Goal: Task Accomplishment & Management: Complete application form

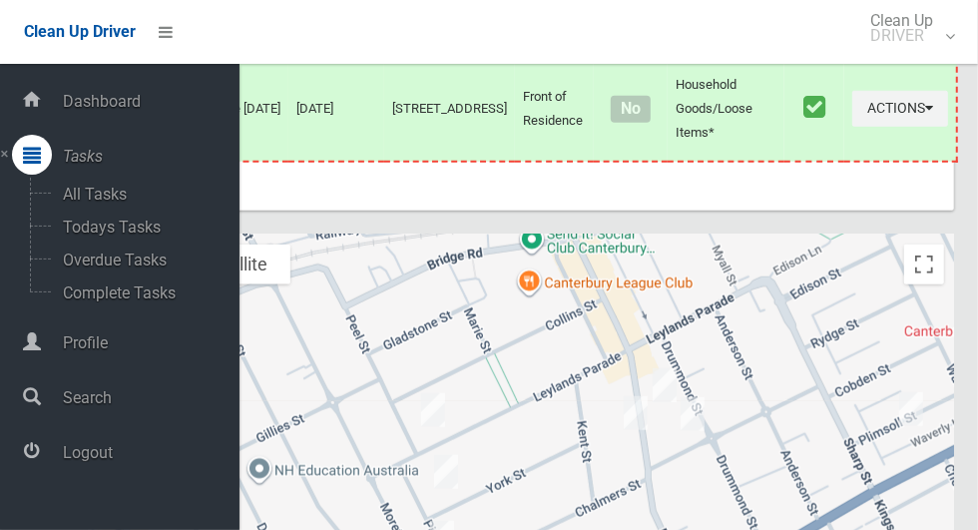
scroll to position [8631, 0]
click at [78, 462] on span "Logout" at bounding box center [148, 452] width 183 height 19
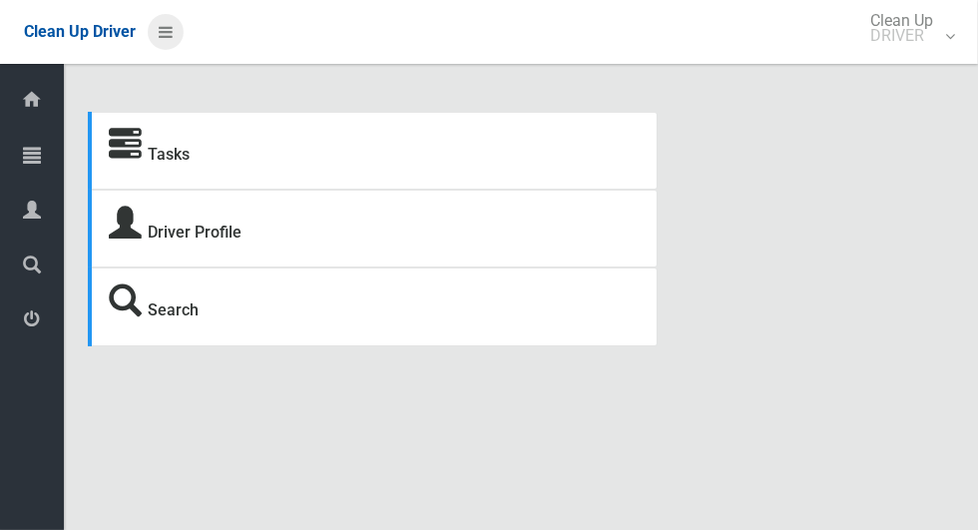
click at [173, 27] on icon at bounding box center [166, 32] width 14 height 34
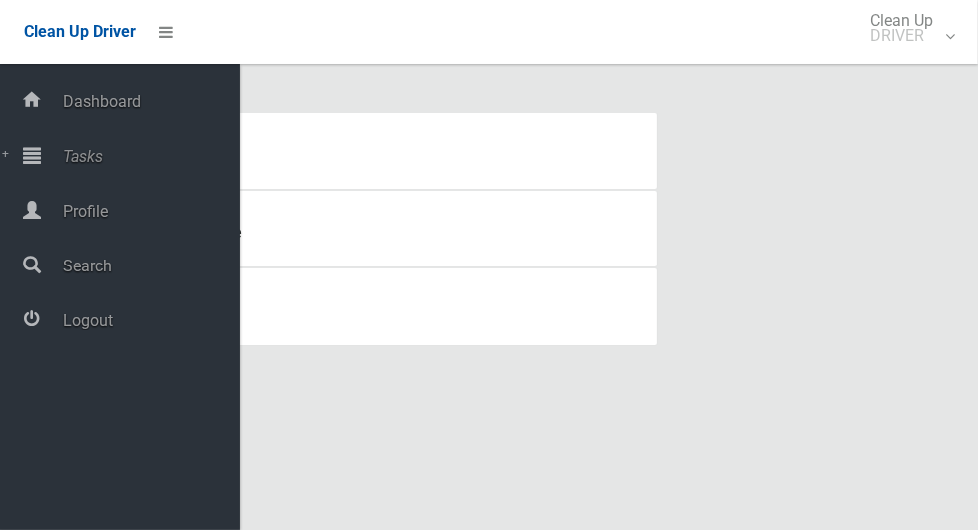
click at [151, 165] on span "Tasks" at bounding box center [148, 156] width 183 height 19
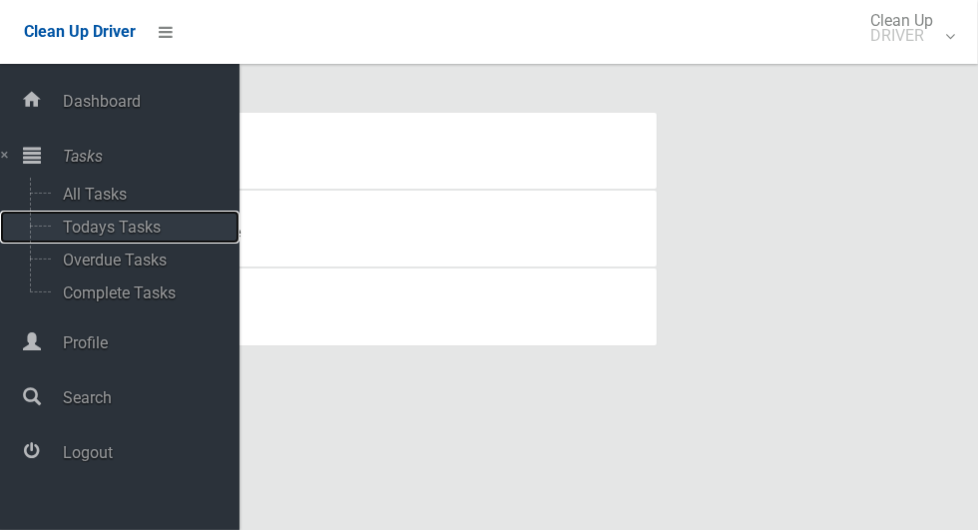
click at [160, 231] on span "Todays Tasks" at bounding box center [140, 227] width 166 height 19
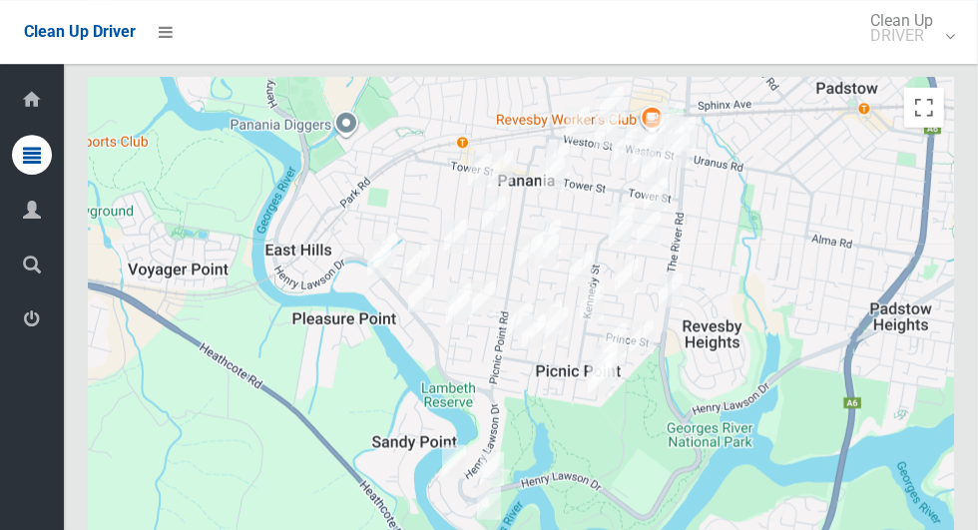
scroll to position [8946, 0]
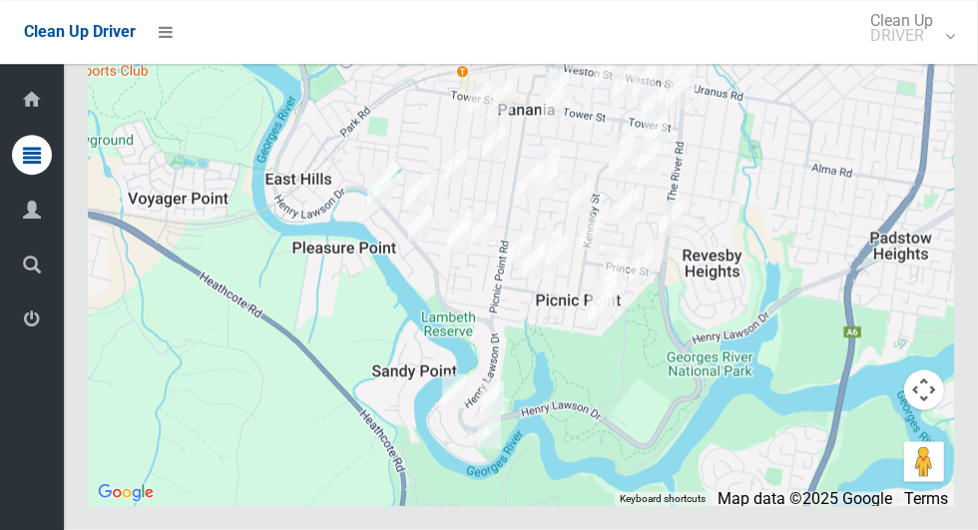
click at [916, 57] on button "Toggle fullscreen view" at bounding box center [924, 37] width 40 height 40
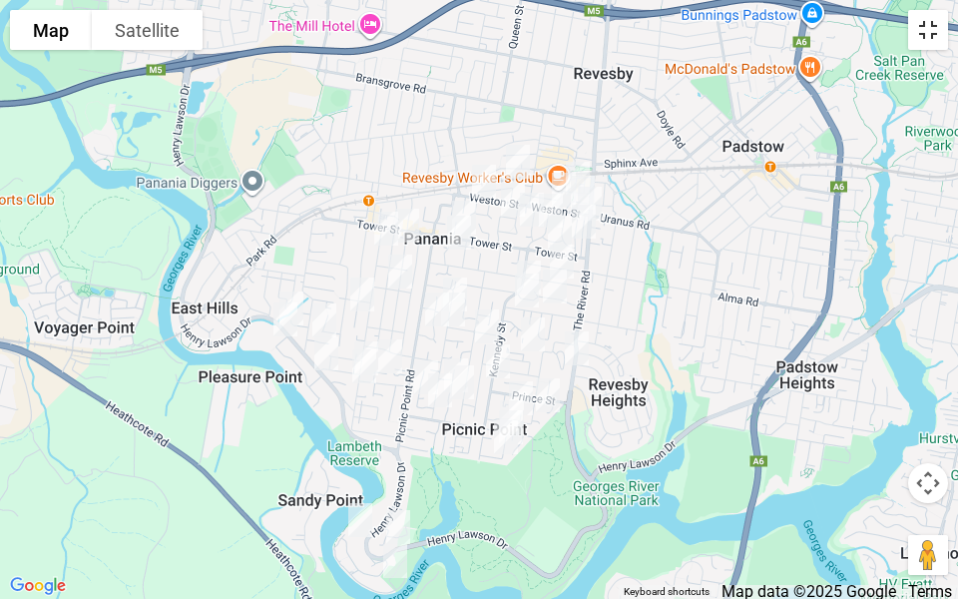
click at [917, 35] on button "Toggle fullscreen view" at bounding box center [928, 30] width 40 height 40
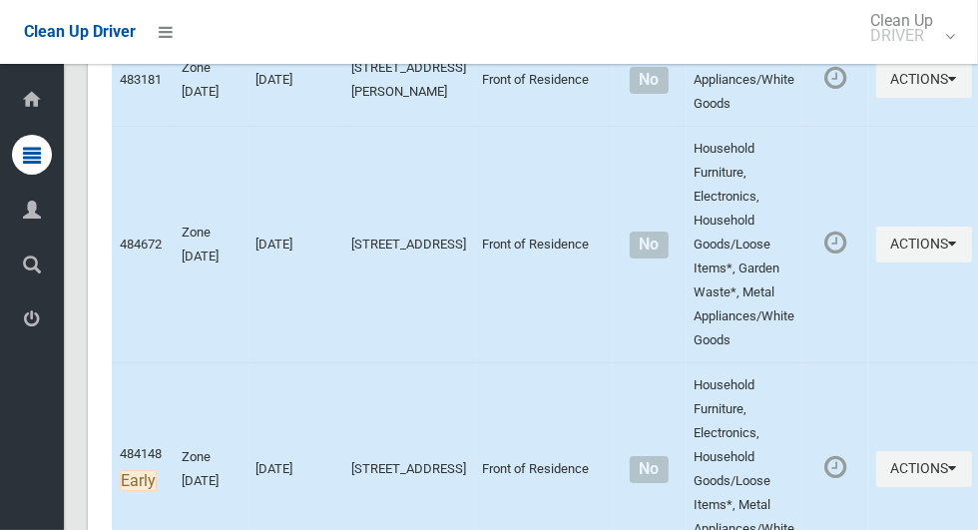
scroll to position [9072, 0]
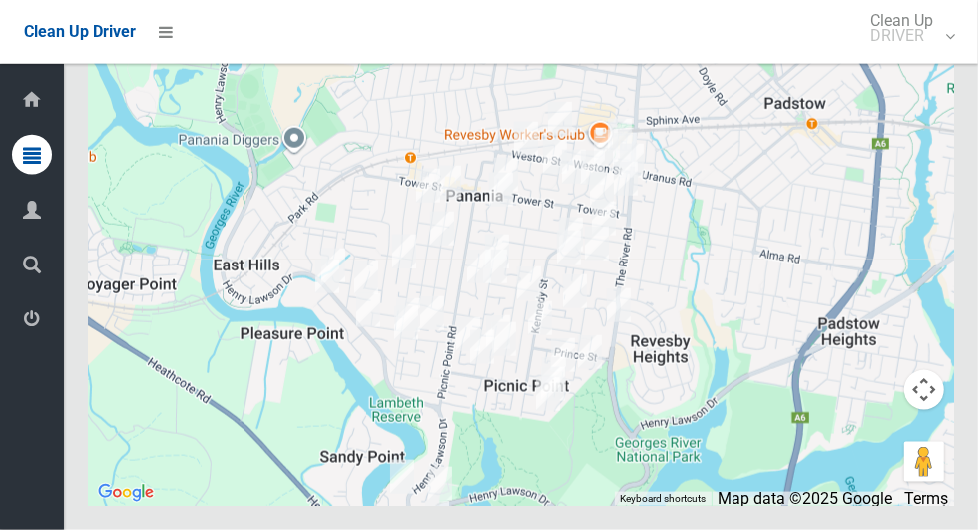
click at [922, 57] on button "Toggle fullscreen view" at bounding box center [924, 37] width 40 height 40
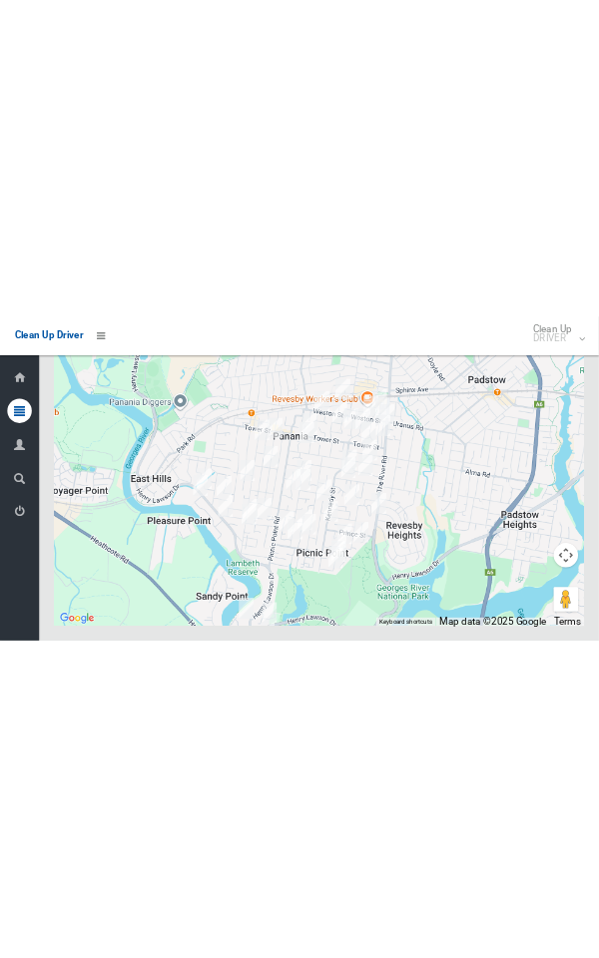
scroll to position [9061, 0]
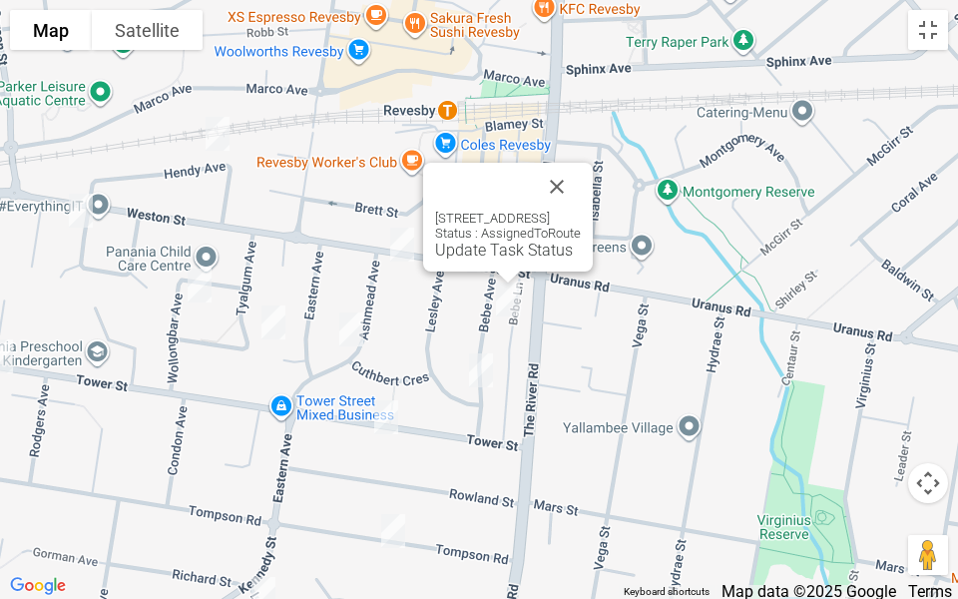
click at [581, 180] on button "Close" at bounding box center [557, 187] width 48 height 48
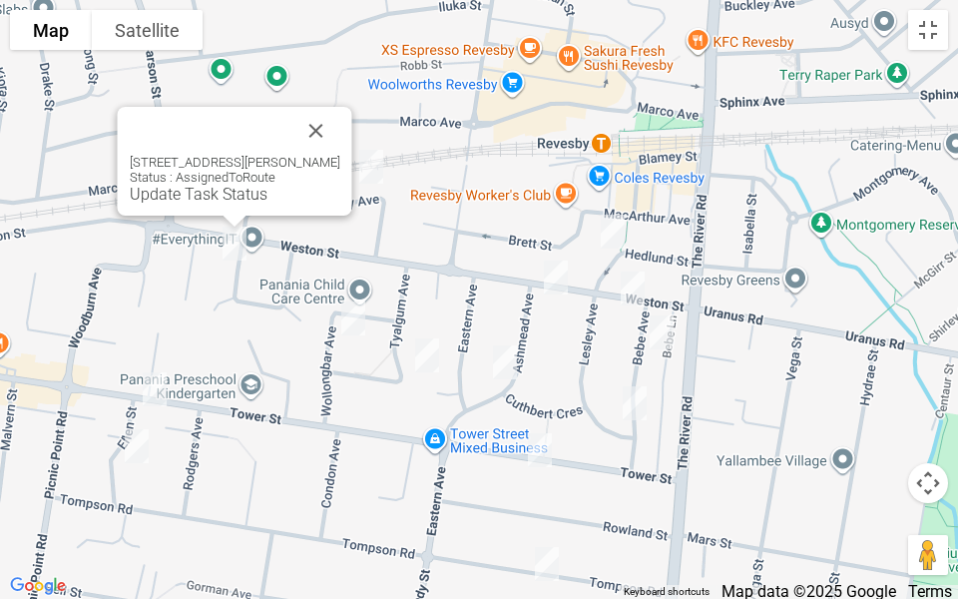
click at [292, 125] on div at bounding box center [211, 131] width 163 height 48
click at [340, 116] on button "Close" at bounding box center [316, 131] width 48 height 48
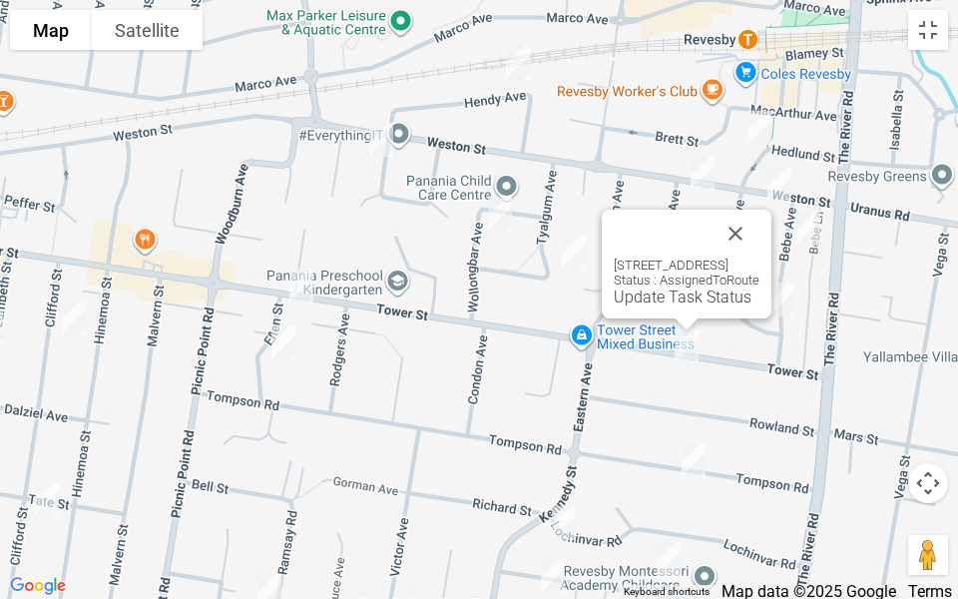
click at [760, 236] on button "Close" at bounding box center [736, 234] width 48 height 48
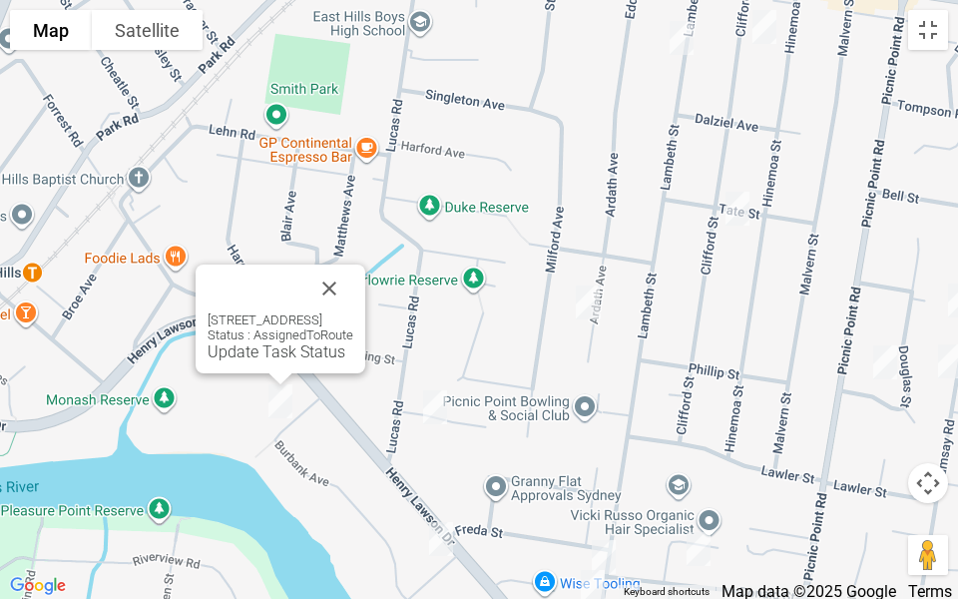
click at [353, 270] on button "Close" at bounding box center [329, 288] width 48 height 48
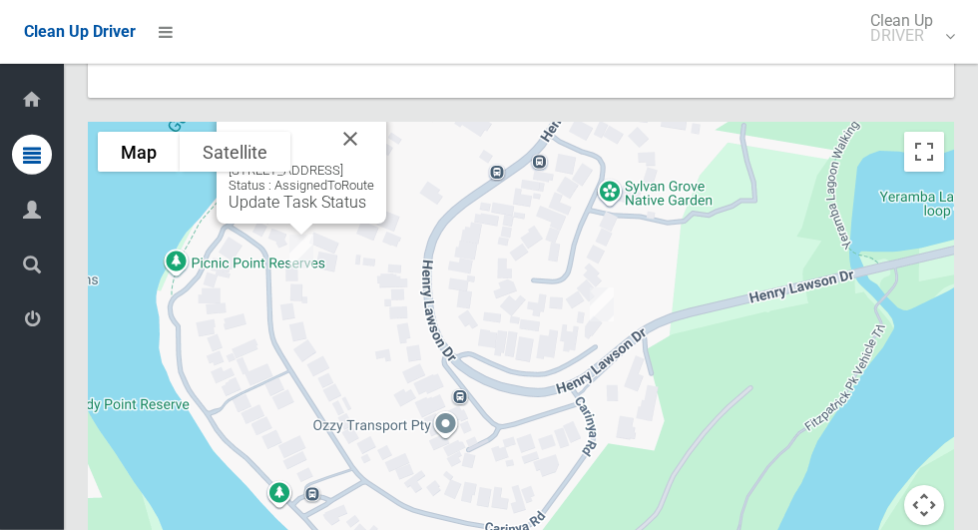
scroll to position [9073, 0]
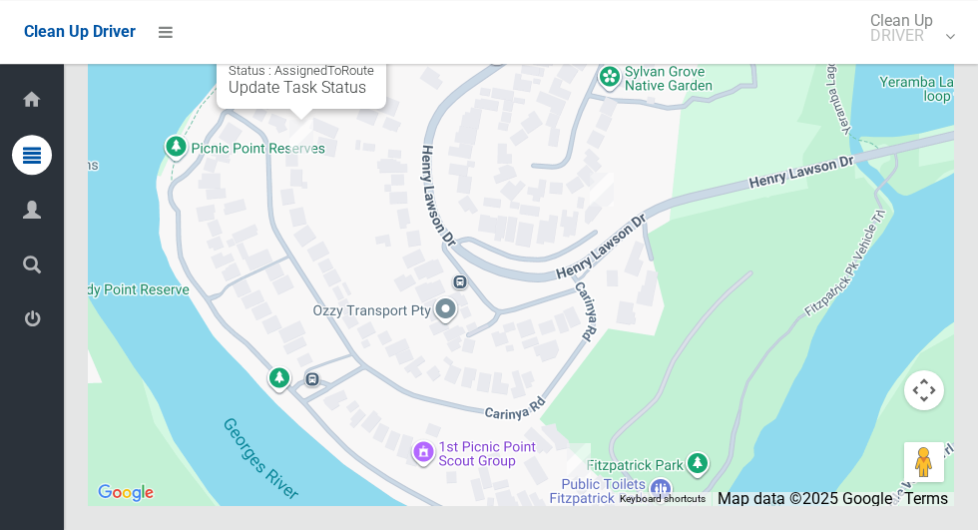
click at [916, 57] on button "Toggle fullscreen view" at bounding box center [924, 37] width 40 height 40
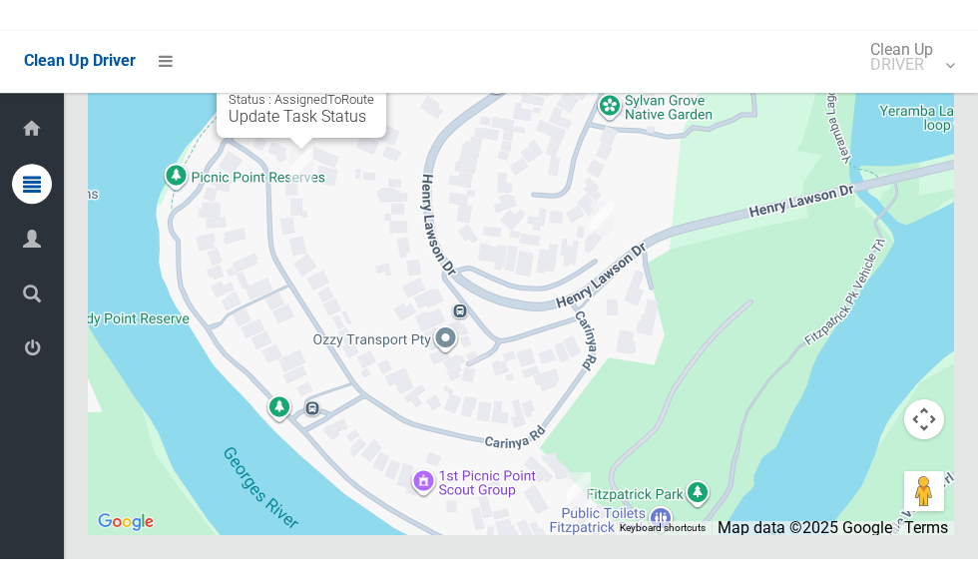
scroll to position [9061, 0]
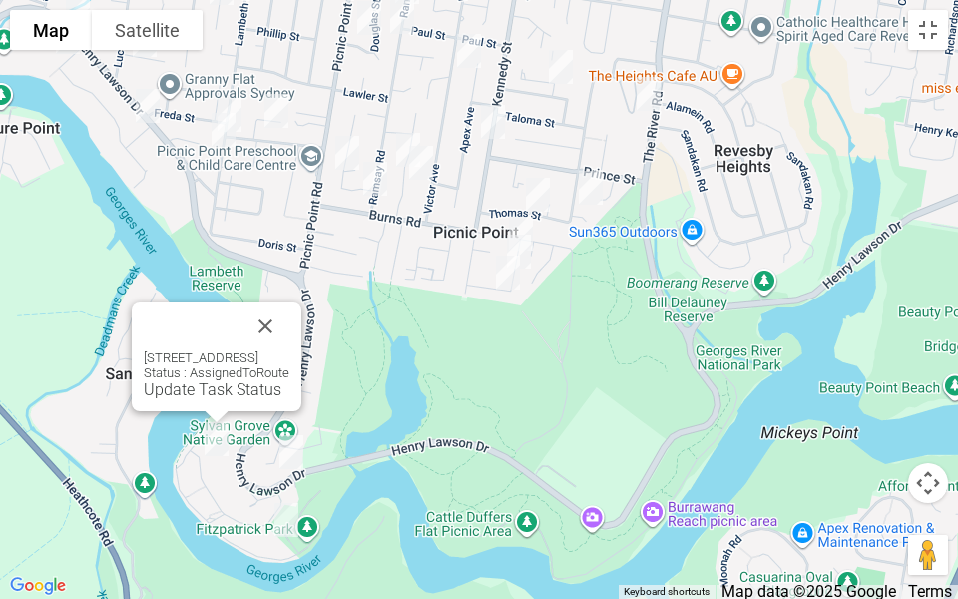
click at [289, 304] on button "Close" at bounding box center [266, 326] width 48 height 48
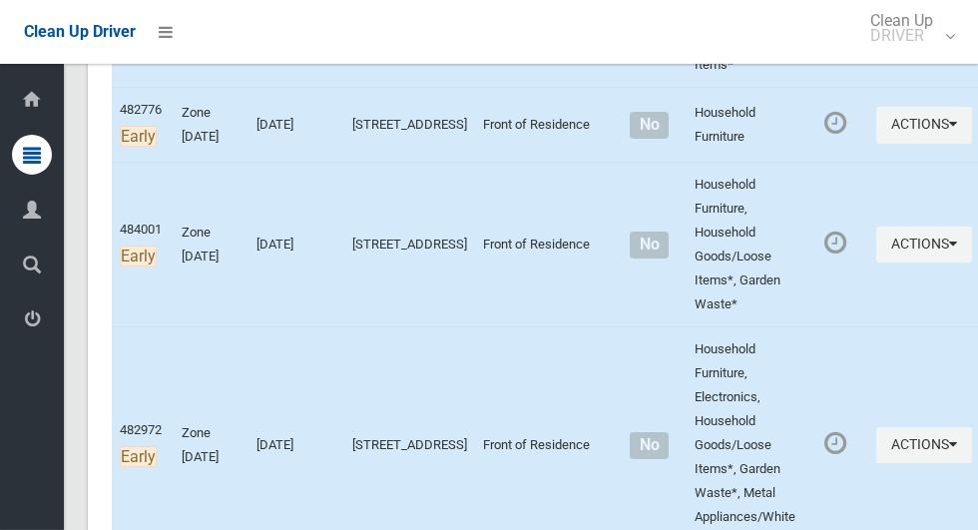
scroll to position [628, 0]
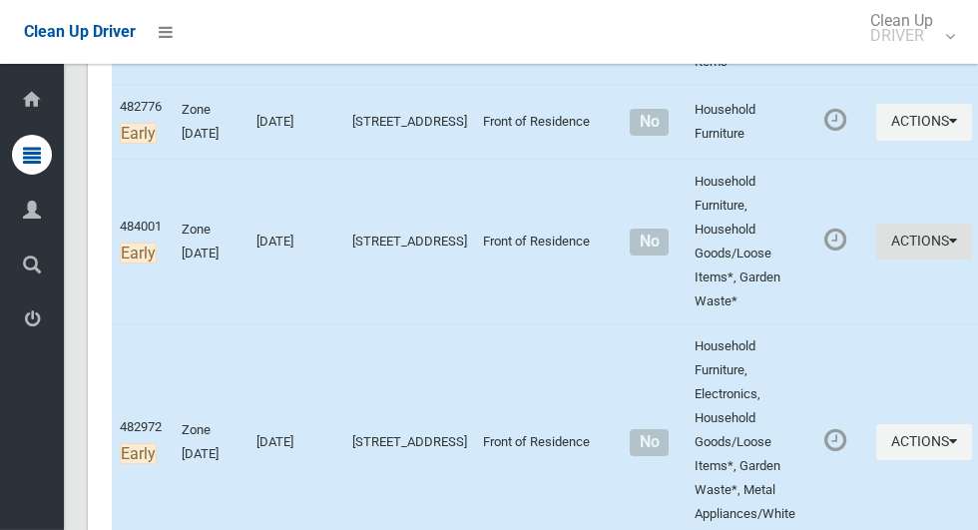
click at [878, 260] on button "Actions" at bounding box center [924, 242] width 96 height 37
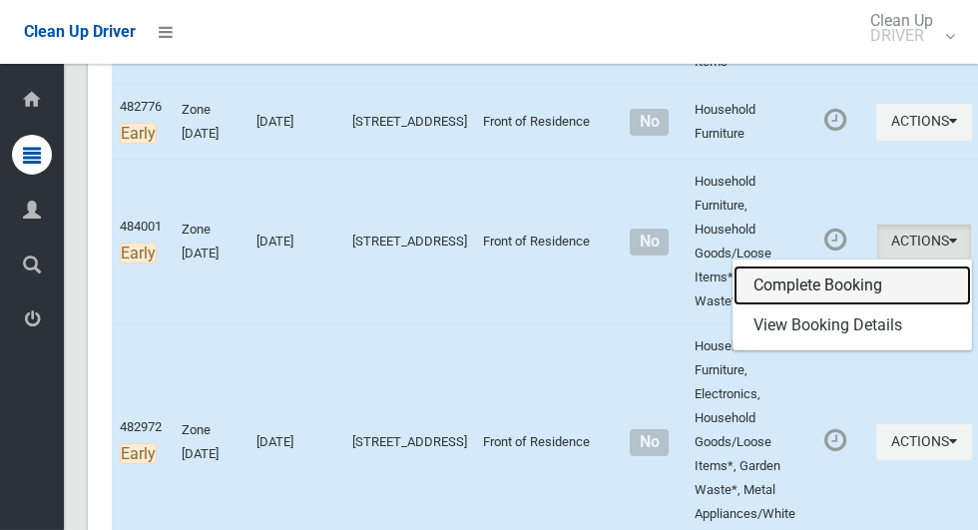
click at [798, 305] on link "Complete Booking" at bounding box center [853, 285] width 238 height 40
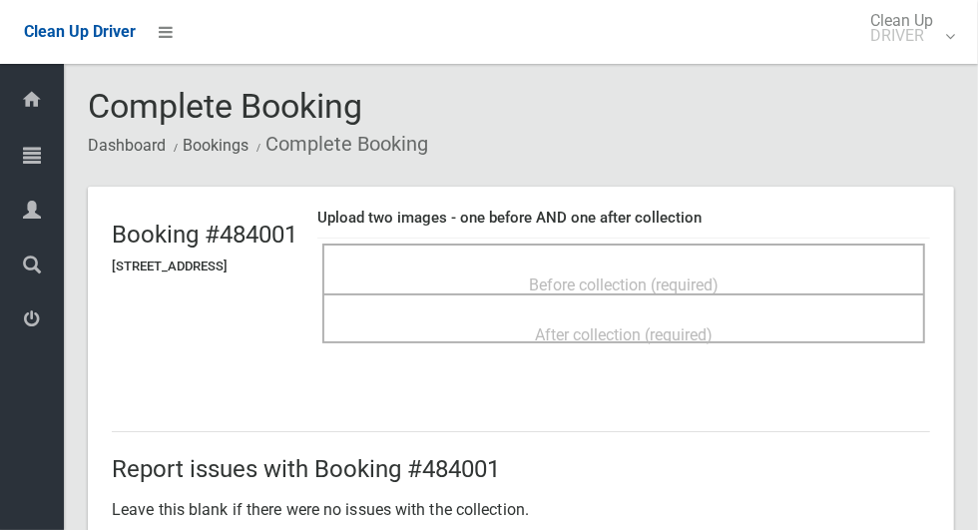
click at [526, 265] on div "Before collection (required)" at bounding box center [623, 283] width 559 height 37
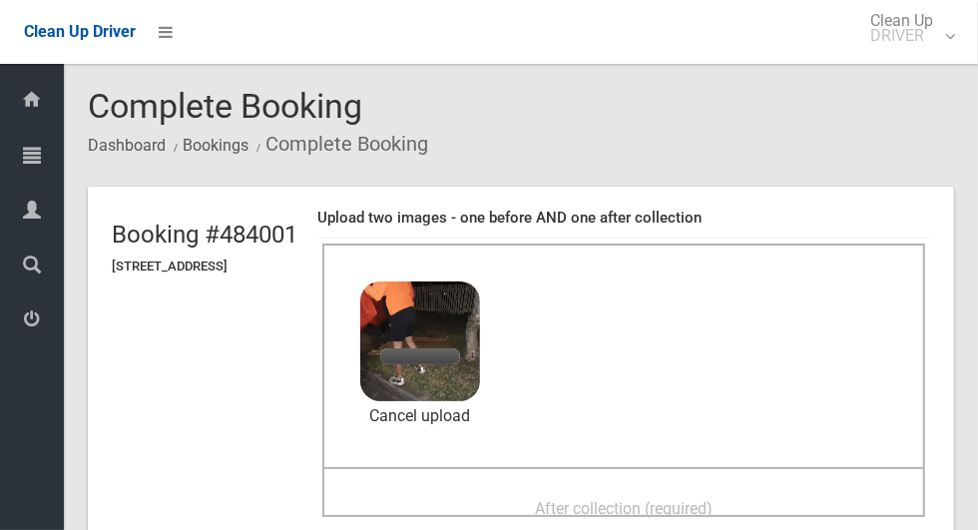
click at [637, 499] on span "After collection (required)" at bounding box center [624, 508] width 178 height 19
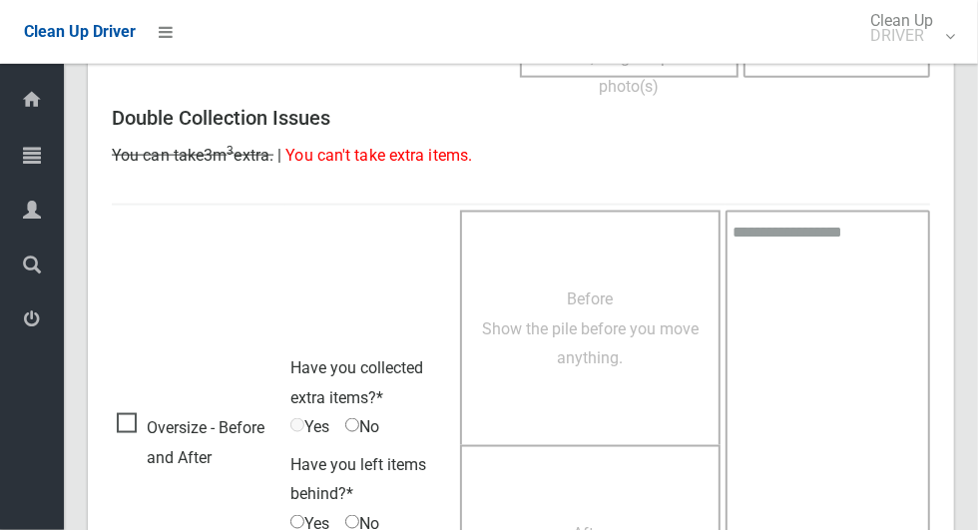
scroll to position [1633, 0]
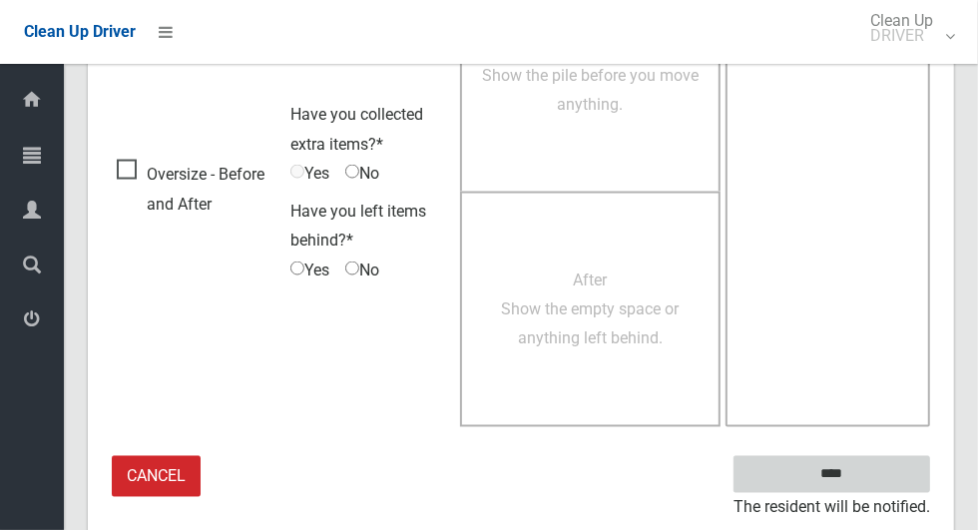
click at [866, 478] on input "****" at bounding box center [832, 474] width 197 height 37
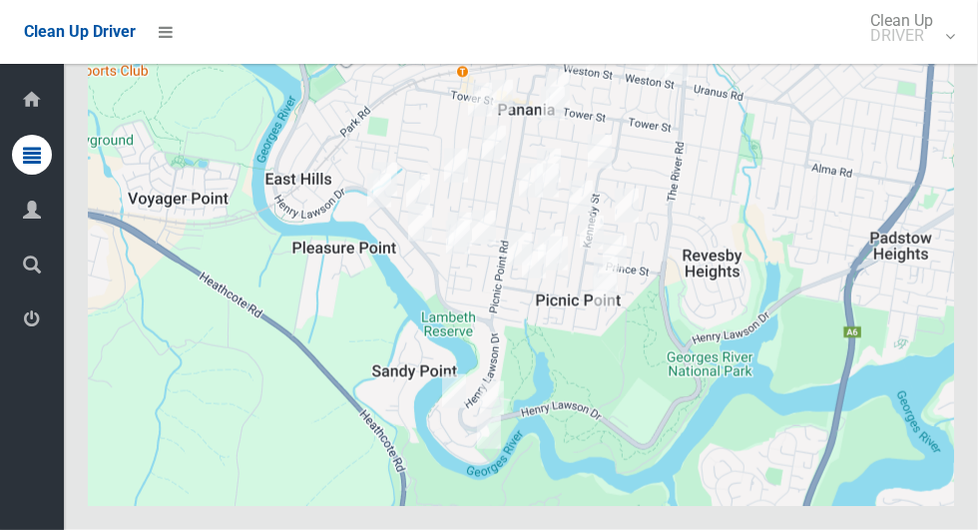
scroll to position [9073, 0]
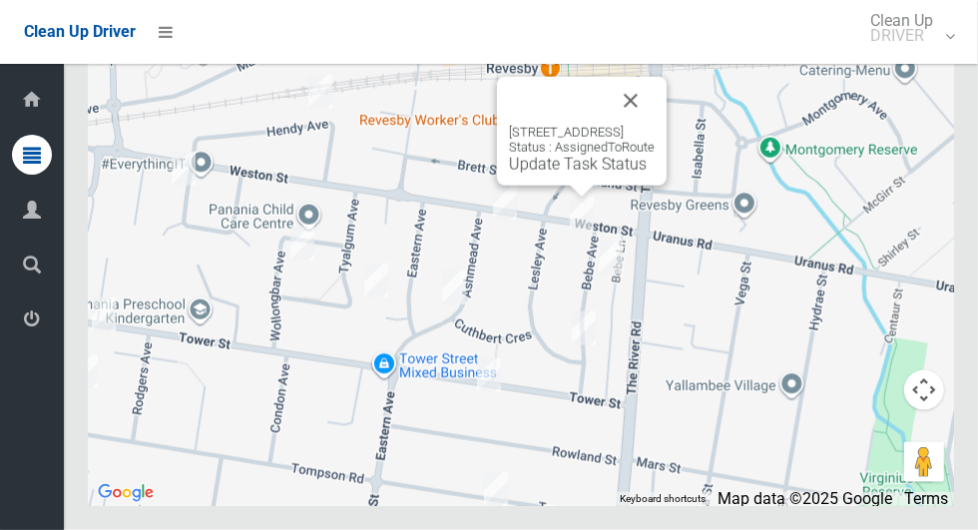
click at [553, 174] on link "Update Task Status" at bounding box center [578, 164] width 138 height 19
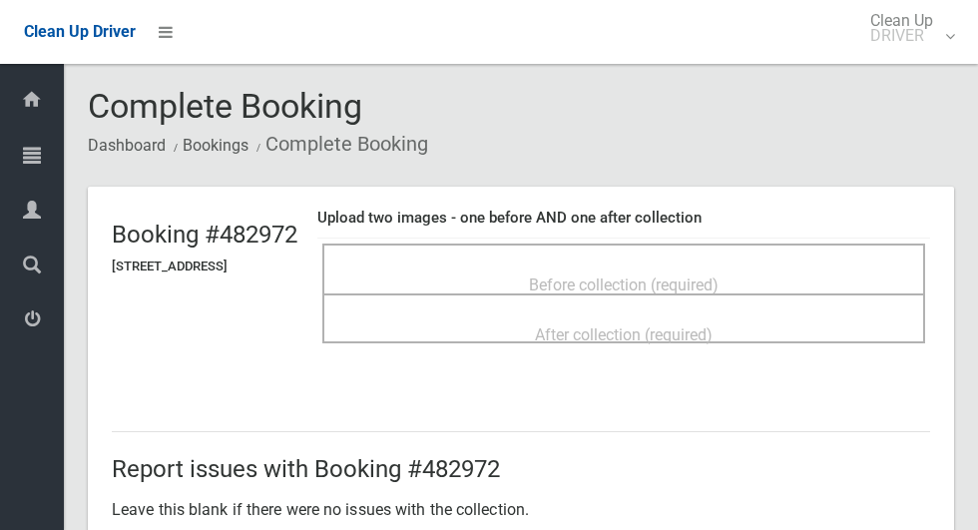
click at [569, 275] on span "Before collection (required)" at bounding box center [624, 284] width 190 height 19
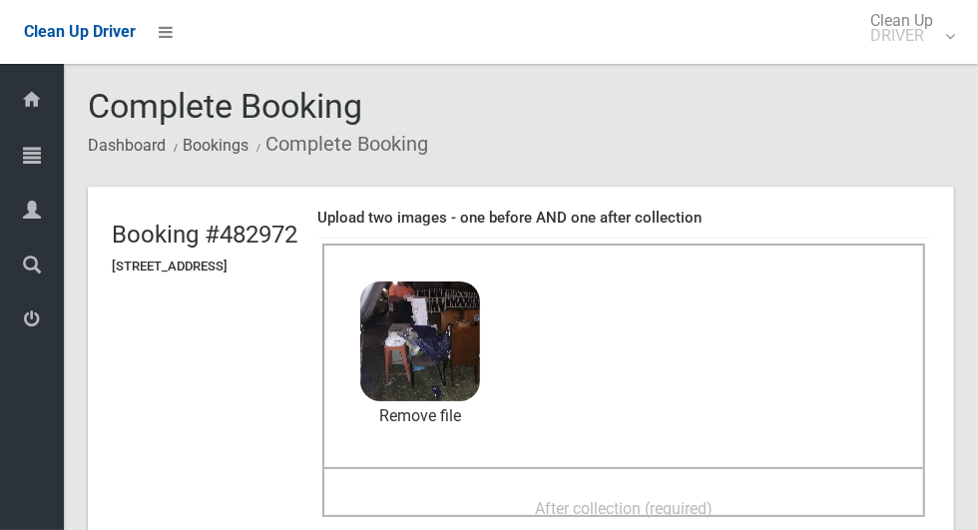
click at [571, 510] on span "After collection (required)" at bounding box center [624, 508] width 178 height 19
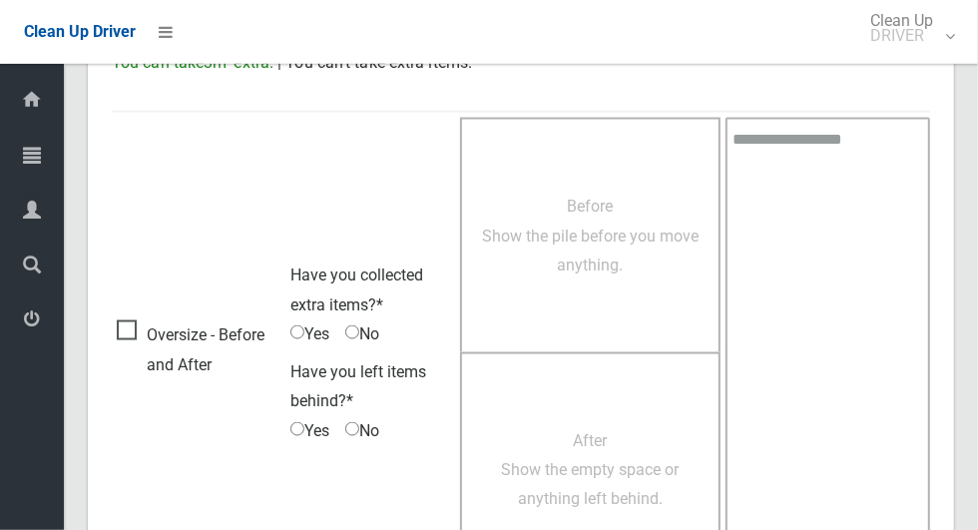
scroll to position [1633, 0]
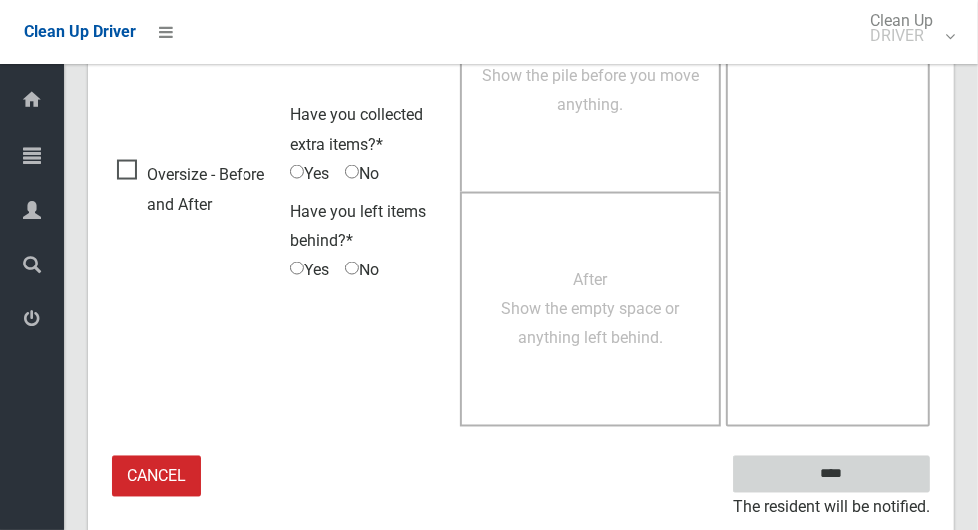
click at [843, 466] on input "****" at bounding box center [832, 474] width 197 height 37
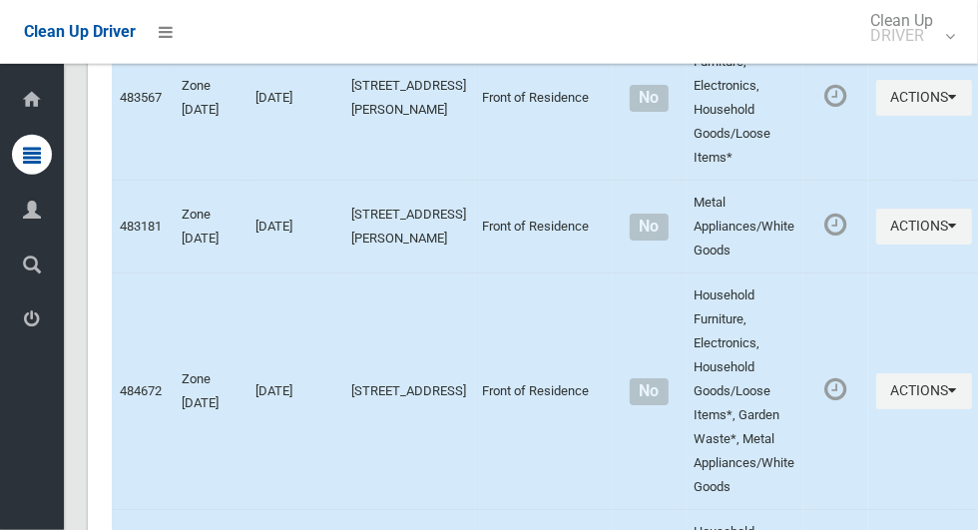
scroll to position [9073, 0]
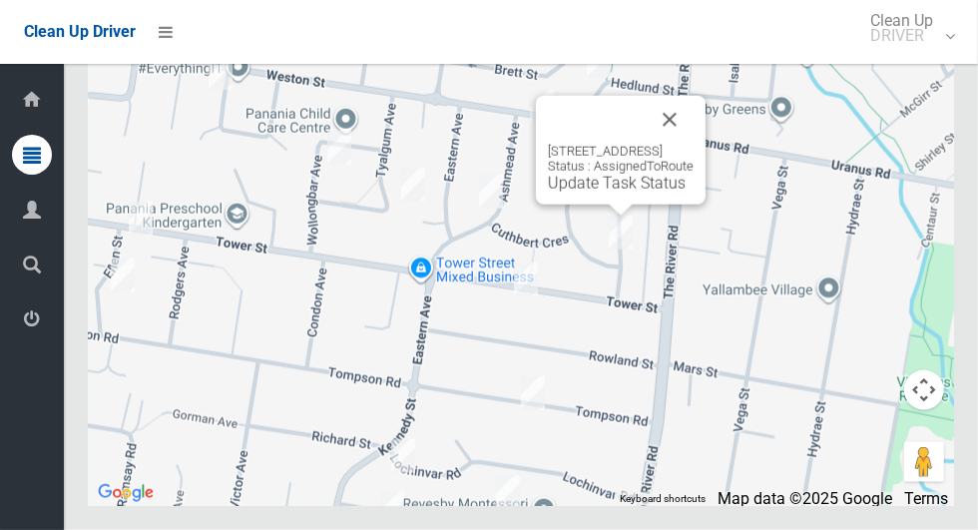
click at [694, 144] on button "Close" at bounding box center [670, 120] width 48 height 48
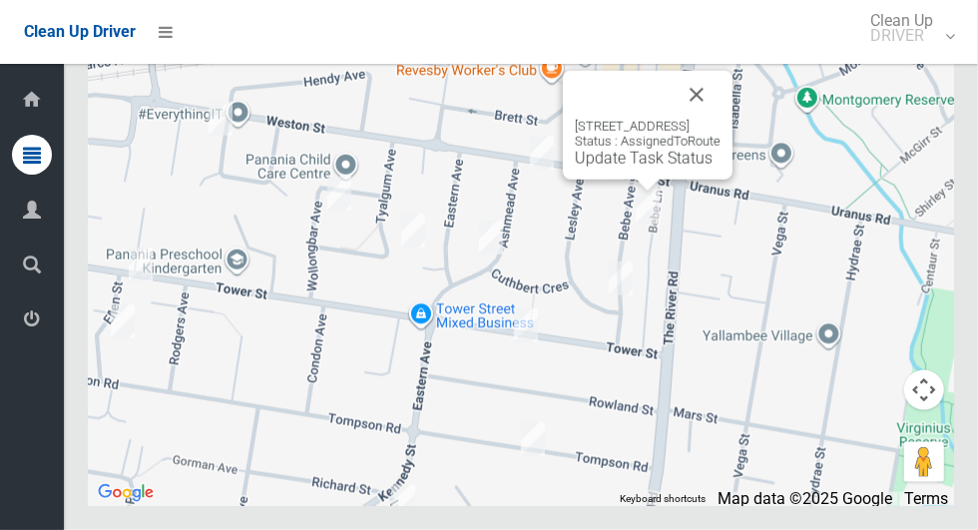
click at [721, 119] on button "Close" at bounding box center [697, 95] width 48 height 48
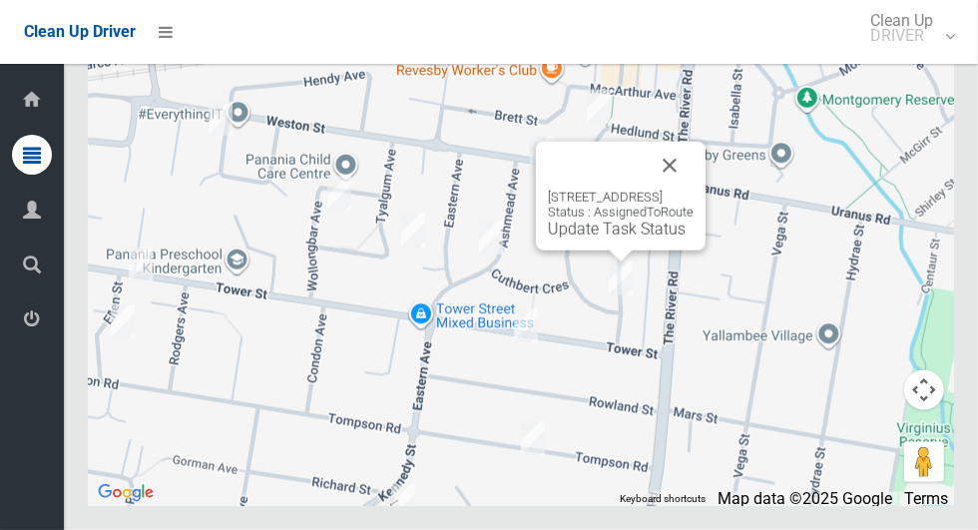
click at [599, 239] on link "Update Task Status" at bounding box center [617, 229] width 138 height 19
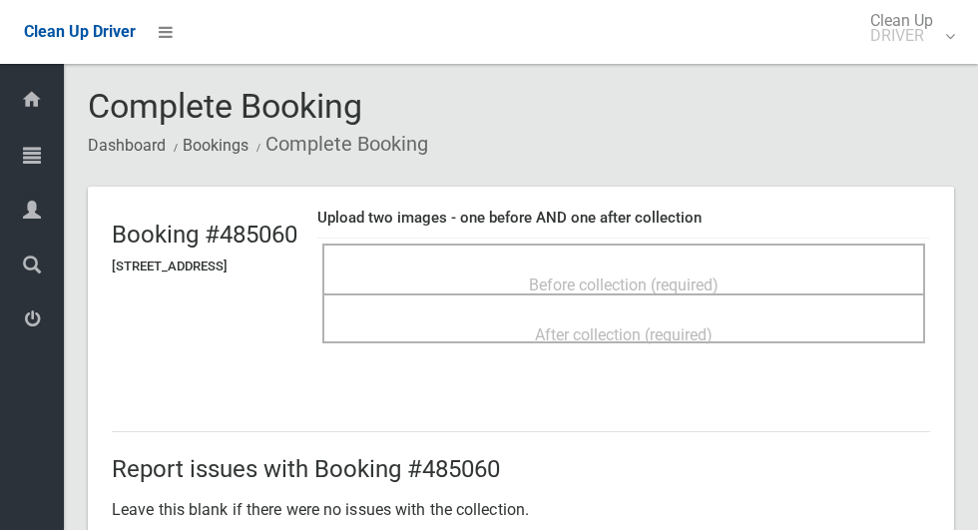
click at [557, 275] on span "Before collection (required)" at bounding box center [624, 284] width 190 height 19
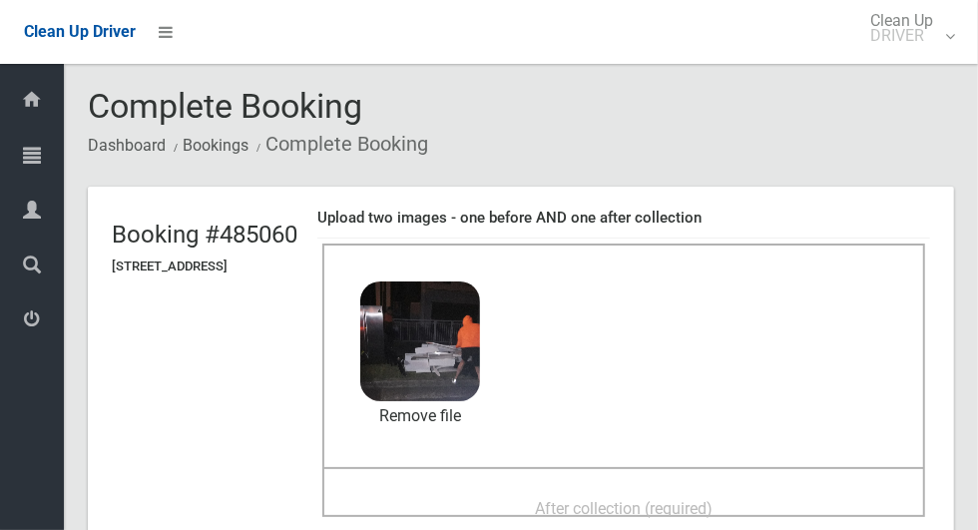
click at [550, 499] on span "After collection (required)" at bounding box center [624, 508] width 178 height 19
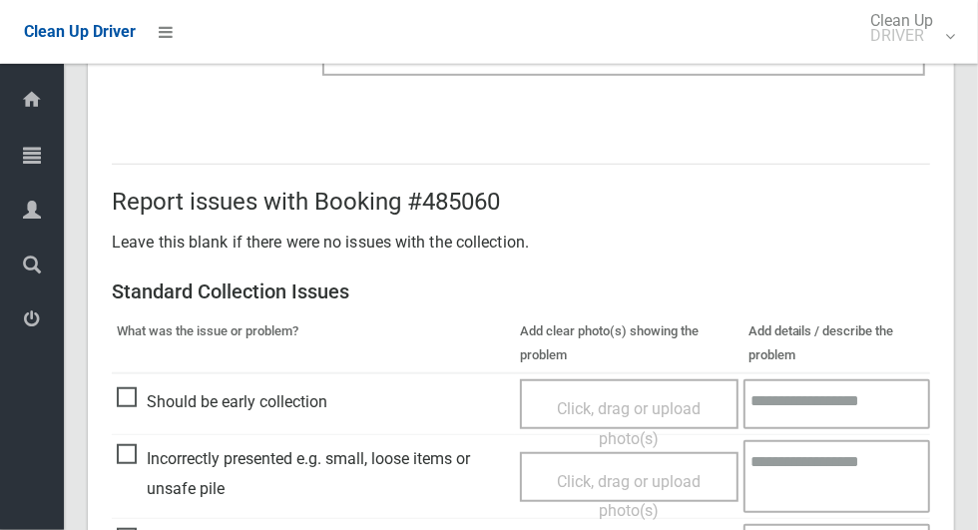
scroll to position [1633, 0]
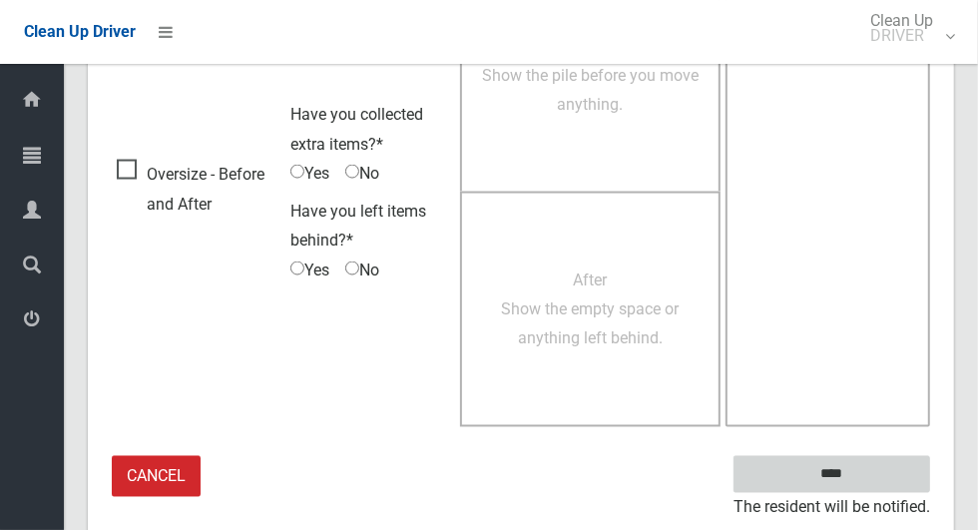
click at [834, 461] on input "****" at bounding box center [832, 474] width 197 height 37
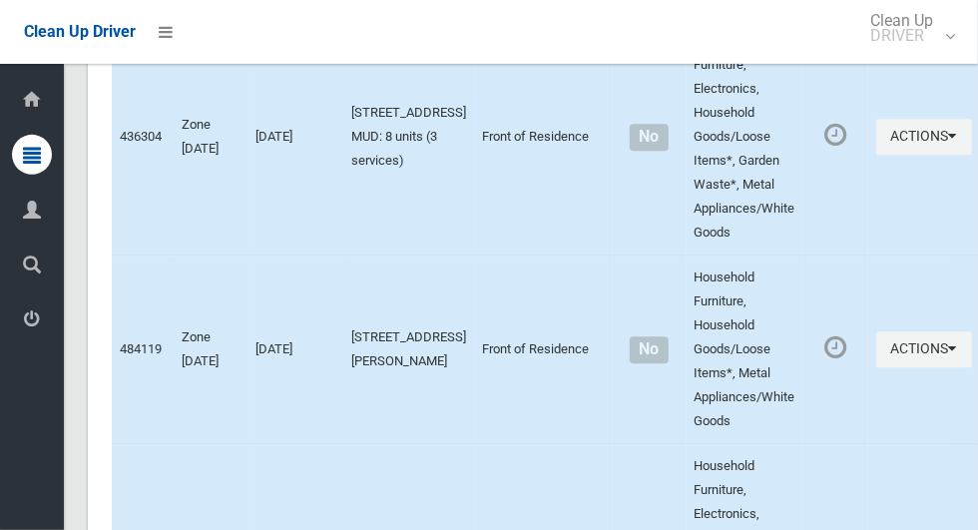
scroll to position [9073, 0]
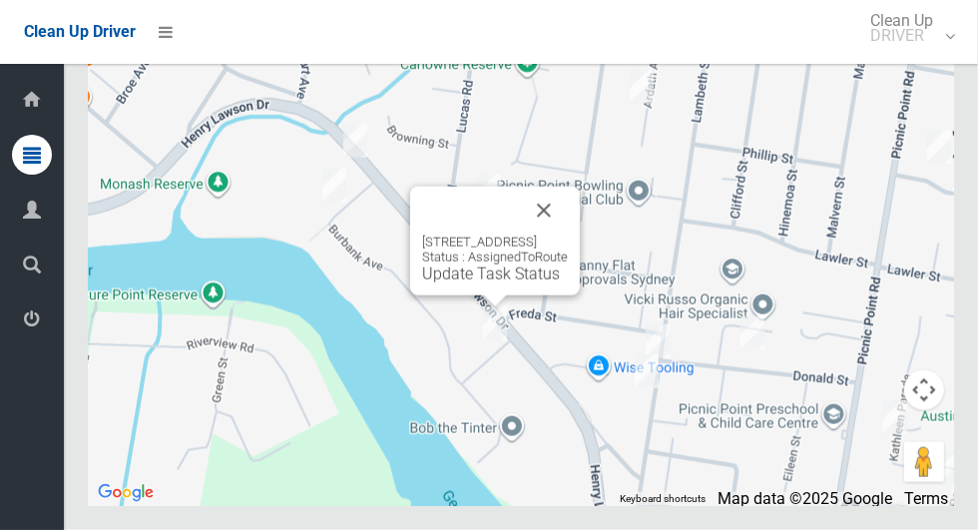
click at [568, 235] on button "Close" at bounding box center [544, 211] width 48 height 48
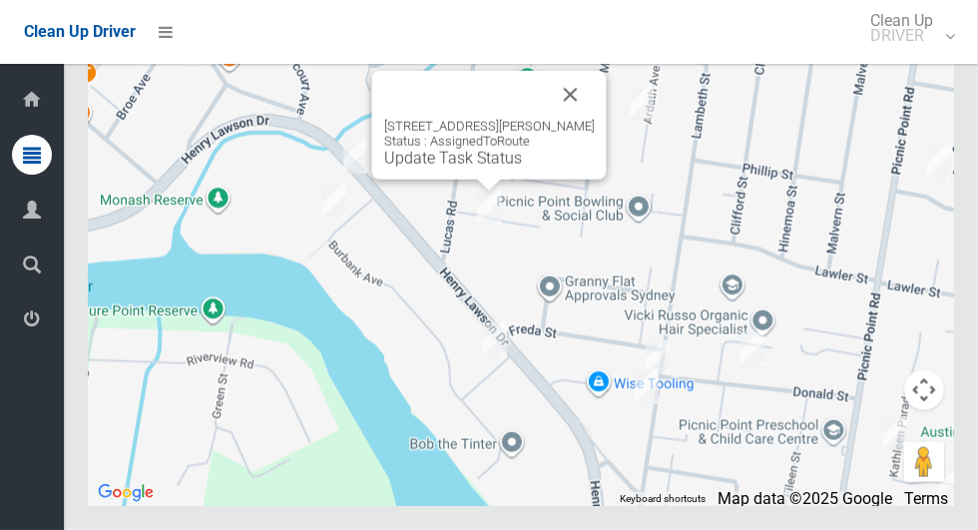
click at [588, 119] on button "Close" at bounding box center [571, 95] width 48 height 48
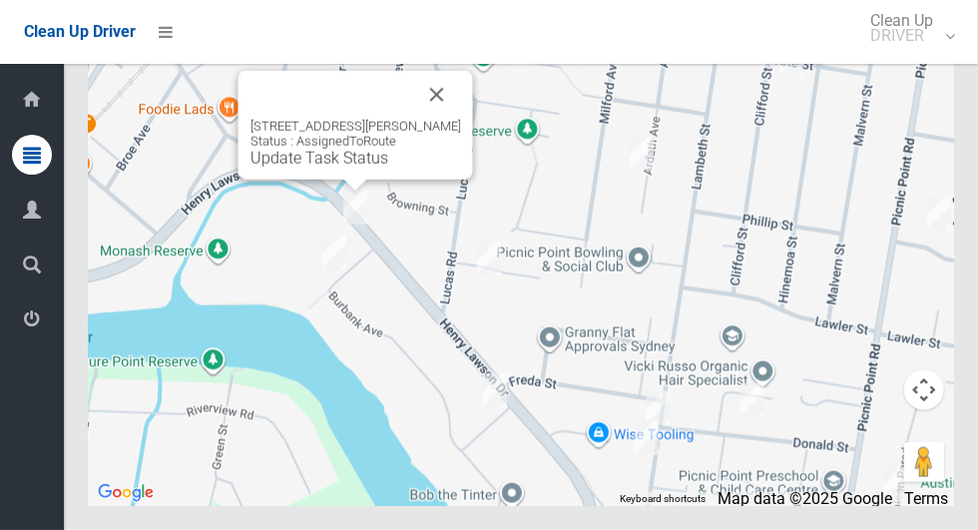
click at [460, 119] on button "Close" at bounding box center [437, 95] width 48 height 48
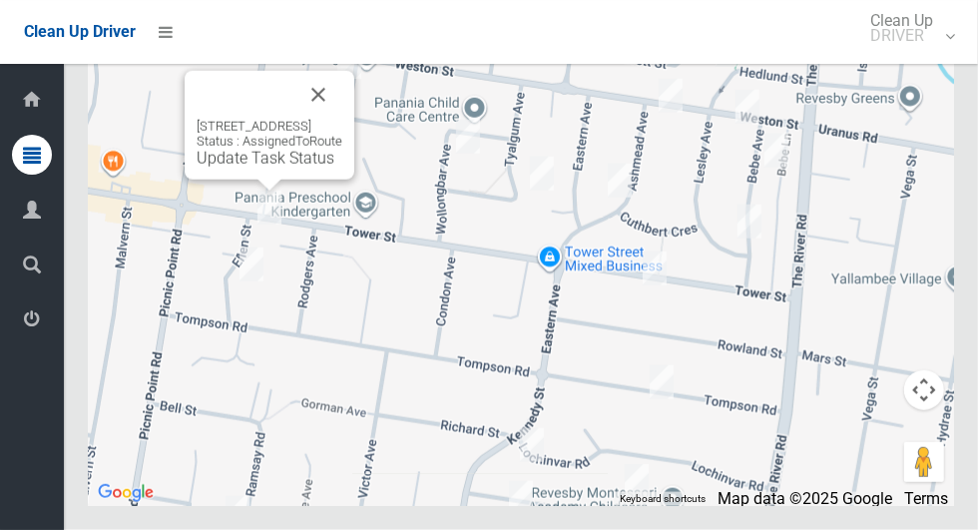
click at [342, 119] on button "Close" at bounding box center [318, 95] width 48 height 48
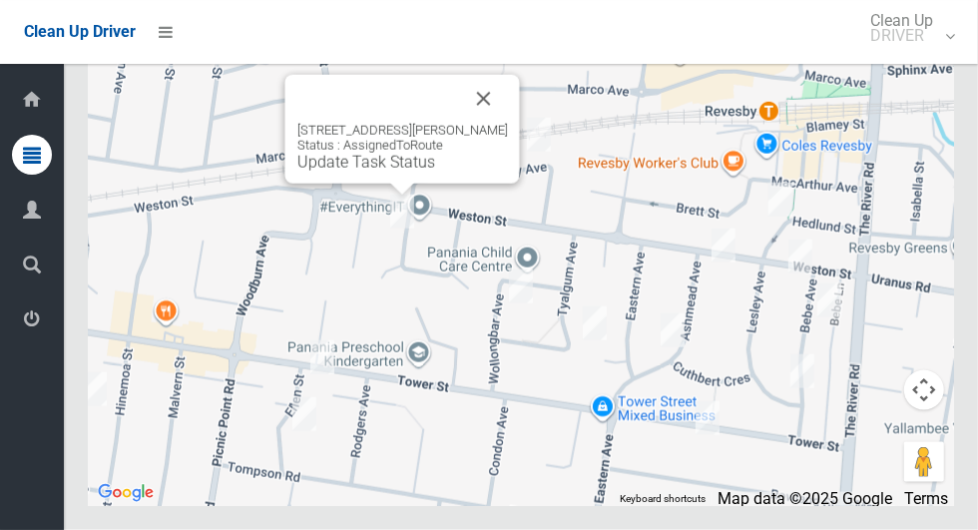
click at [508, 123] on button "Close" at bounding box center [484, 99] width 48 height 48
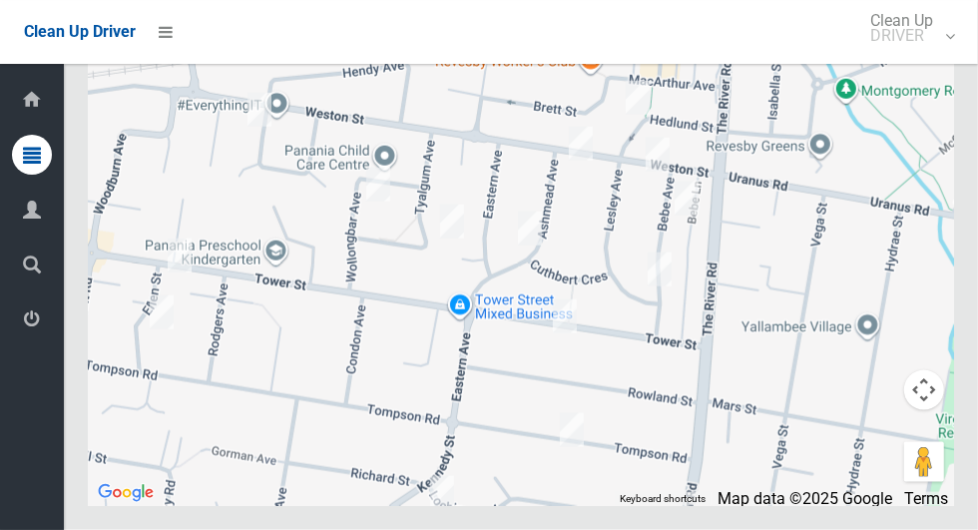
click at [577, 416] on div at bounding box center [521, 256] width 866 height 499
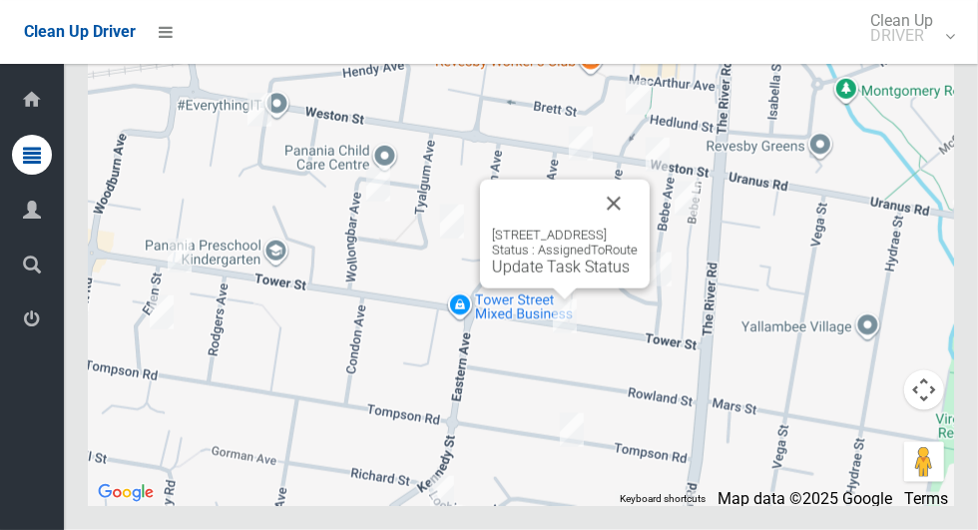
click at [546, 276] on link "Update Task Status" at bounding box center [561, 266] width 138 height 19
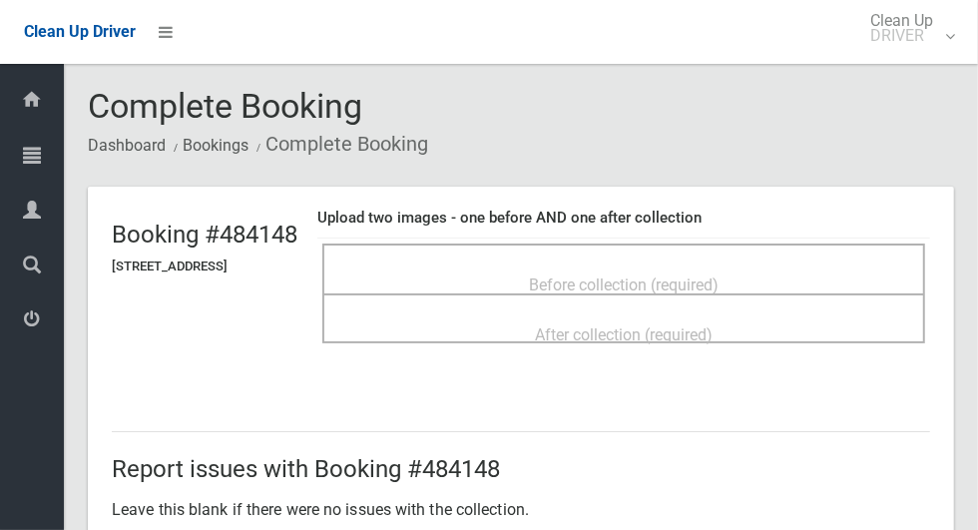
click at [543, 280] on span "Before collection (required)" at bounding box center [624, 284] width 190 height 19
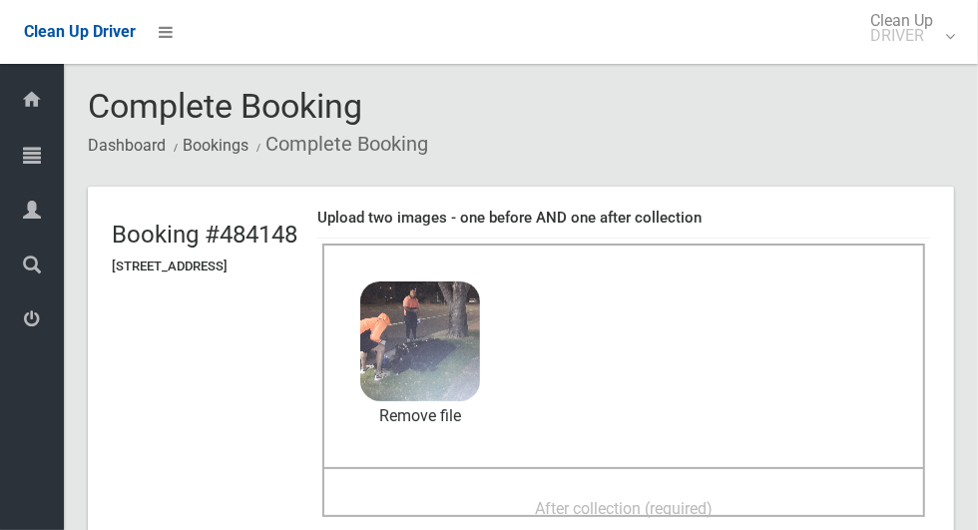
click at [495, 504] on div "After collection (required)" at bounding box center [623, 507] width 559 height 37
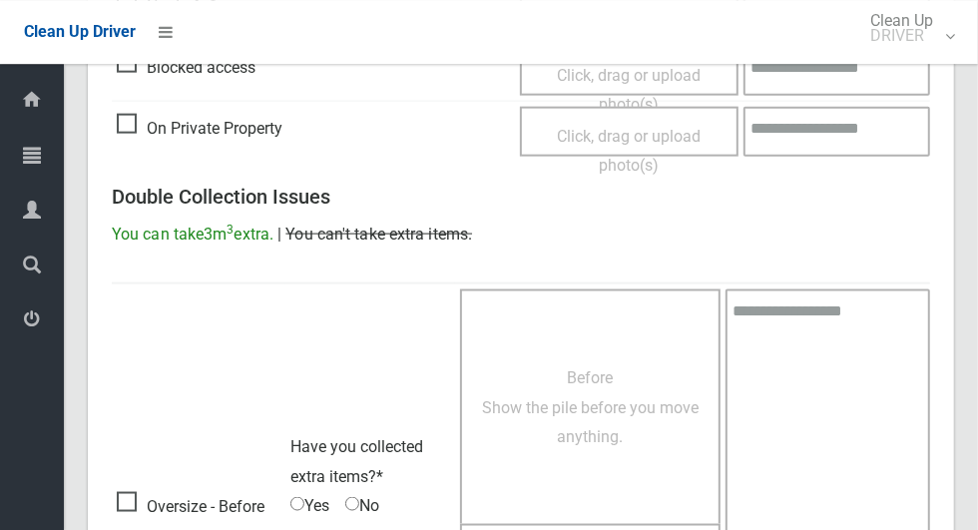
scroll to position [1633, 0]
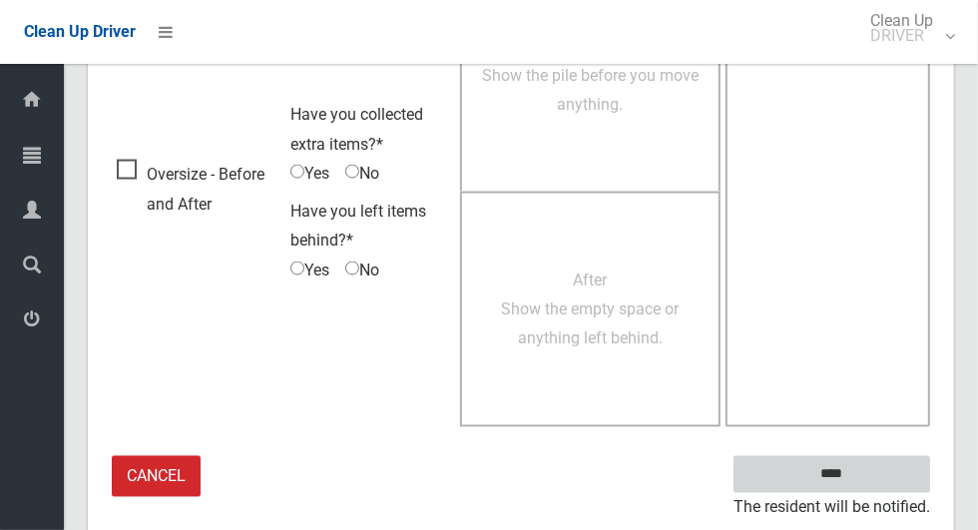
click at [866, 474] on input "****" at bounding box center [832, 474] width 197 height 37
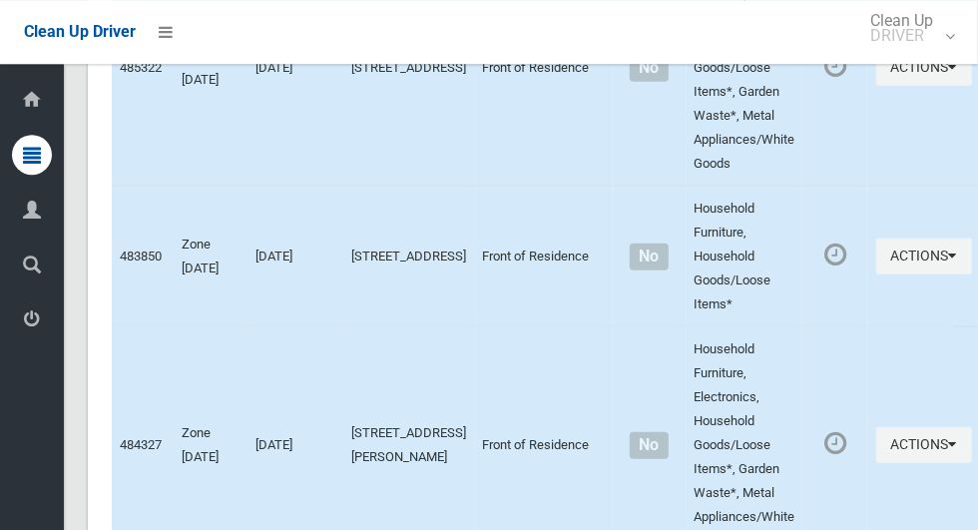
scroll to position [9073, 0]
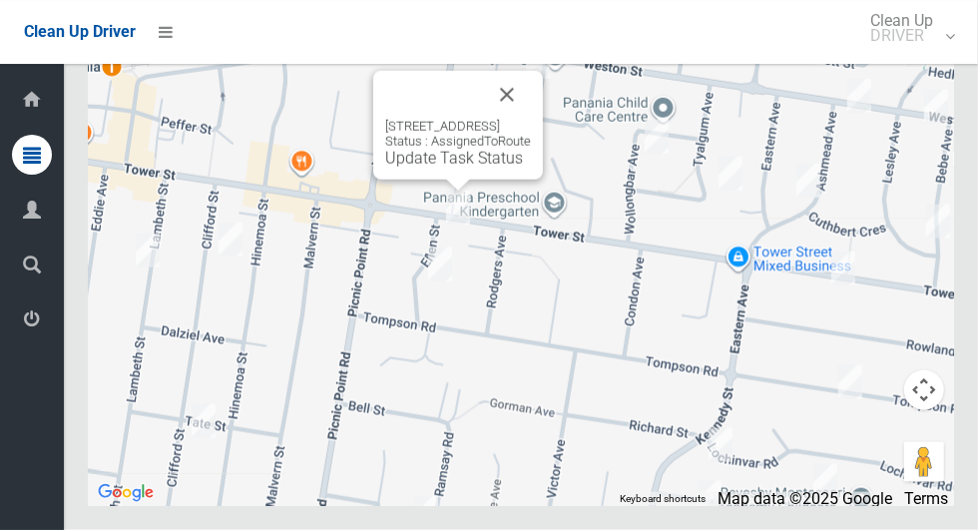
click at [460, 168] on div "[STREET_ADDRESS] Status : AssignedToRoute Update Task Status" at bounding box center [458, 143] width 146 height 49
click at [449, 168] on div "[STREET_ADDRESS] Status : AssignedToRoute Update Task Status" at bounding box center [458, 143] width 146 height 49
click at [458, 168] on link "Update Task Status" at bounding box center [454, 158] width 138 height 19
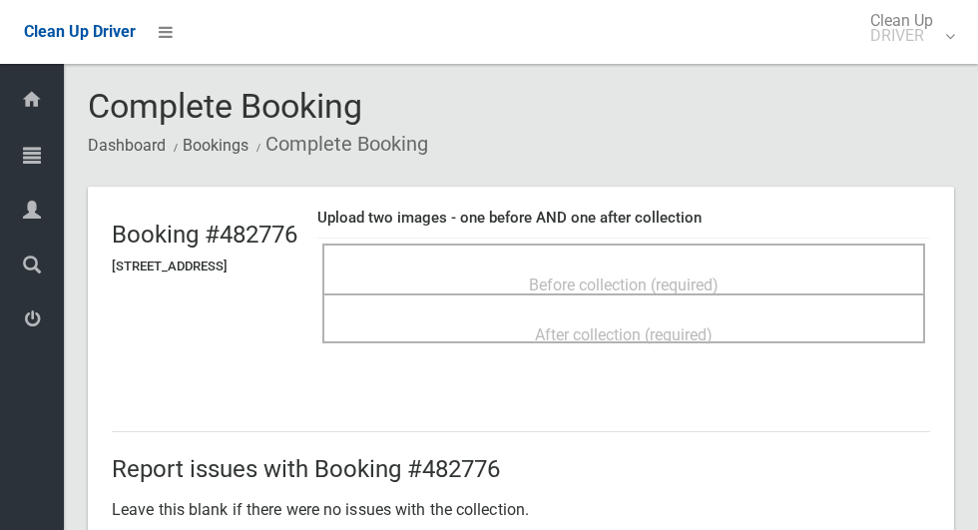
click at [528, 265] on div "Before collection (required)" at bounding box center [623, 283] width 559 height 37
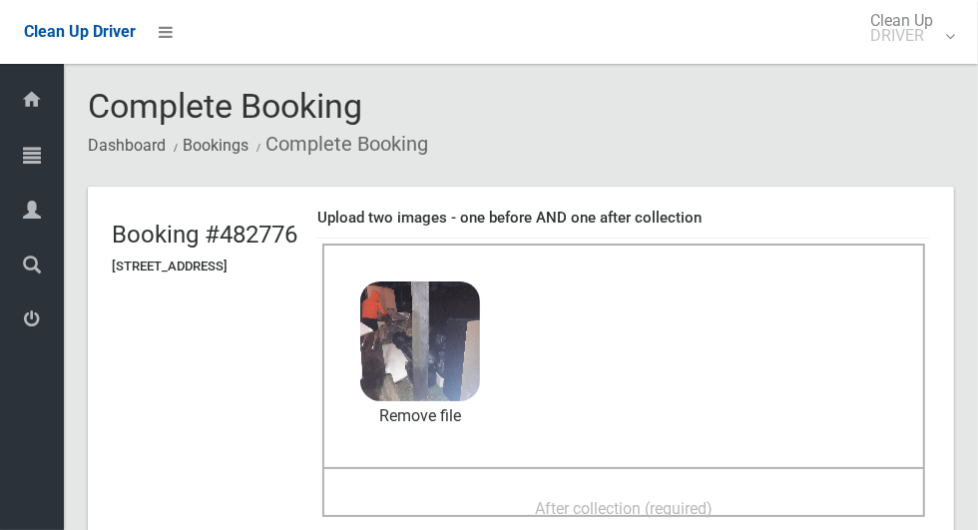
click at [553, 499] on span "After collection (required)" at bounding box center [624, 508] width 178 height 19
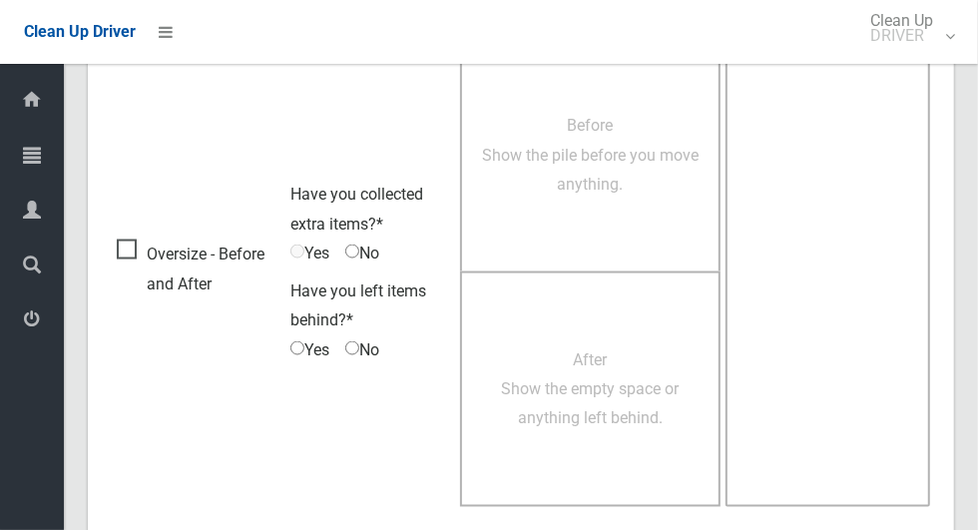
scroll to position [1633, 0]
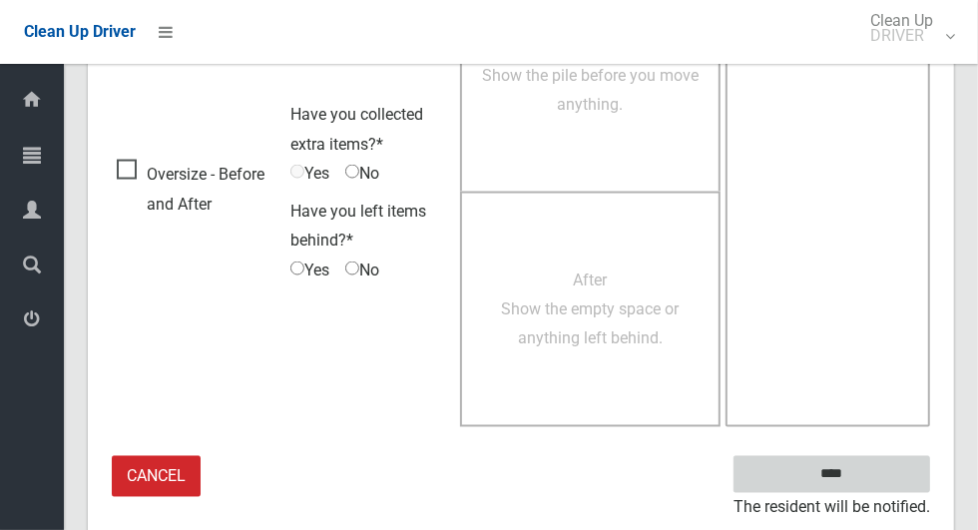
click at [847, 466] on input "****" at bounding box center [832, 474] width 197 height 37
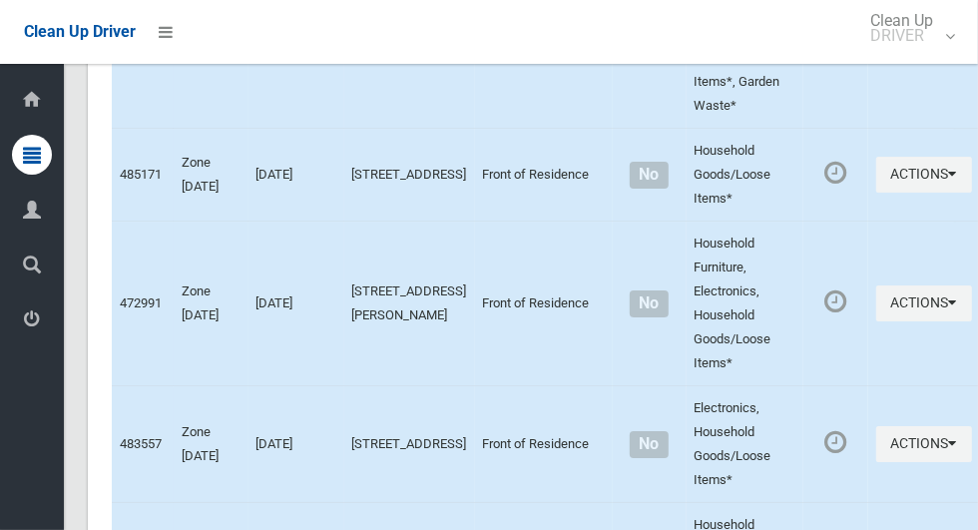
scroll to position [9073, 0]
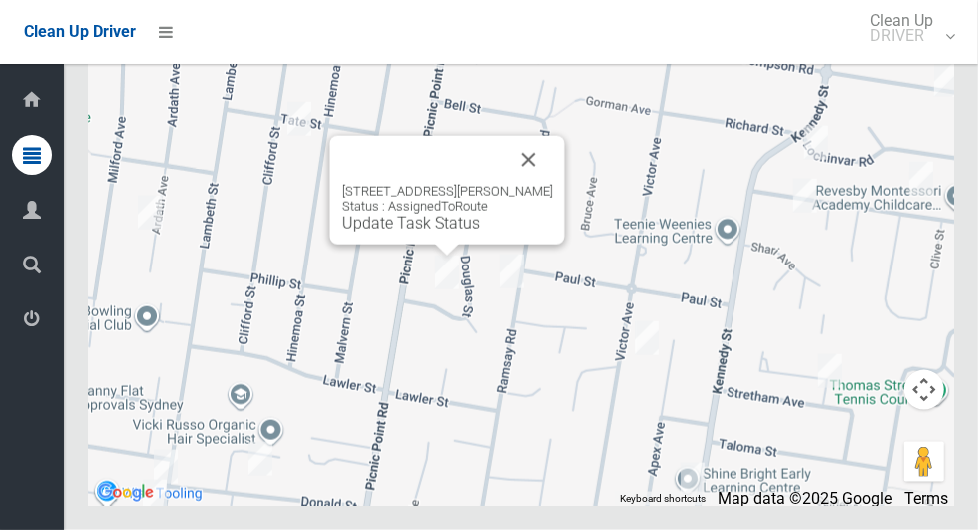
click at [529, 184] on button "Close" at bounding box center [529, 160] width 48 height 48
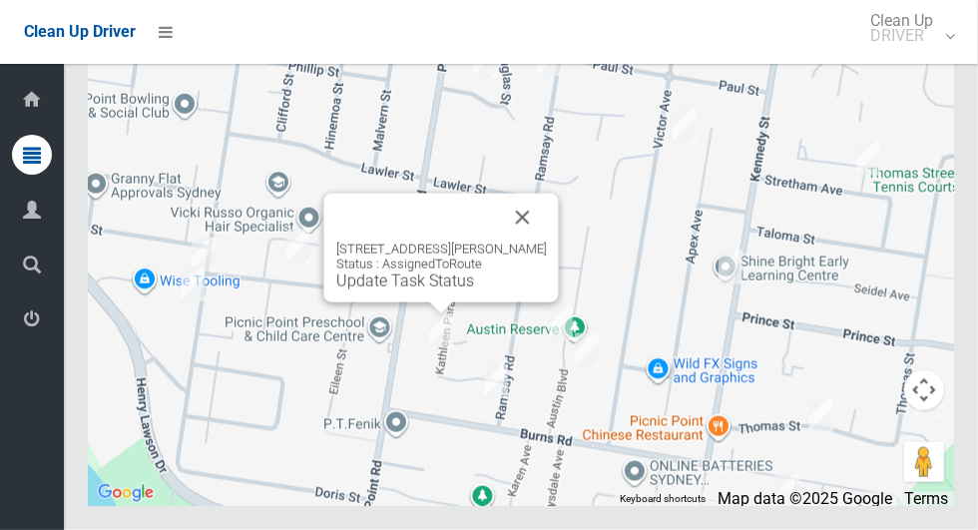
click at [544, 242] on button "Close" at bounding box center [523, 218] width 48 height 48
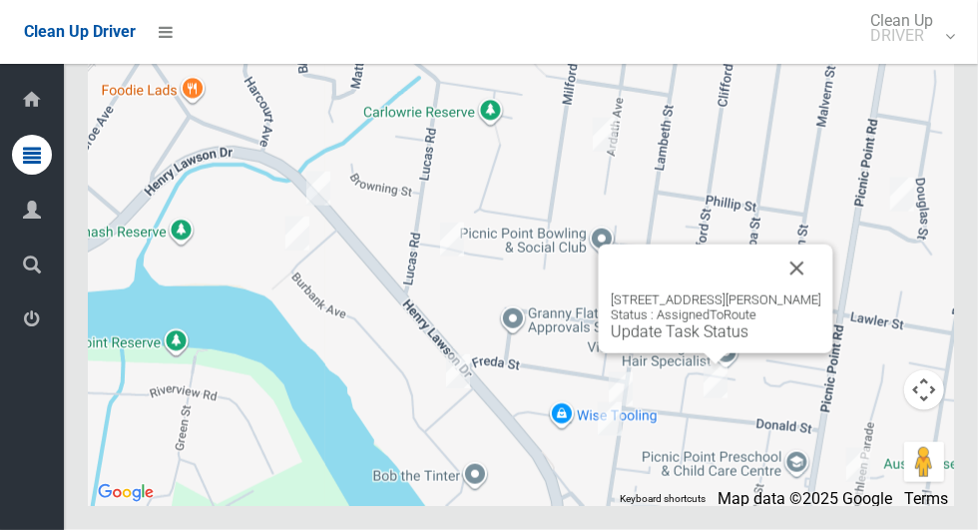
click at [821, 292] on button "Close" at bounding box center [797, 269] width 48 height 48
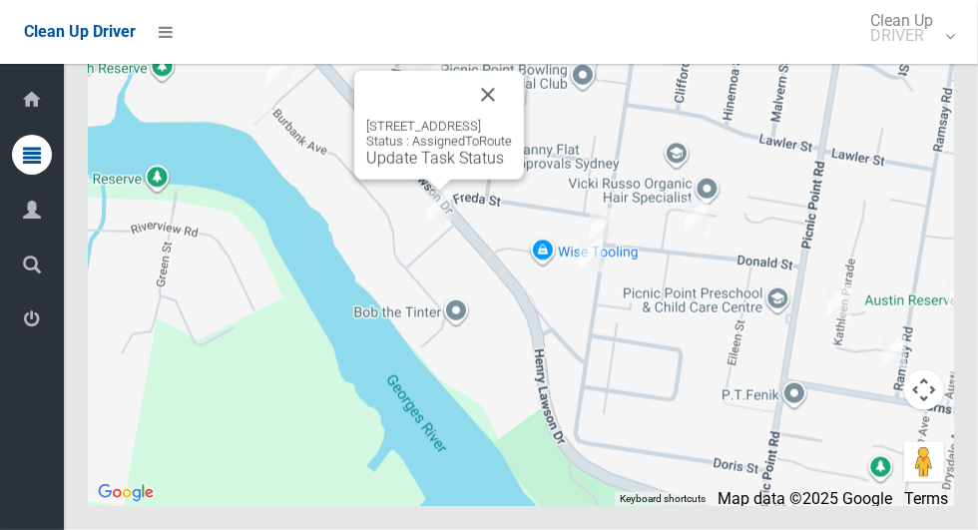
click at [512, 119] on button "Close" at bounding box center [488, 95] width 48 height 48
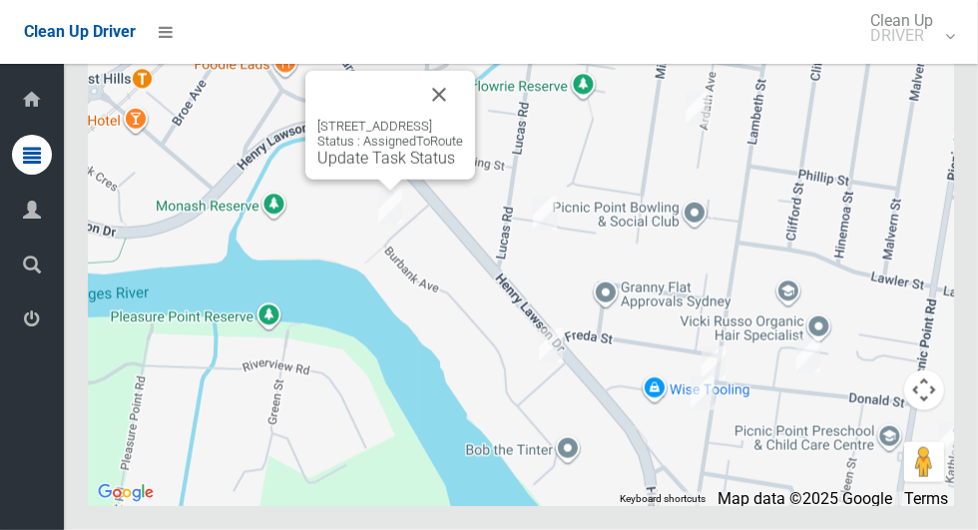
click at [463, 119] on button "Close" at bounding box center [439, 95] width 48 height 48
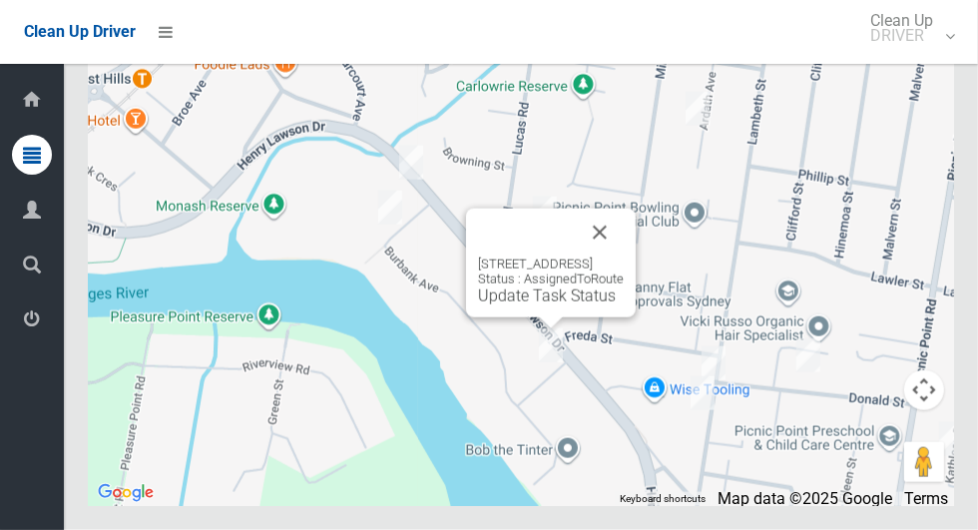
click at [624, 256] on button "Close" at bounding box center [600, 233] width 48 height 48
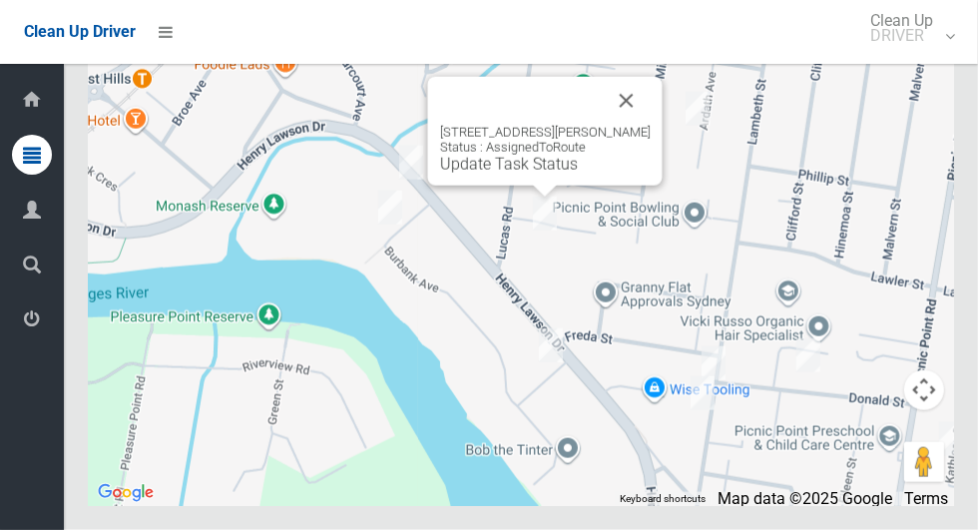
click at [638, 125] on button "Close" at bounding box center [627, 101] width 48 height 48
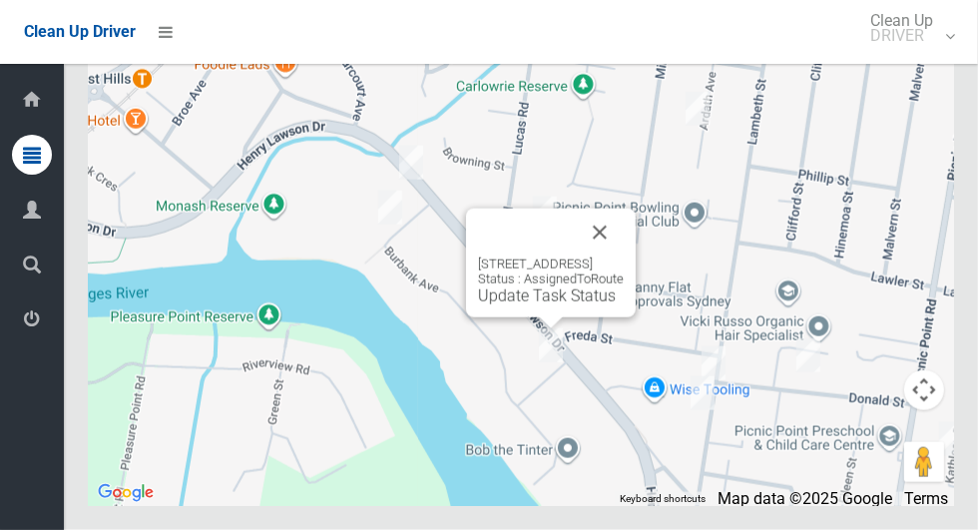
click at [512, 305] on link "Update Task Status" at bounding box center [547, 295] width 138 height 19
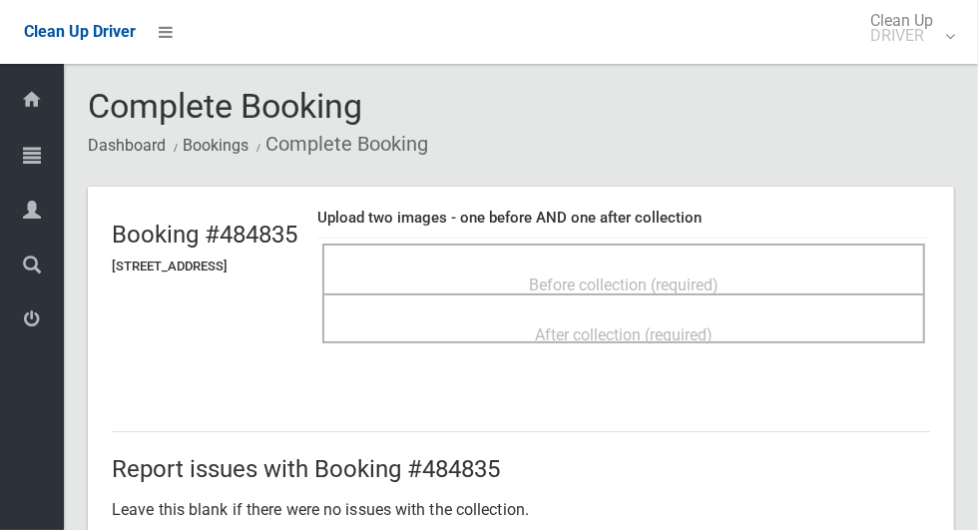
click at [609, 275] on span "Before collection (required)" at bounding box center [624, 284] width 190 height 19
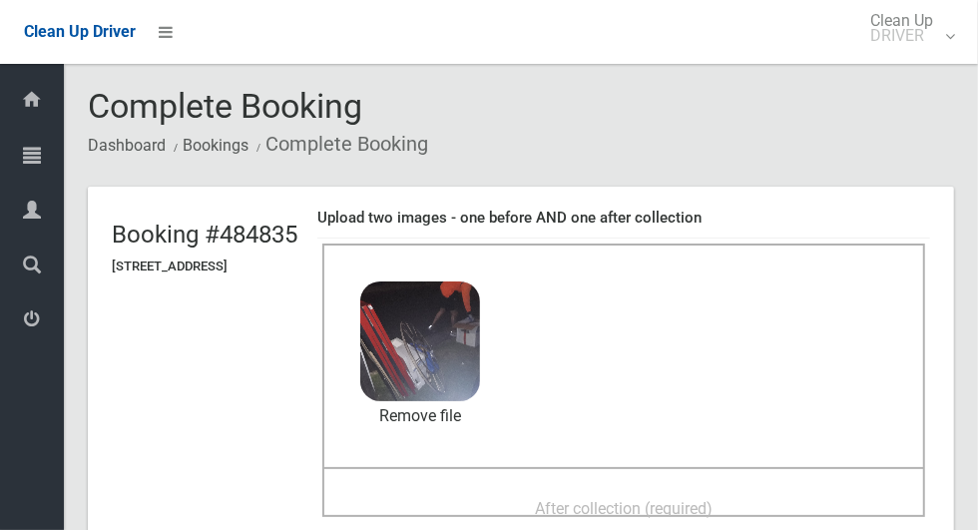
click at [518, 496] on div "After collection (required)" at bounding box center [623, 507] width 559 height 37
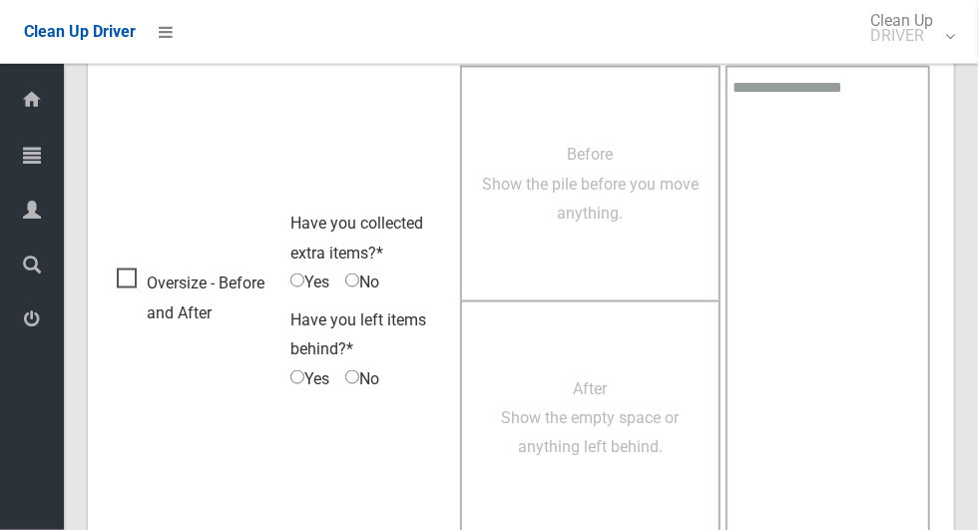
scroll to position [1633, 0]
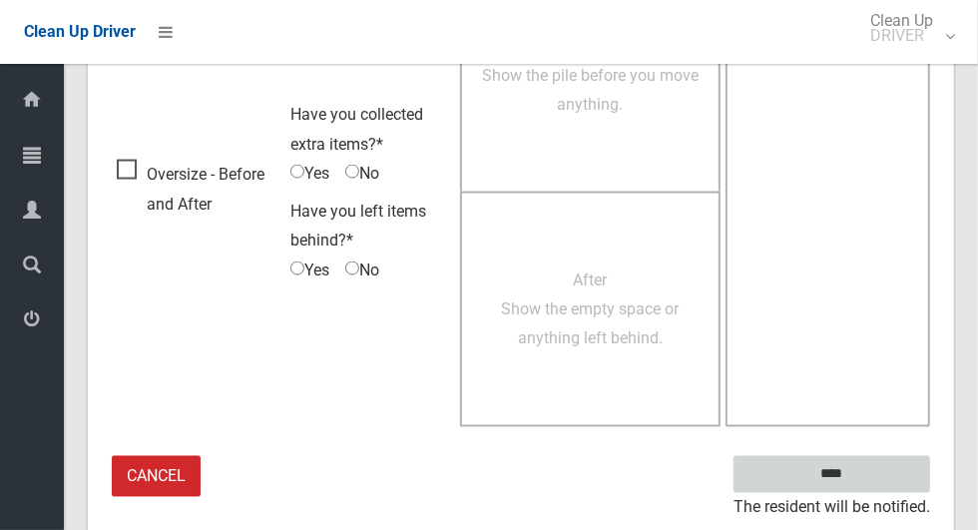
click at [866, 468] on input "****" at bounding box center [832, 474] width 197 height 37
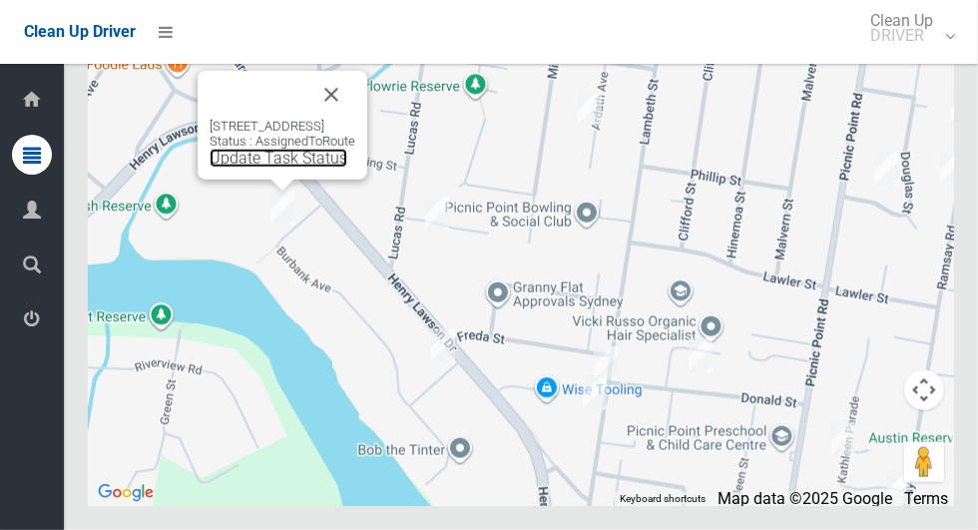
scroll to position [9071, 0]
click at [263, 168] on div "[STREET_ADDRESS] Status : AssignedToRoute Update Task Status" at bounding box center [283, 143] width 146 height 49
click at [249, 168] on link "Update Task Status" at bounding box center [279, 158] width 138 height 19
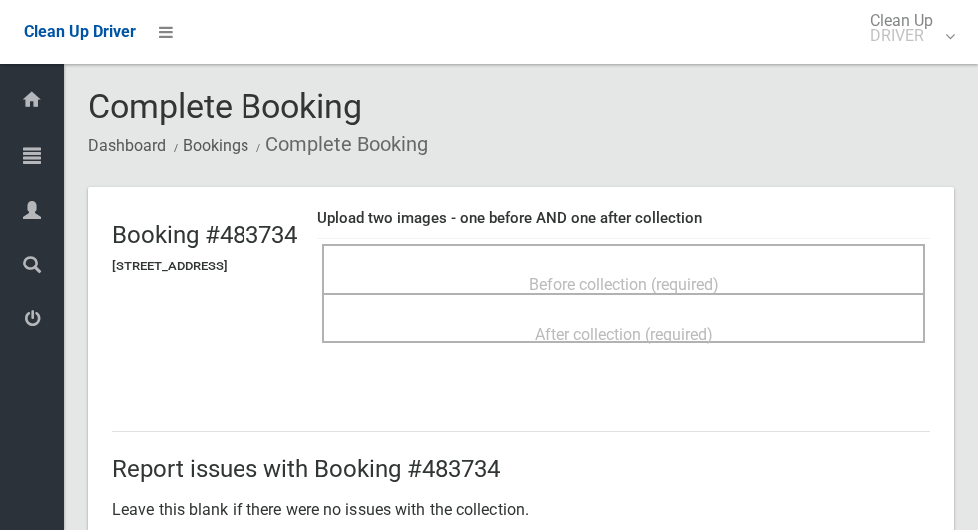
click at [561, 276] on span "Before collection (required)" at bounding box center [624, 284] width 190 height 19
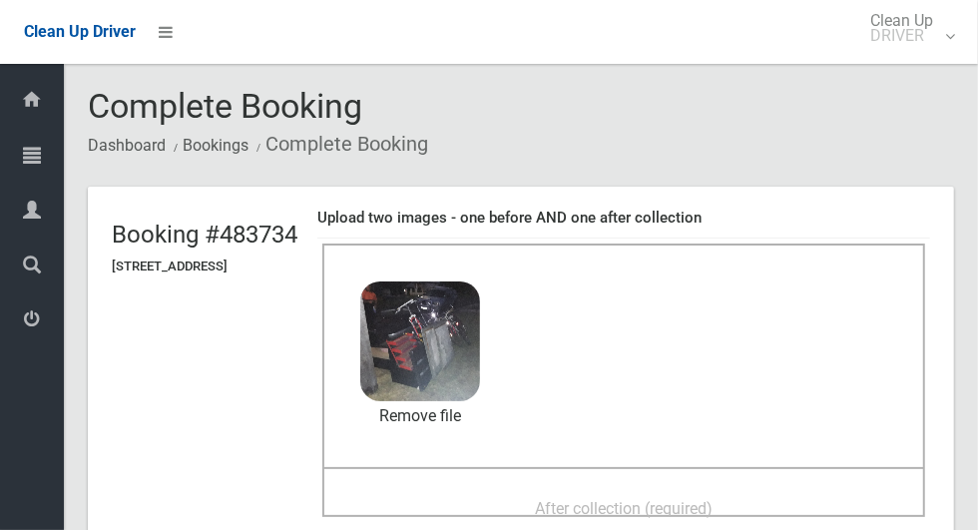
click at [576, 504] on span "After collection (required)" at bounding box center [624, 508] width 178 height 19
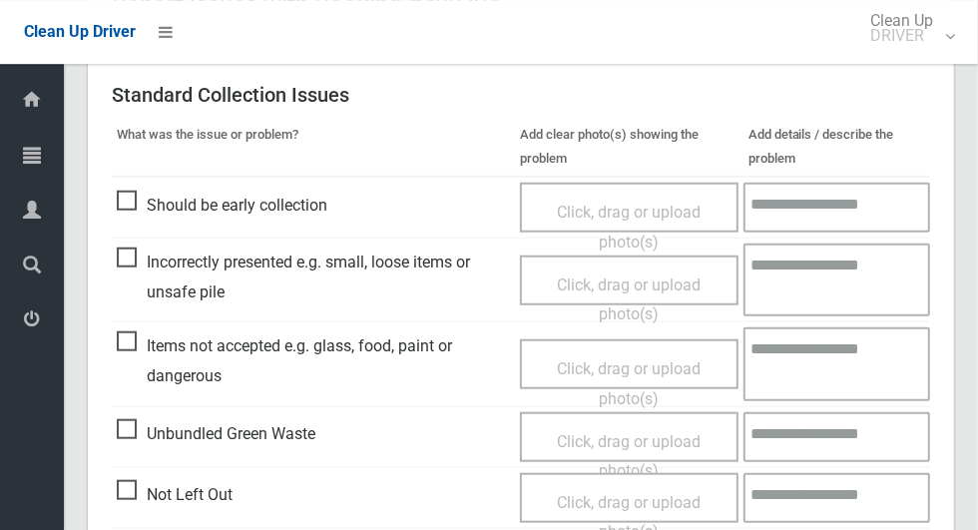
scroll to position [1633, 0]
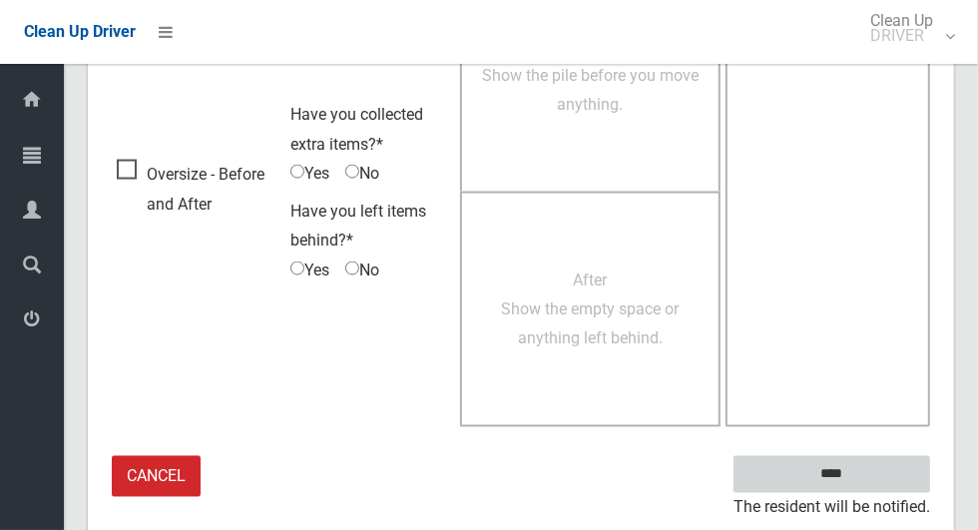
click at [842, 469] on input "****" at bounding box center [832, 474] width 197 height 37
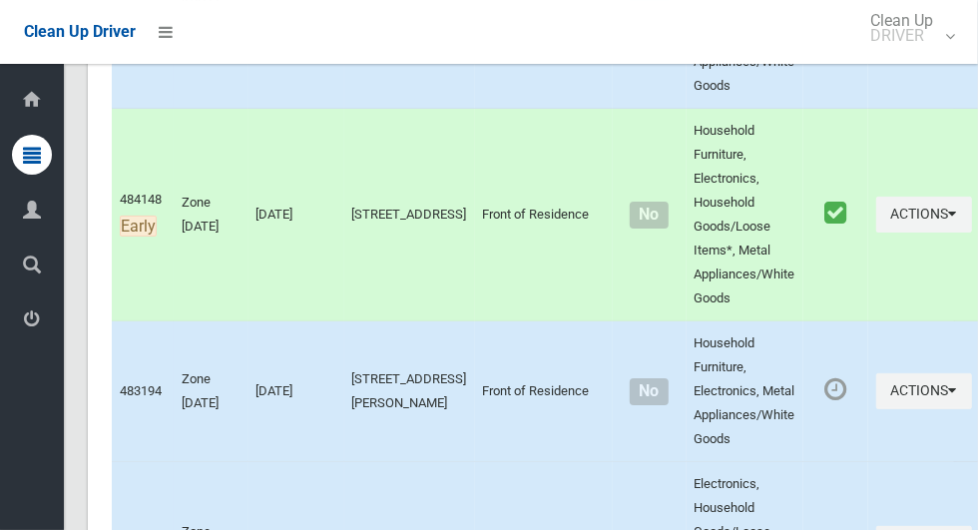
scroll to position [9073, 0]
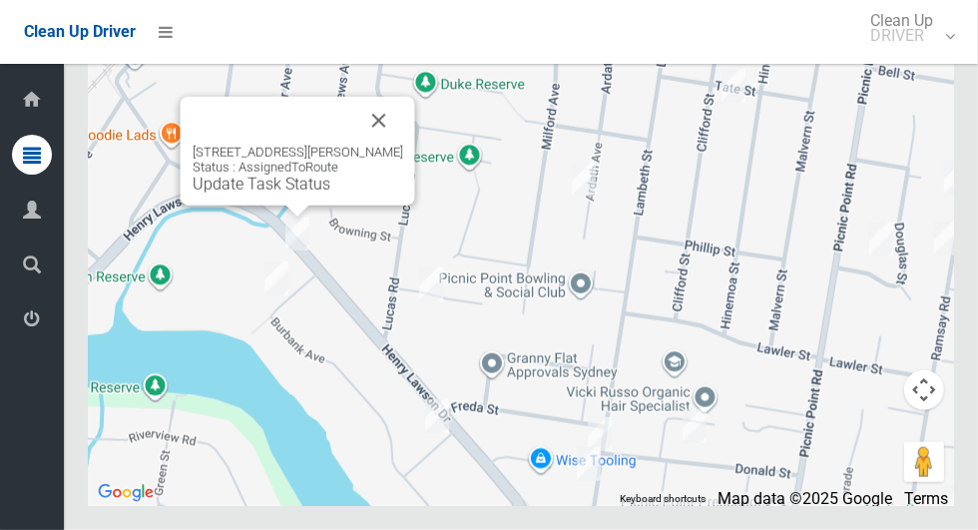
click at [243, 194] on link "Update Task Status" at bounding box center [262, 184] width 138 height 19
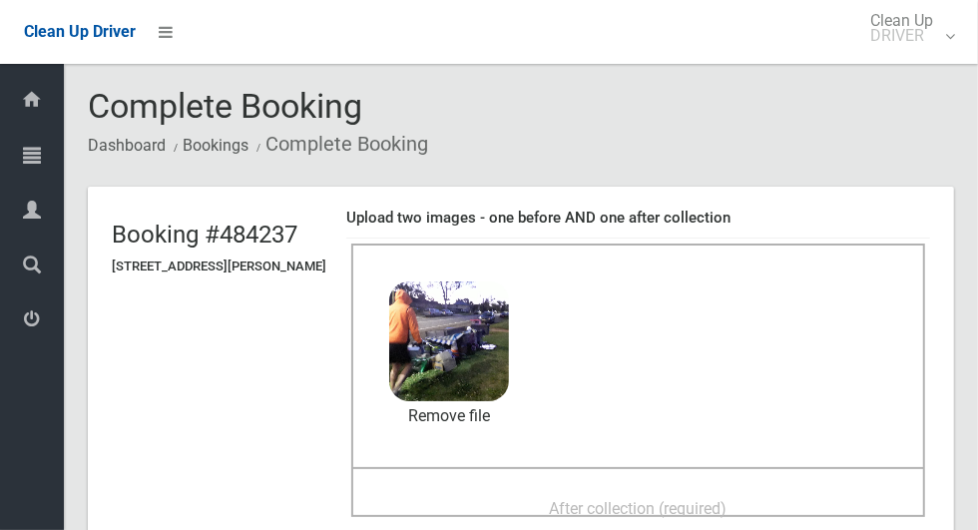
click at [598, 499] on span "After collection (required)" at bounding box center [639, 508] width 178 height 19
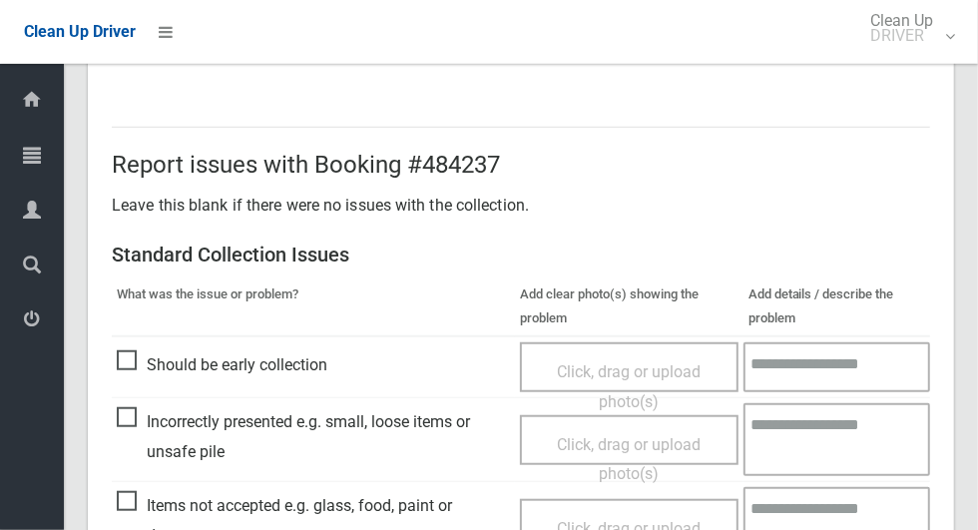
scroll to position [1633, 0]
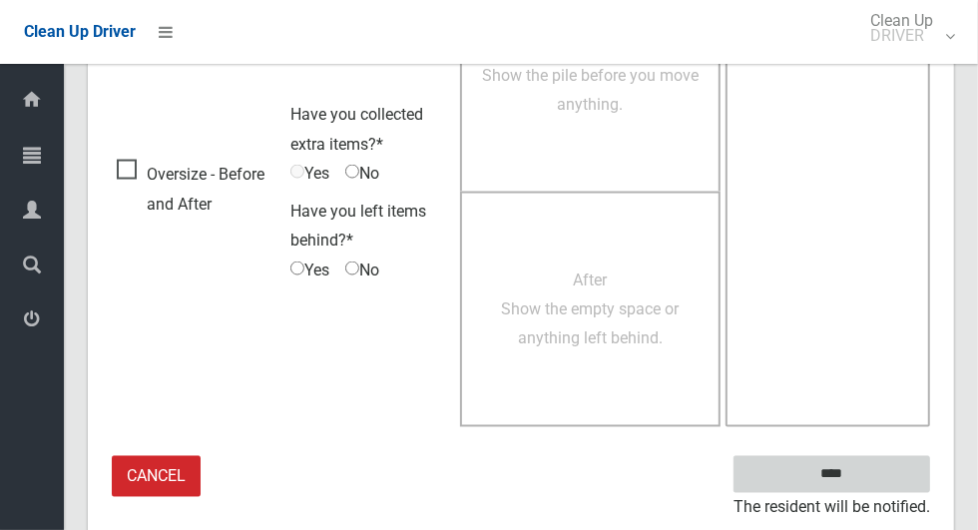
click at [847, 475] on input "****" at bounding box center [832, 474] width 197 height 37
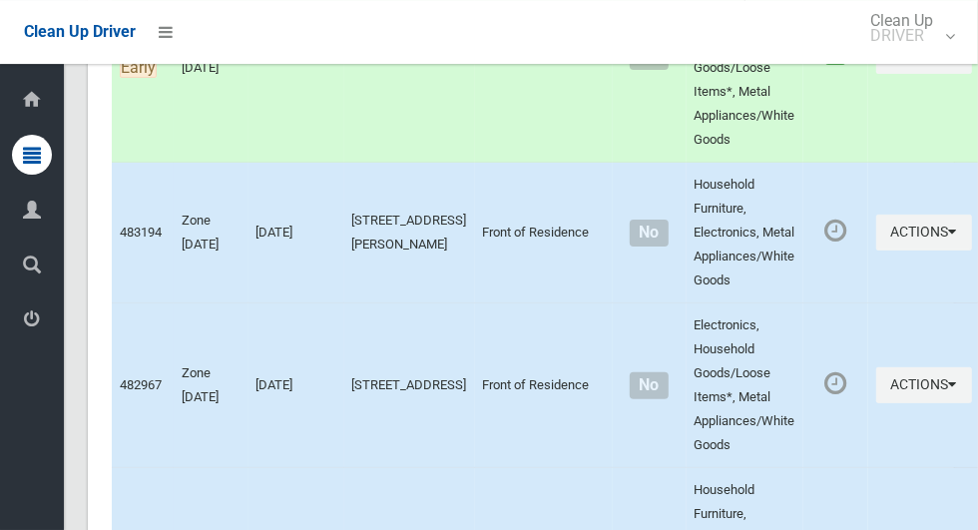
scroll to position [9073, 0]
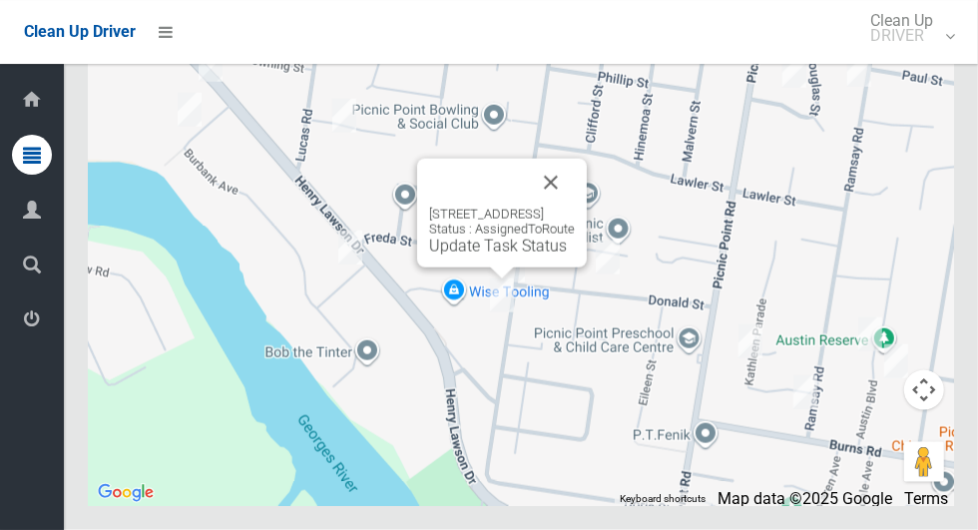
click at [575, 207] on button "Close" at bounding box center [551, 183] width 48 height 48
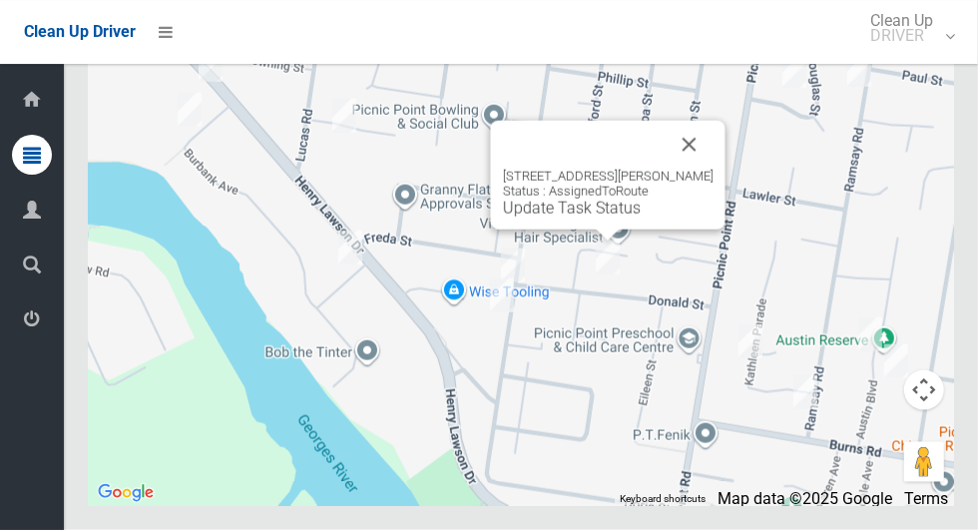
click at [704, 169] on button "Close" at bounding box center [690, 145] width 48 height 48
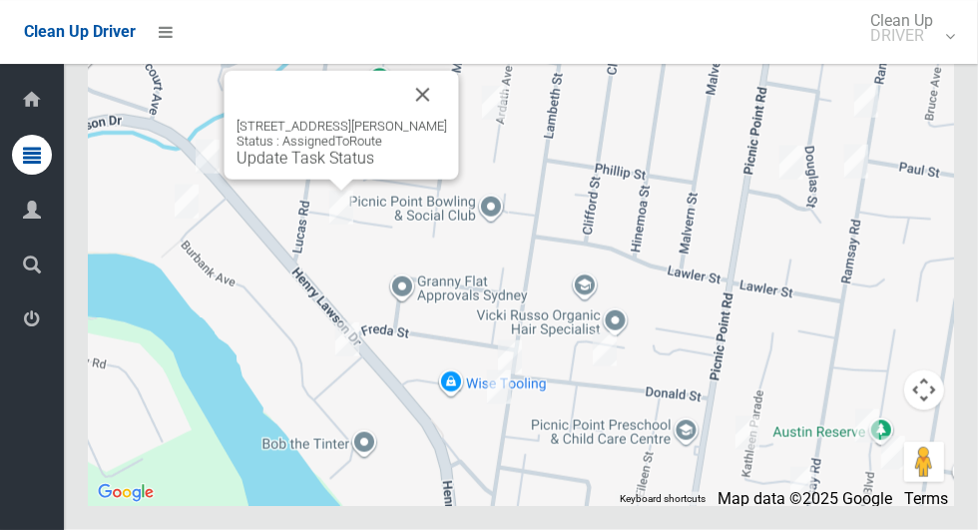
click at [291, 168] on link "Update Task Status" at bounding box center [306, 158] width 138 height 19
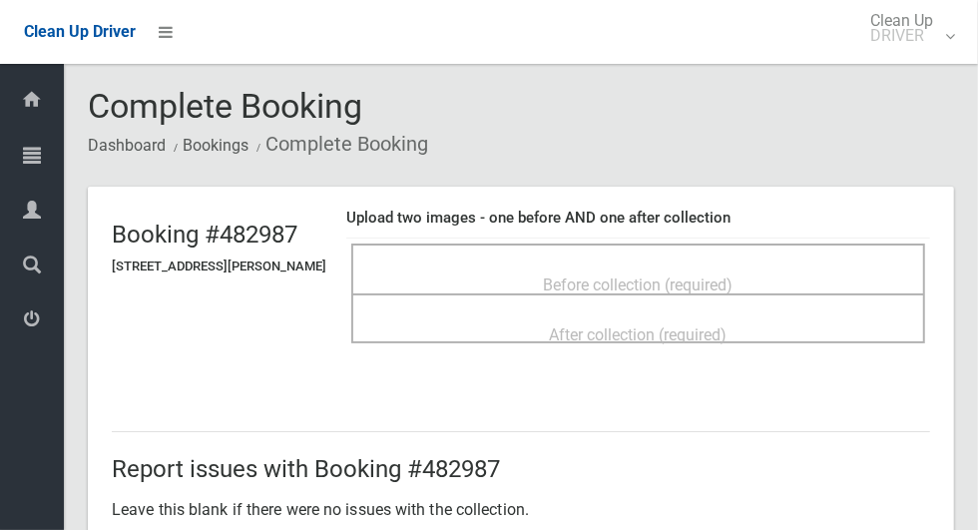
click at [485, 265] on div "Before collection (required)" at bounding box center [638, 283] width 530 height 37
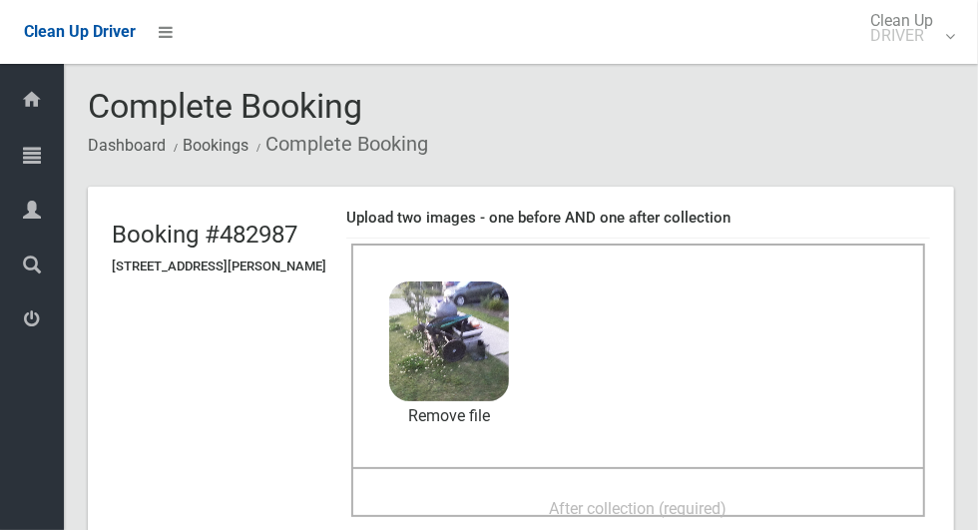
click at [530, 492] on div "After collection (required)" at bounding box center [638, 507] width 530 height 37
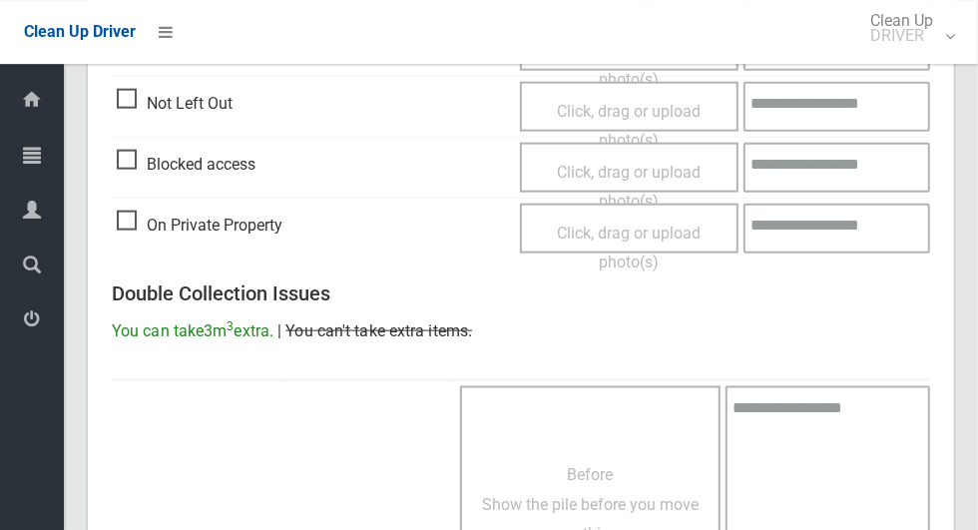
scroll to position [1633, 0]
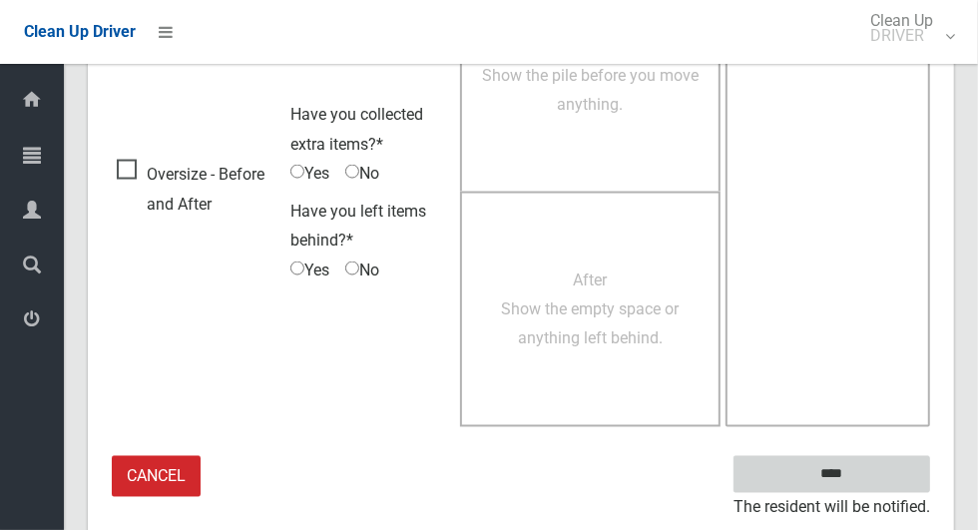
click at [866, 475] on input "****" at bounding box center [832, 474] width 197 height 37
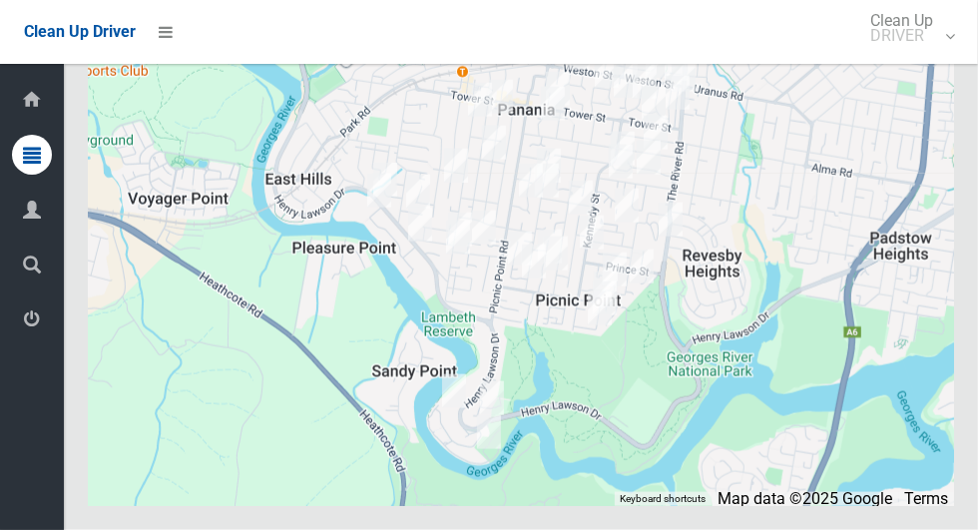
scroll to position [9073, 0]
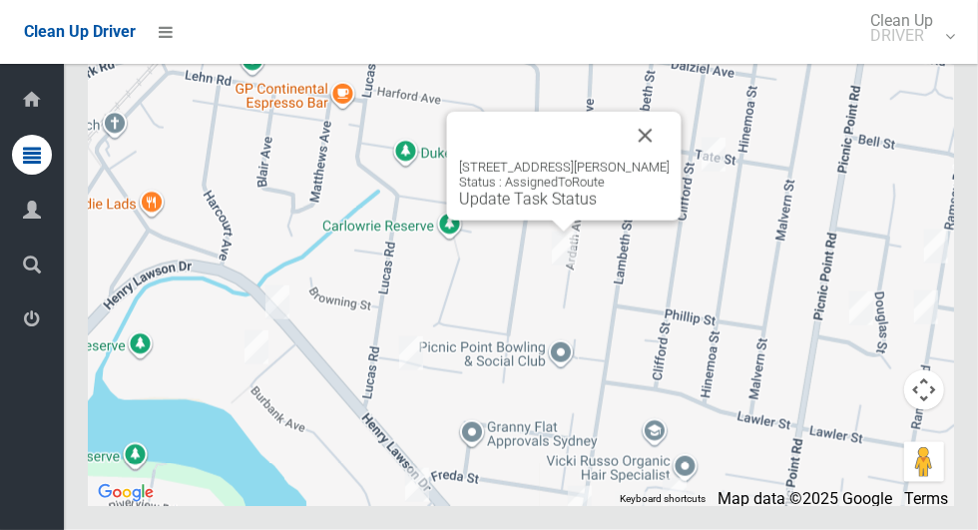
click at [658, 160] on button "Close" at bounding box center [646, 136] width 48 height 48
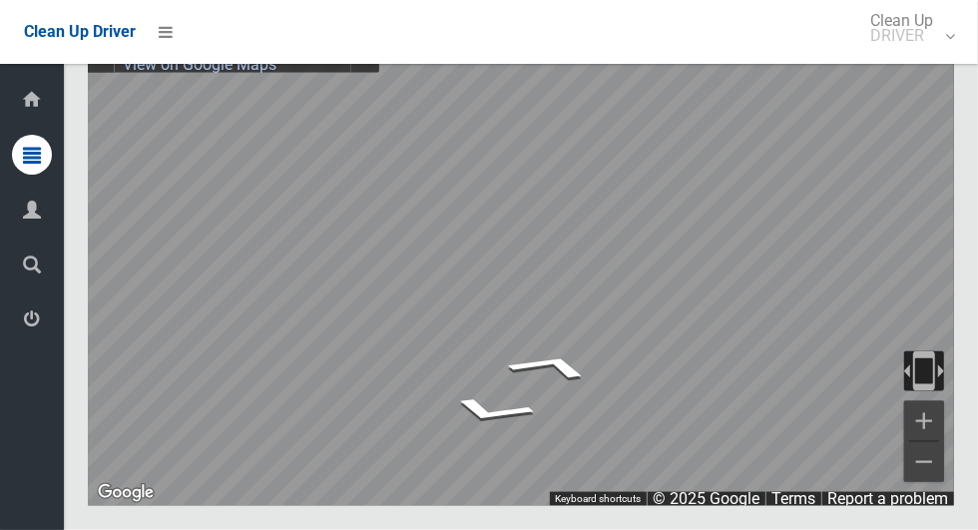
click at [932, 391] on img "Toggle motion tracking" at bounding box center [924, 371] width 40 height 40
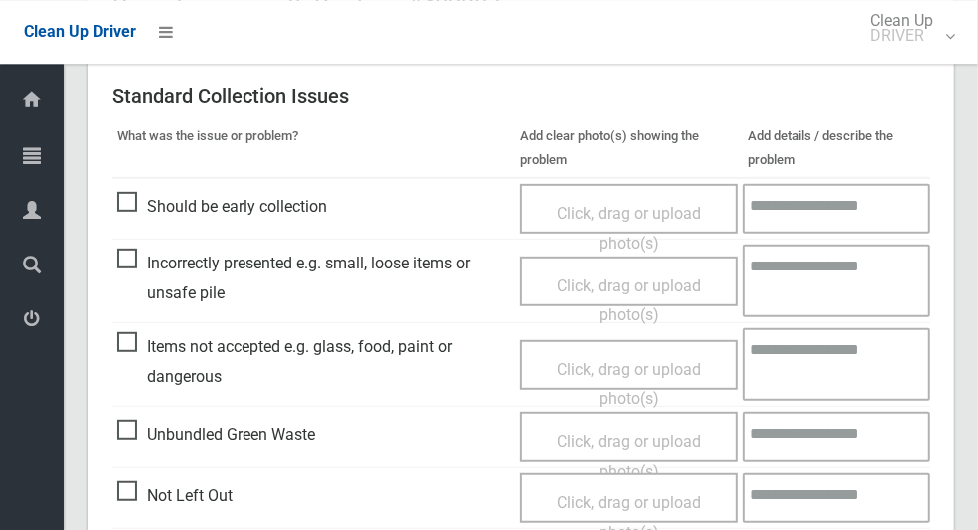
scroll to position [447, 0]
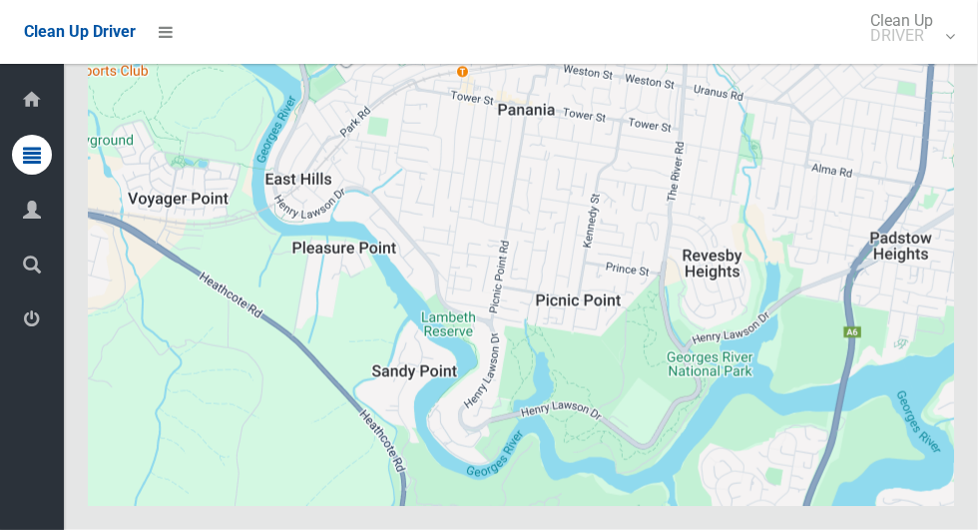
scroll to position [9073, 0]
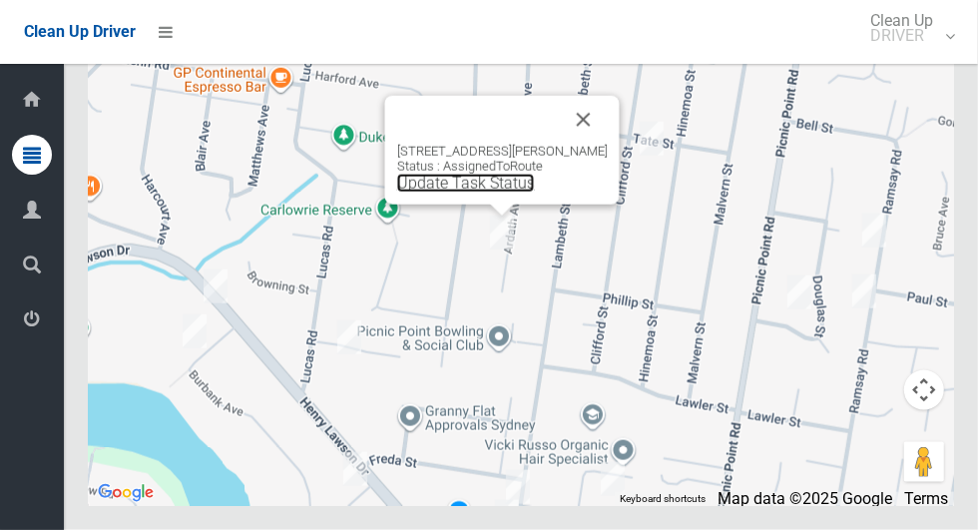
click at [476, 193] on link "Update Task Status" at bounding box center [466, 183] width 138 height 19
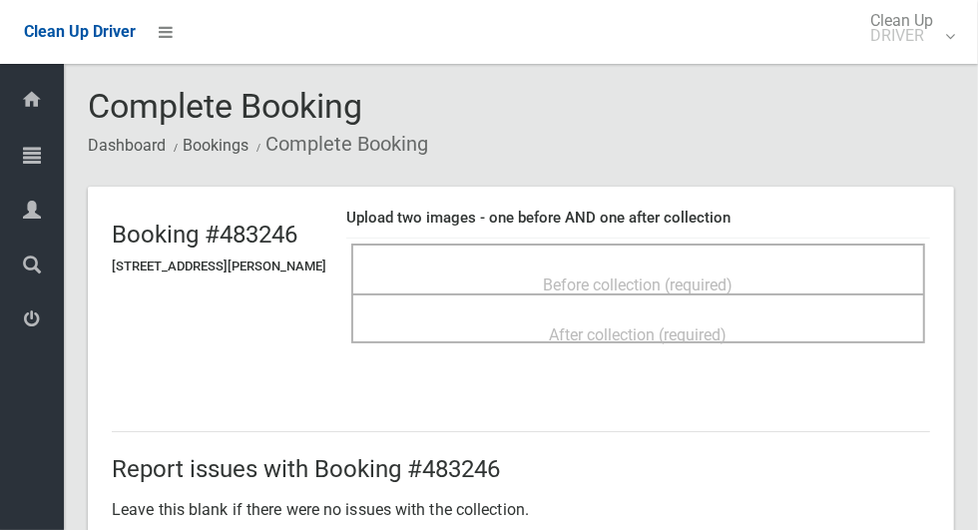
click at [524, 265] on div "Before collection (required)" at bounding box center [638, 283] width 530 height 37
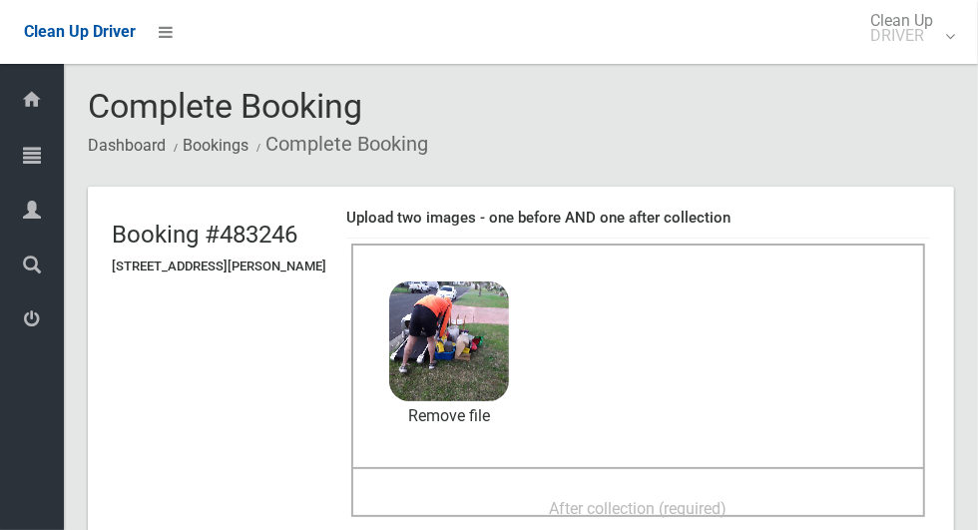
click at [521, 497] on div "After collection (required)" at bounding box center [638, 507] width 530 height 37
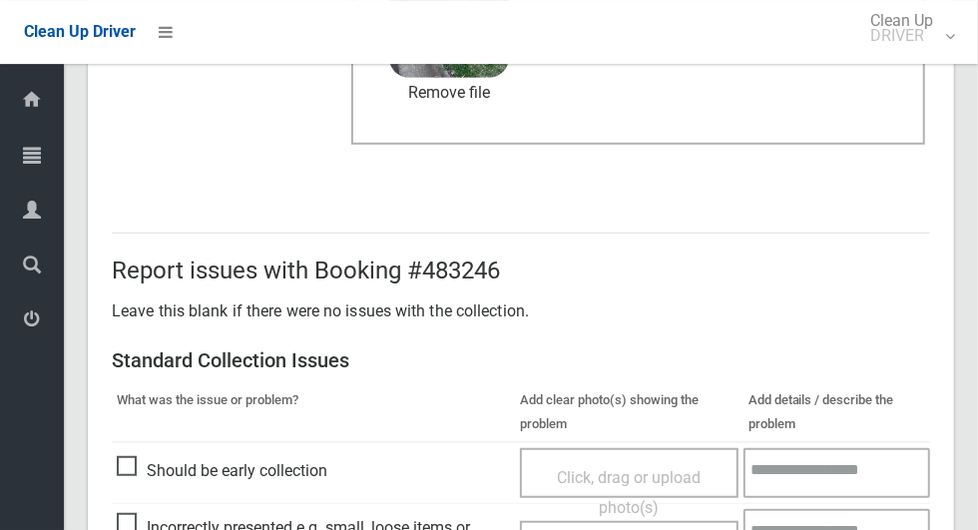
scroll to position [1633, 0]
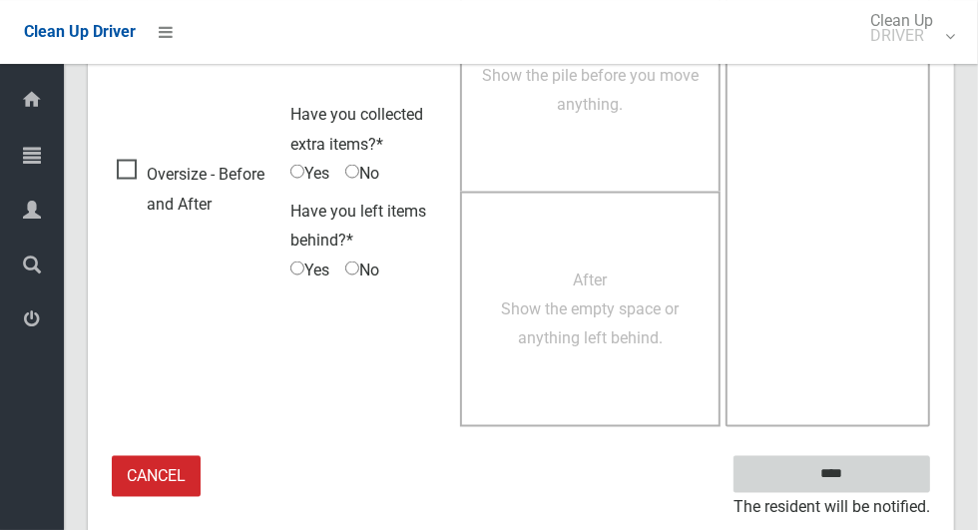
click at [866, 472] on input "****" at bounding box center [832, 474] width 197 height 37
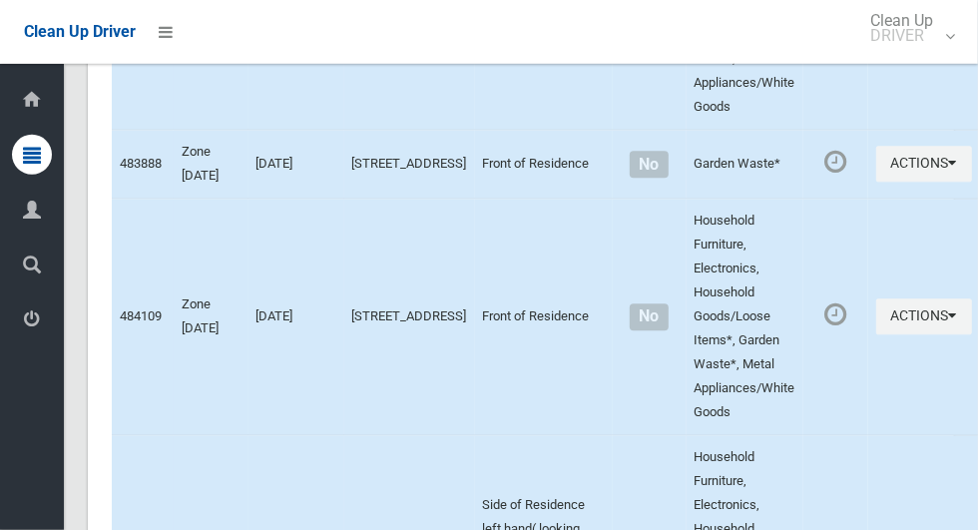
scroll to position [9073, 0]
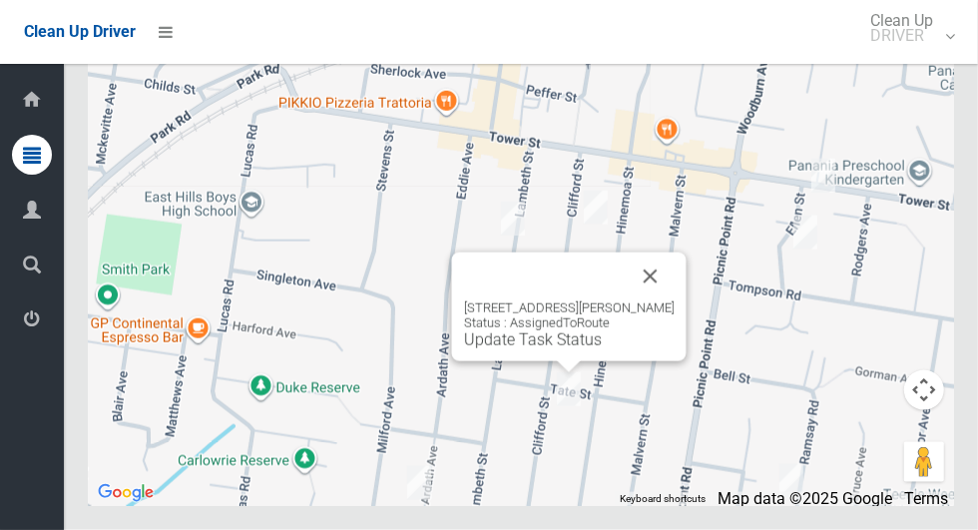
click at [668, 300] on button "Close" at bounding box center [651, 277] width 48 height 48
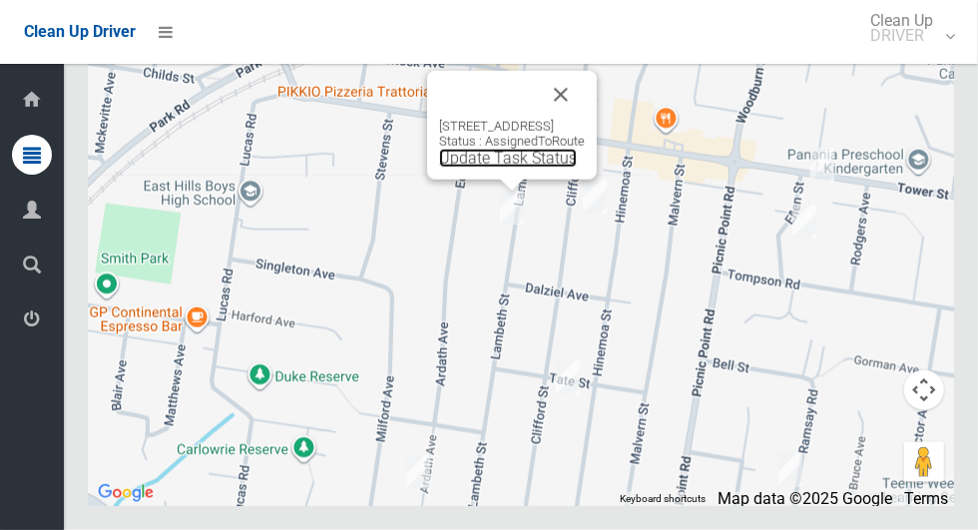
click at [504, 168] on link "Update Task Status" at bounding box center [508, 158] width 138 height 19
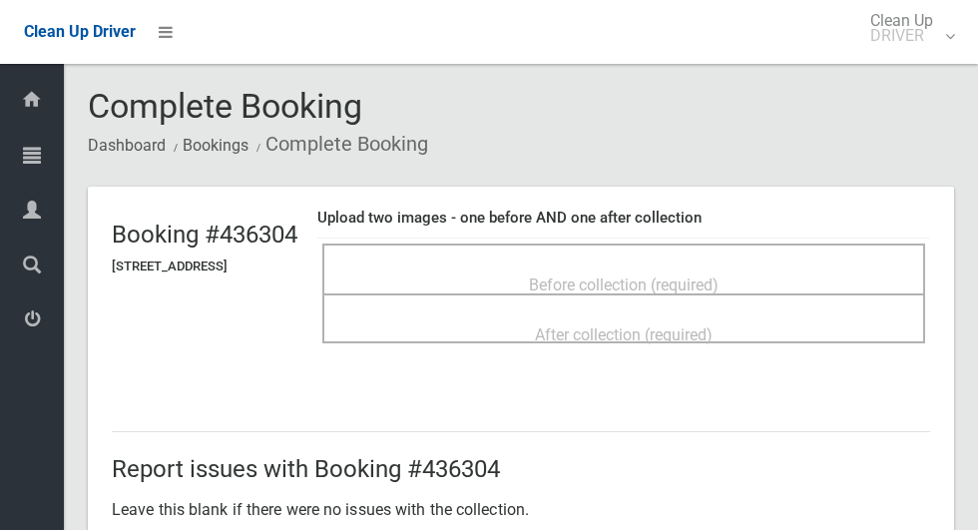
click at [573, 277] on span "Before collection (required)" at bounding box center [624, 284] width 190 height 19
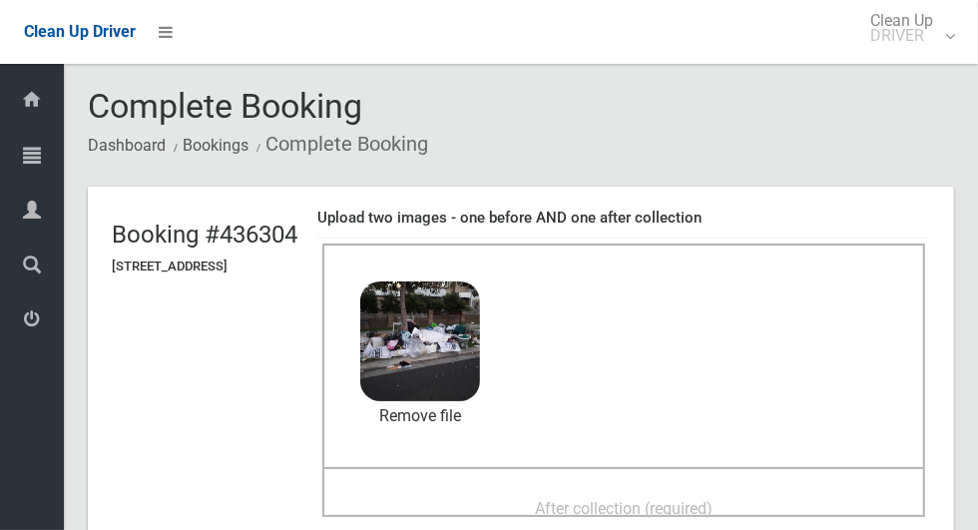
click at [570, 499] on span "After collection (required)" at bounding box center [624, 508] width 178 height 19
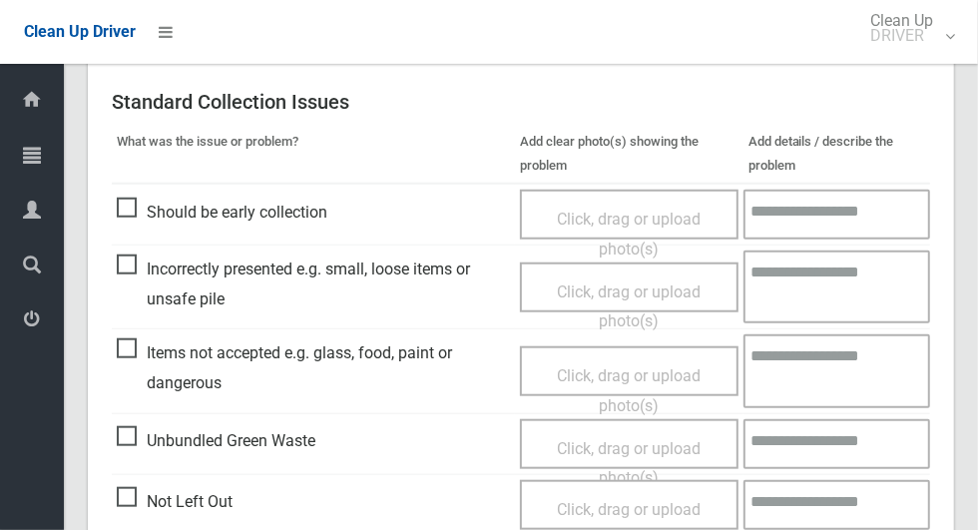
scroll to position [1031, 0]
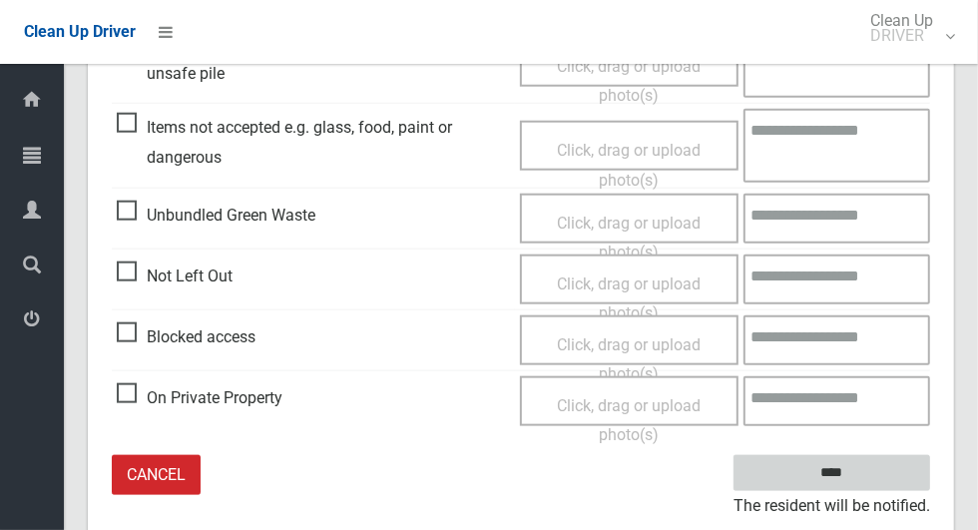
click at [866, 481] on input "****" at bounding box center [832, 473] width 197 height 37
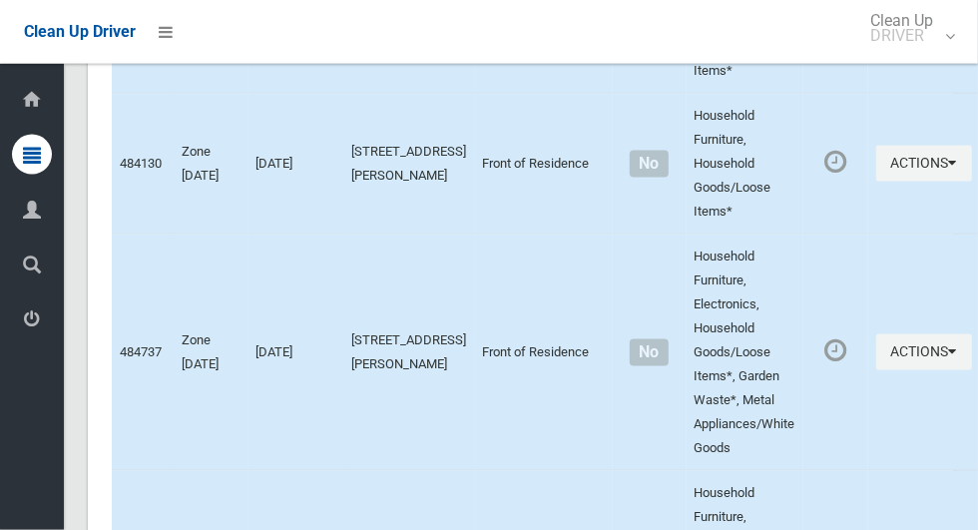
scroll to position [9073, 0]
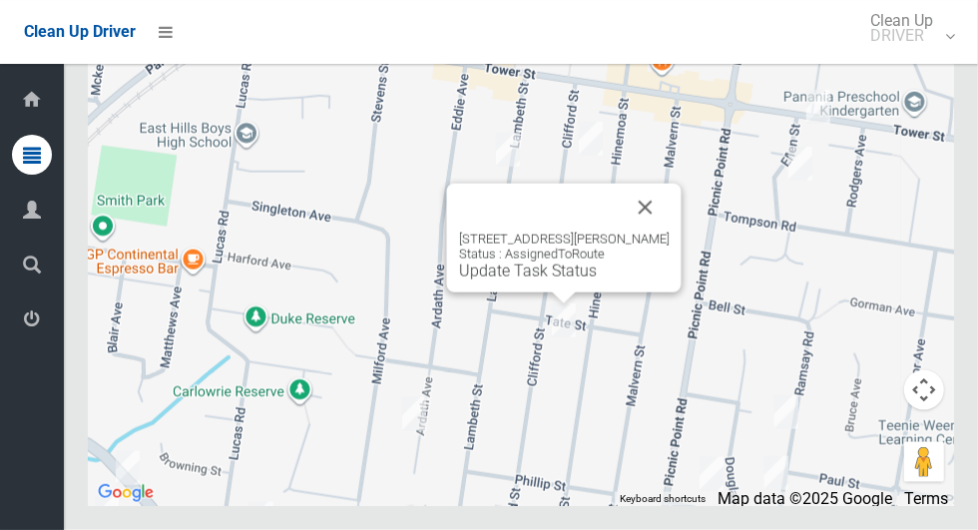
click at [665, 232] on button "Close" at bounding box center [646, 208] width 48 height 48
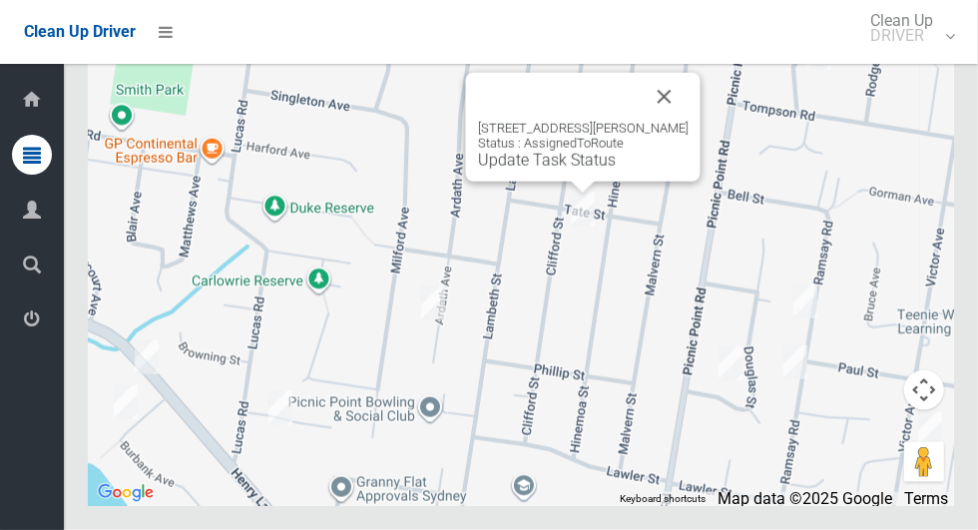
click at [667, 121] on button "Close" at bounding box center [665, 97] width 48 height 48
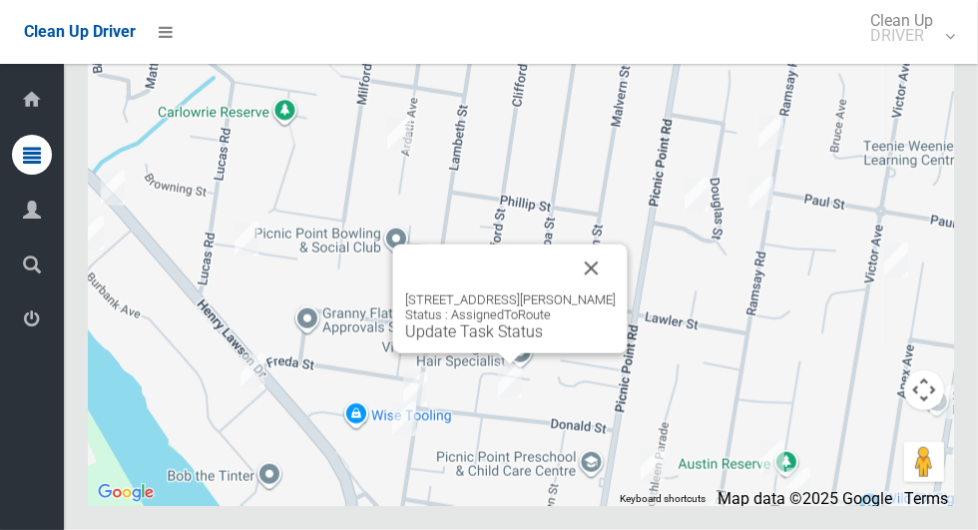
click at [609, 292] on button "Close" at bounding box center [592, 269] width 48 height 48
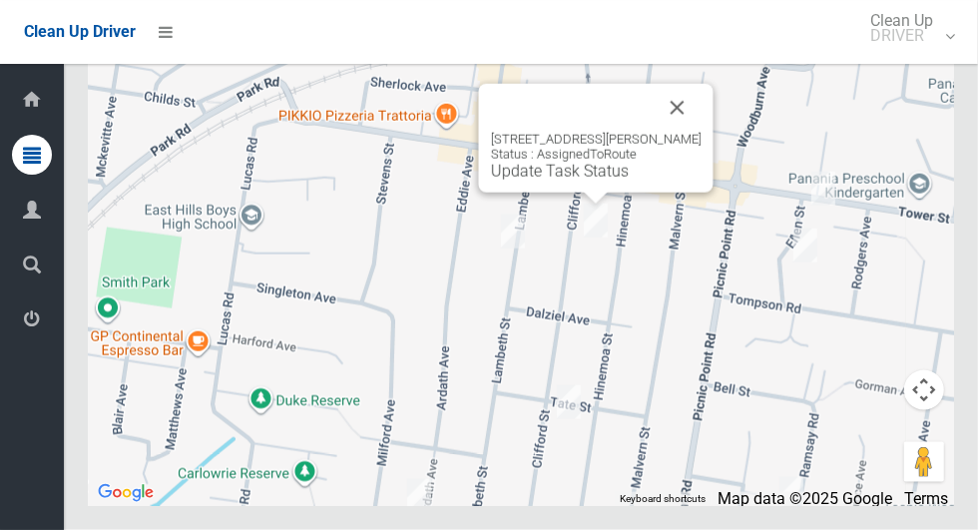
click at [592, 181] on link "Update Task Status" at bounding box center [560, 171] width 138 height 19
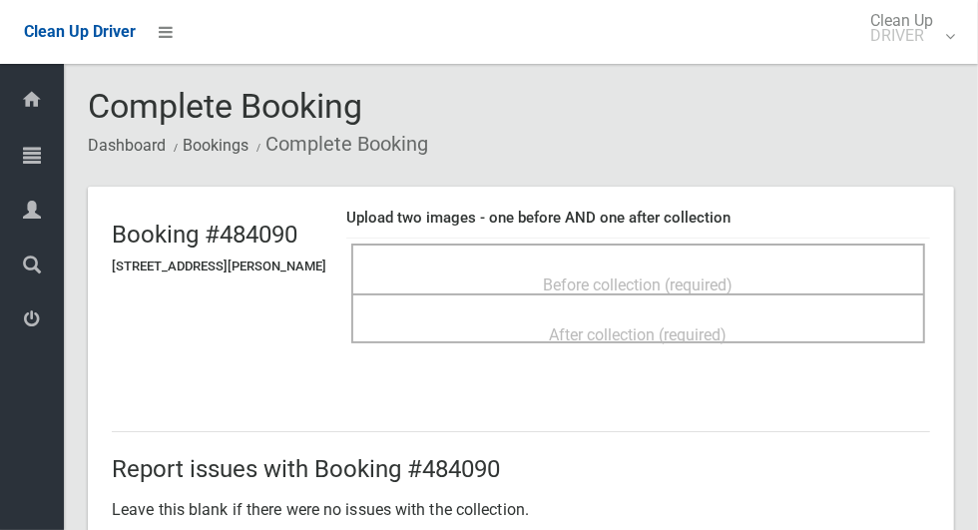
click at [583, 248] on div "Before collection (required)" at bounding box center [638, 269] width 574 height 50
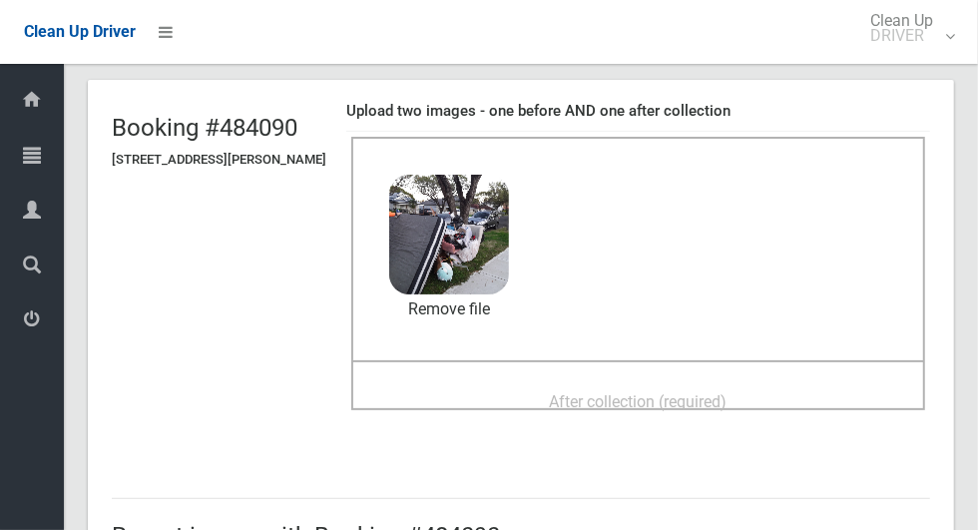
scroll to position [109, 0]
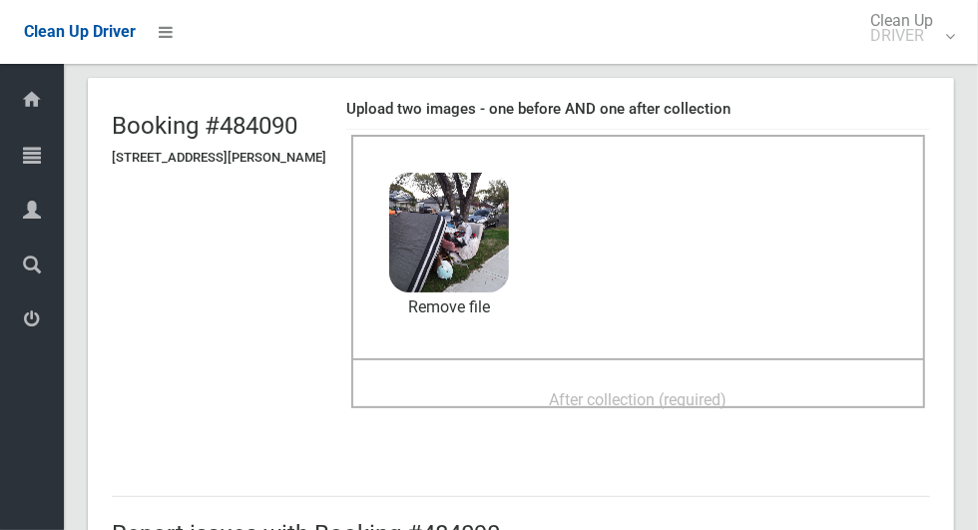
click at [556, 390] on span "After collection (required)" at bounding box center [639, 399] width 178 height 19
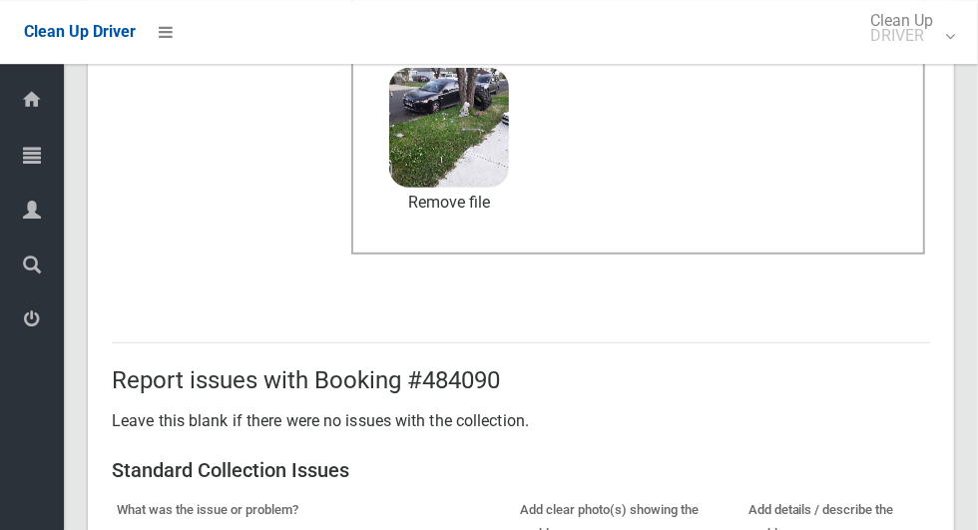
scroll to position [1633, 0]
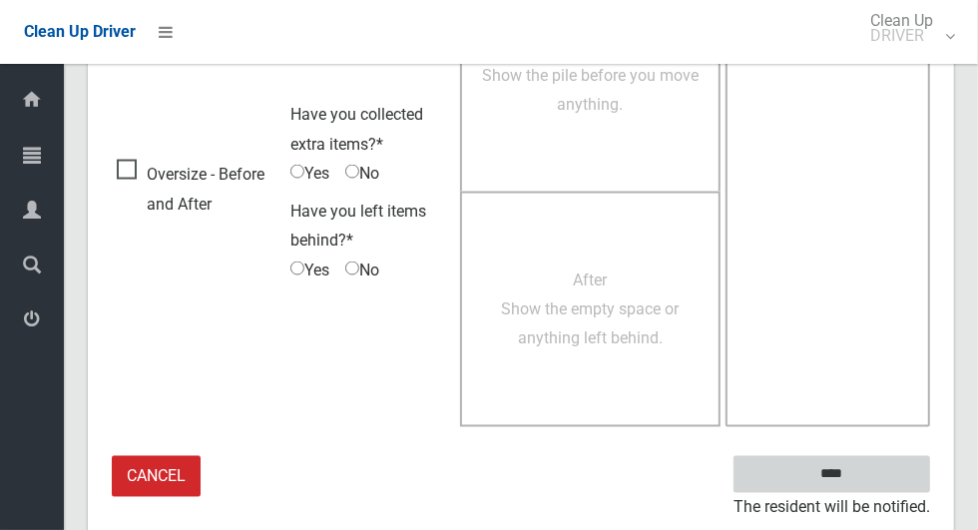
click at [839, 470] on input "****" at bounding box center [832, 474] width 197 height 37
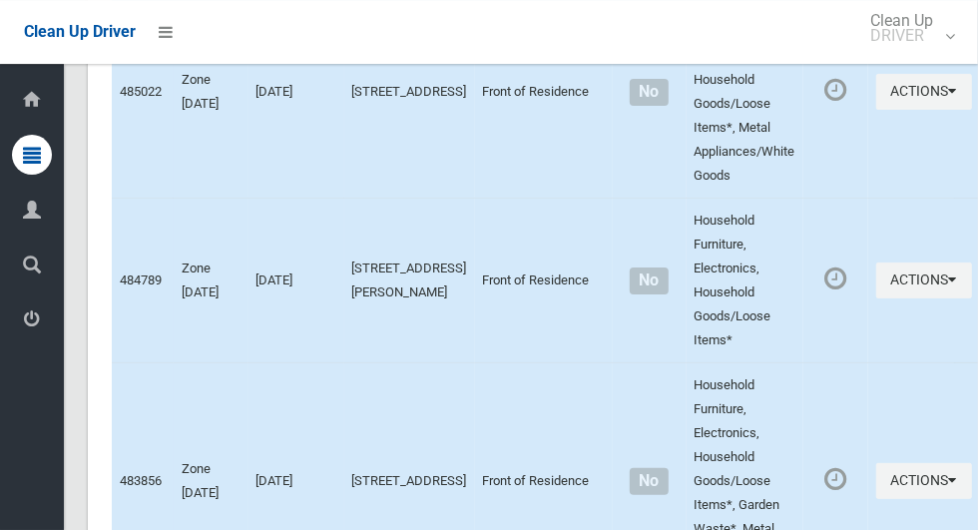
scroll to position [9073, 0]
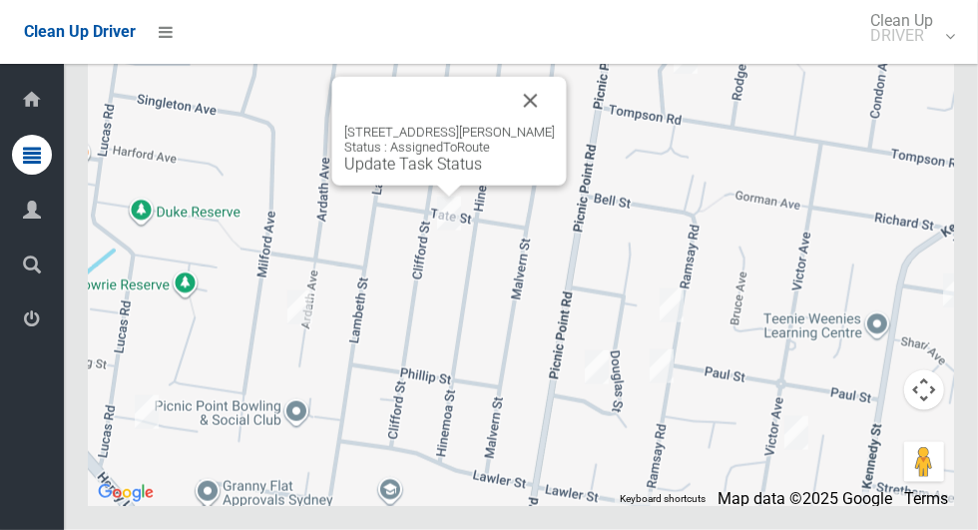
click at [443, 186] on div "67 Clifford Street, PANANIA NSW 2213 Status : AssignedToRoute Update Task Status" at bounding box center [449, 131] width 235 height 109
click at [442, 174] on link "Update Task Status" at bounding box center [413, 164] width 138 height 19
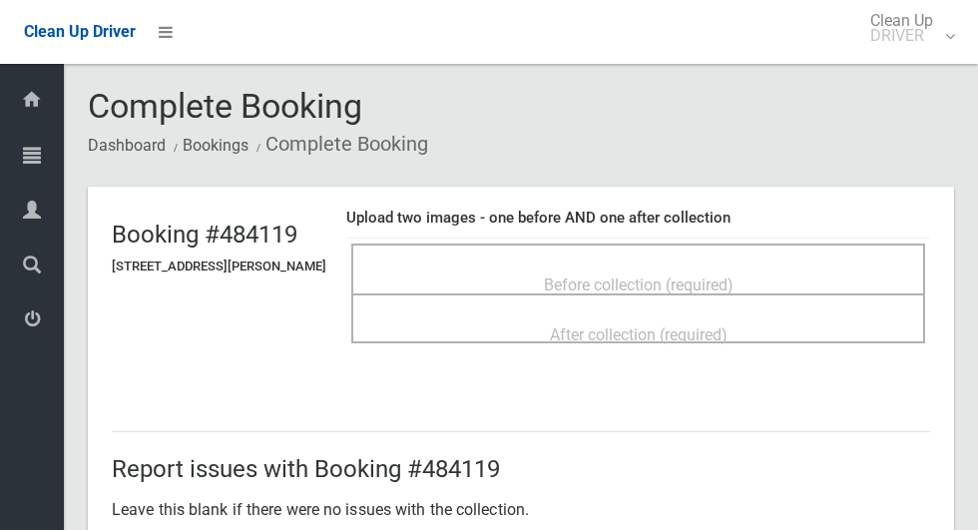
click at [590, 275] on span "Before collection (required)" at bounding box center [639, 284] width 190 height 19
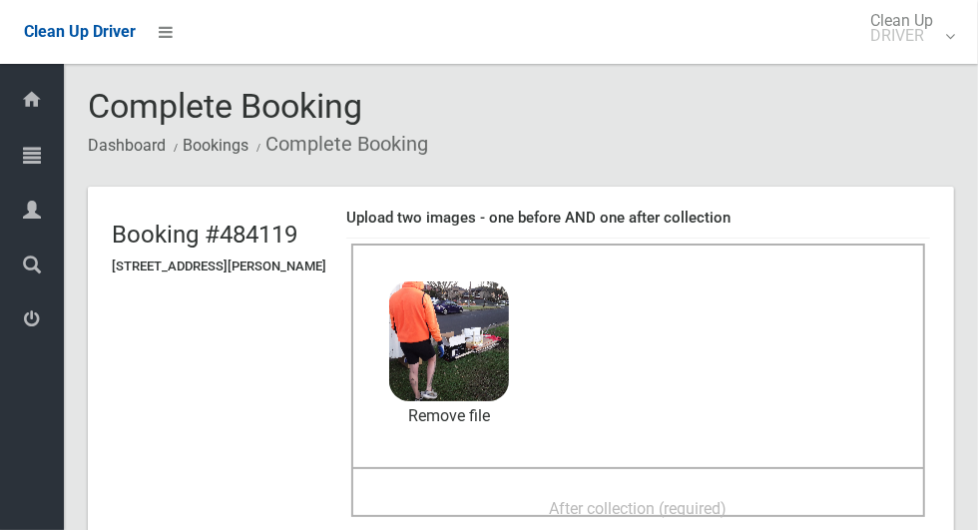
click at [585, 499] on span "After collection (required)" at bounding box center [639, 508] width 178 height 19
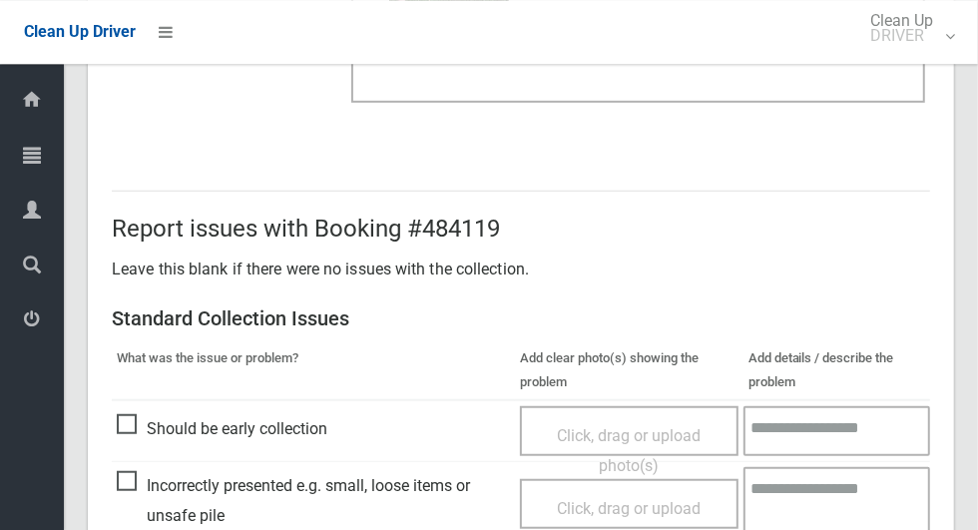
scroll to position [1633, 0]
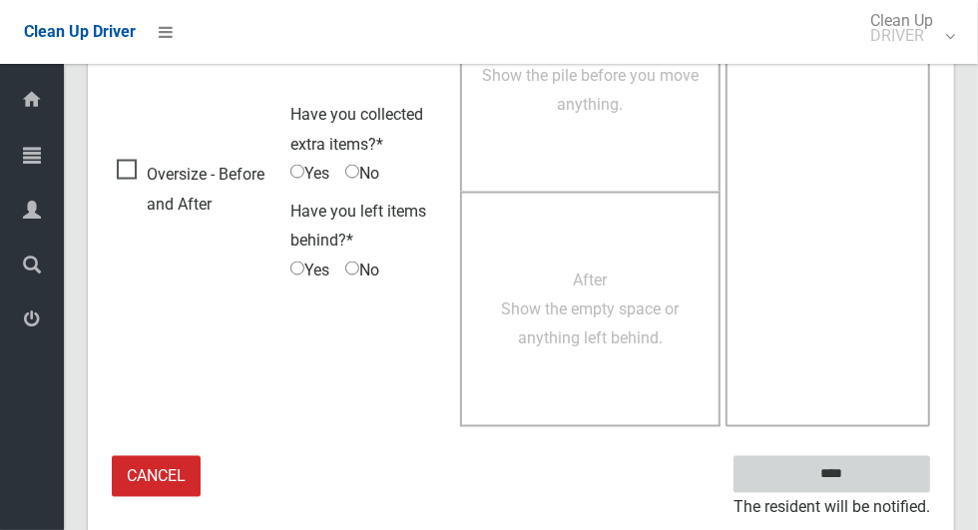
click at [870, 456] on input "****" at bounding box center [832, 474] width 197 height 37
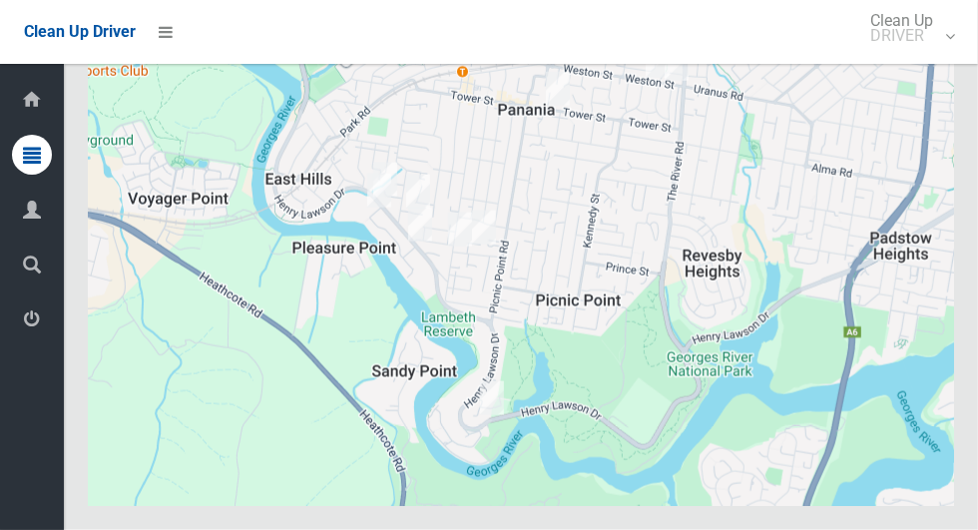
scroll to position [9073, 0]
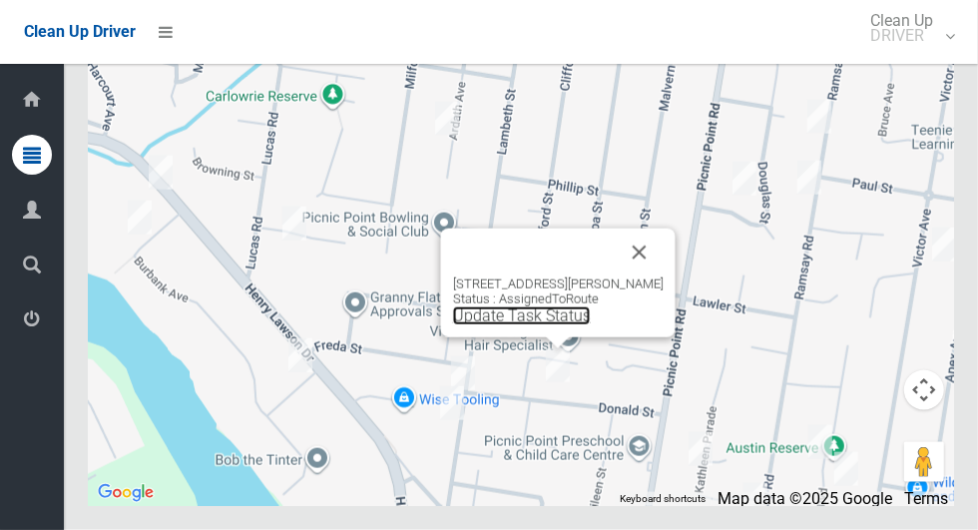
click at [532, 325] on link "Update Task Status" at bounding box center [522, 315] width 138 height 19
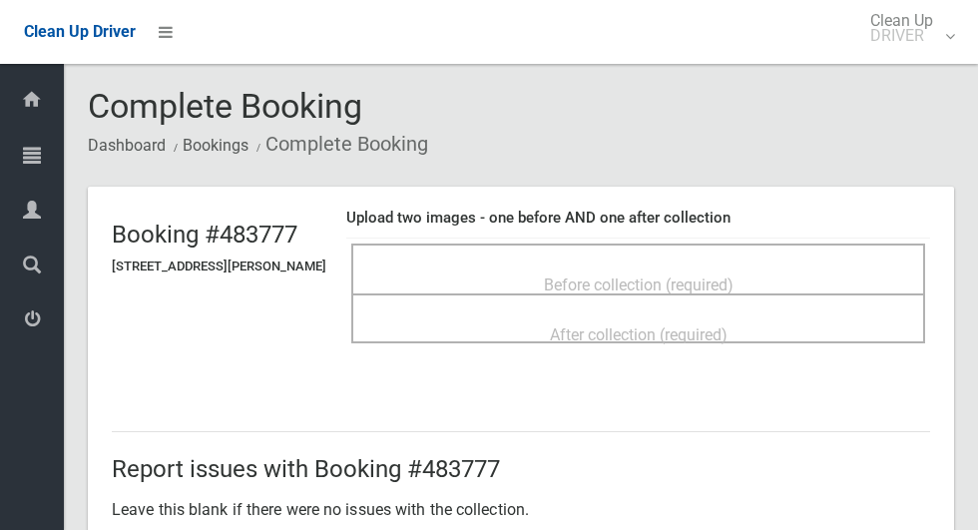
click at [579, 275] on span "Before collection (required)" at bounding box center [639, 284] width 190 height 19
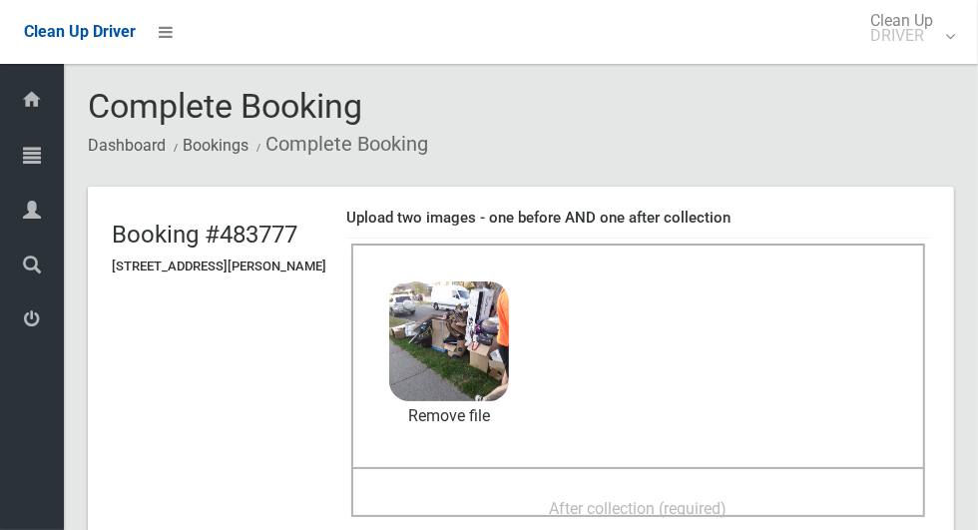
click at [657, 506] on span "After collection (required)" at bounding box center [639, 508] width 178 height 19
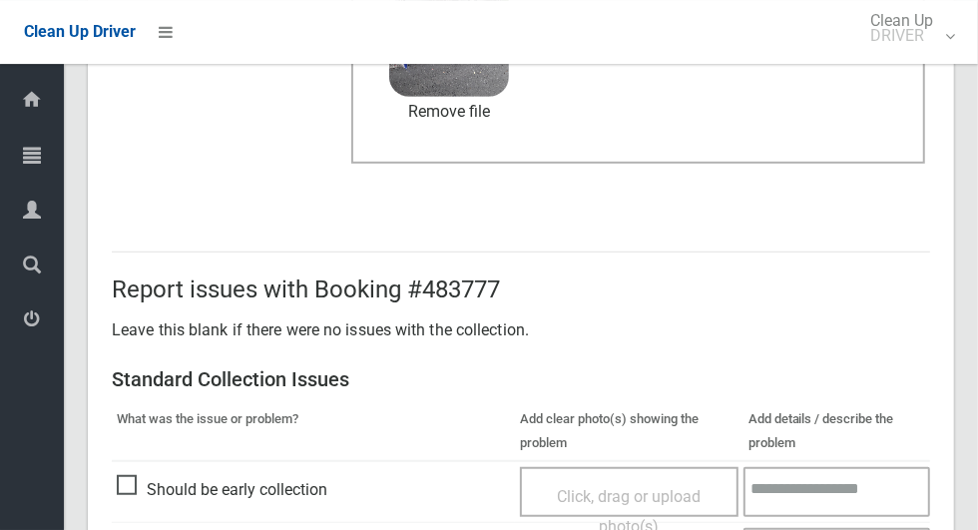
scroll to position [1633, 0]
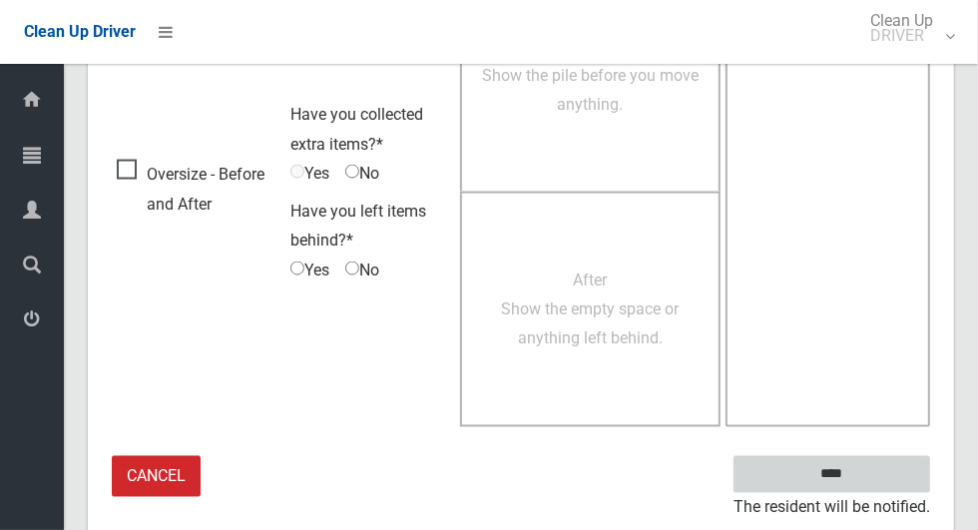
click at [866, 486] on input "****" at bounding box center [832, 474] width 197 height 37
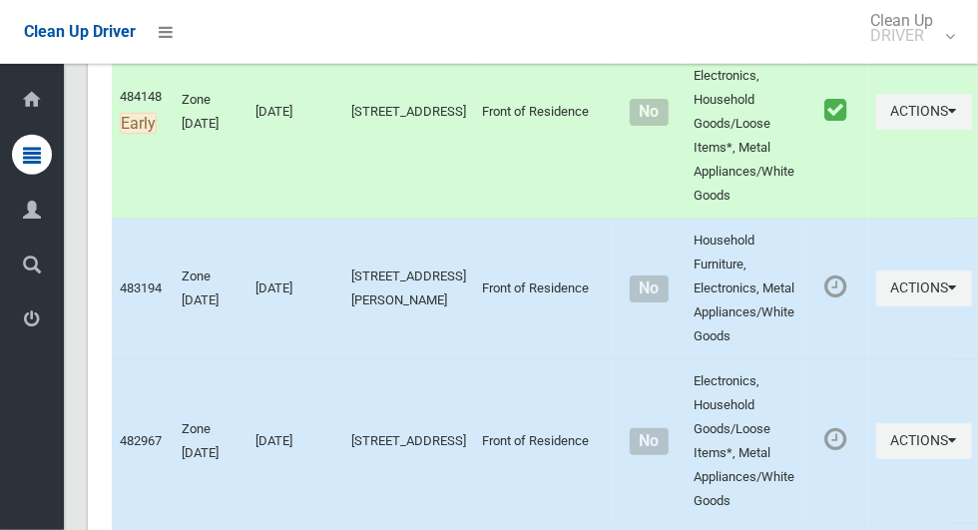
scroll to position [9073, 0]
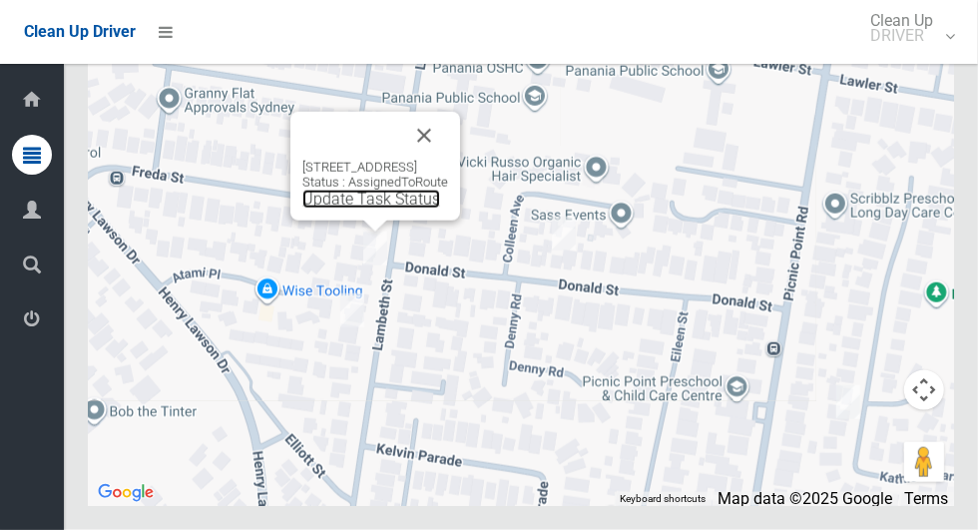
click at [322, 209] on link "Update Task Status" at bounding box center [371, 199] width 138 height 19
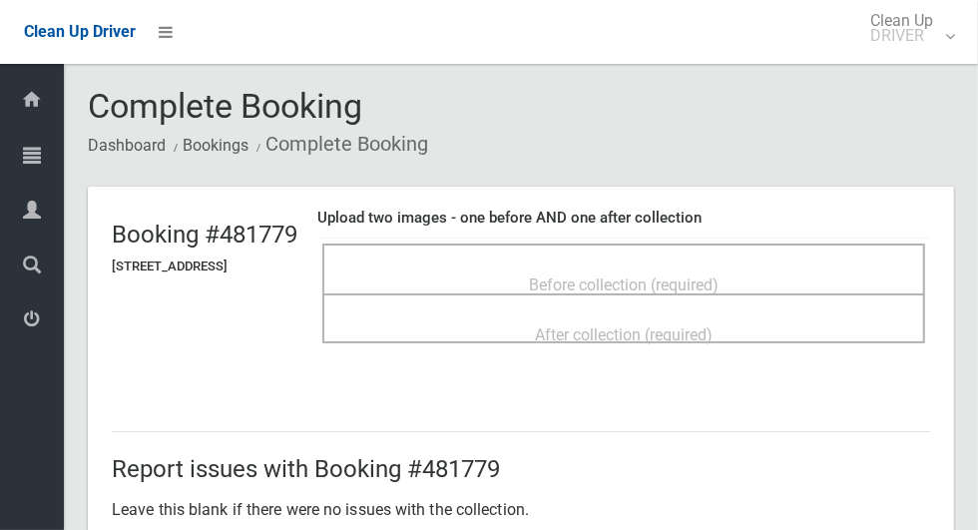
click at [575, 283] on span "Before collection (required)" at bounding box center [624, 284] width 190 height 19
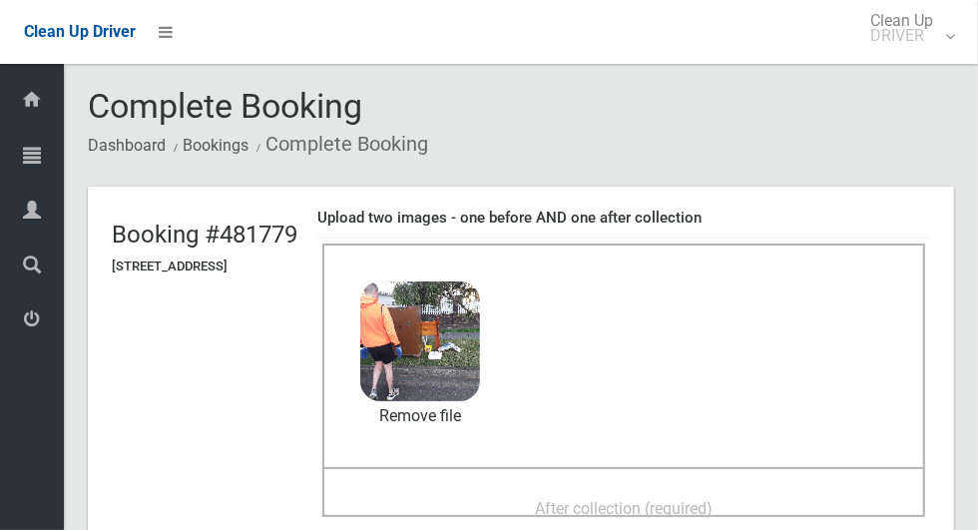
click at [588, 499] on span "After collection (required)" at bounding box center [624, 508] width 178 height 19
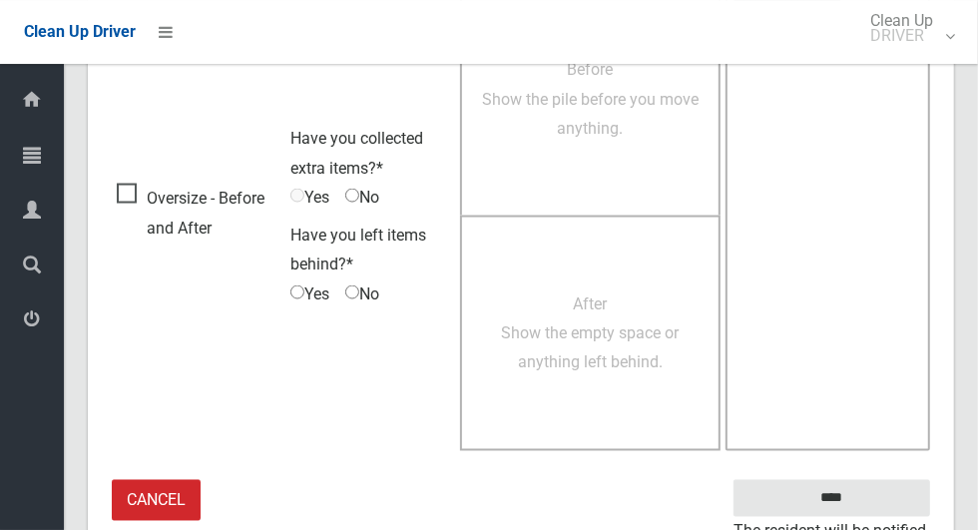
scroll to position [1633, 0]
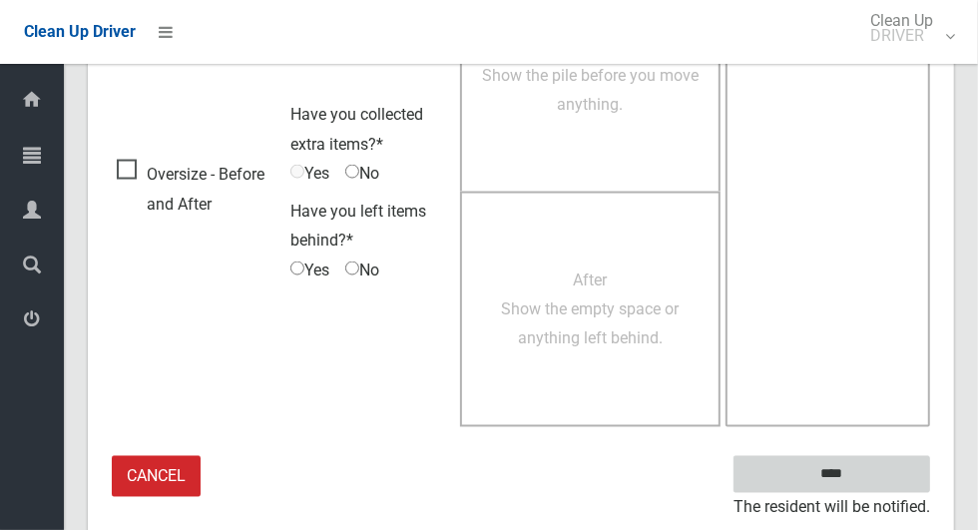
click at [866, 476] on input "****" at bounding box center [832, 474] width 197 height 37
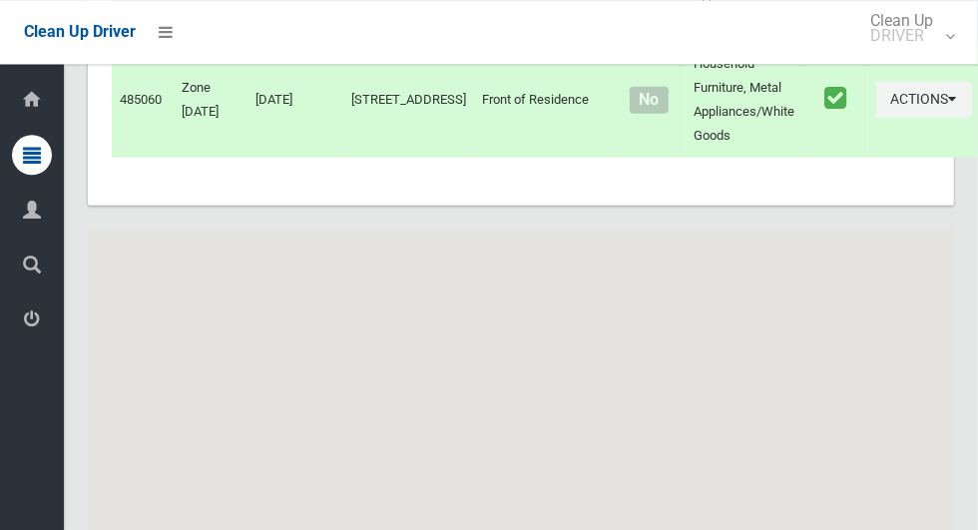
scroll to position [9073, 0]
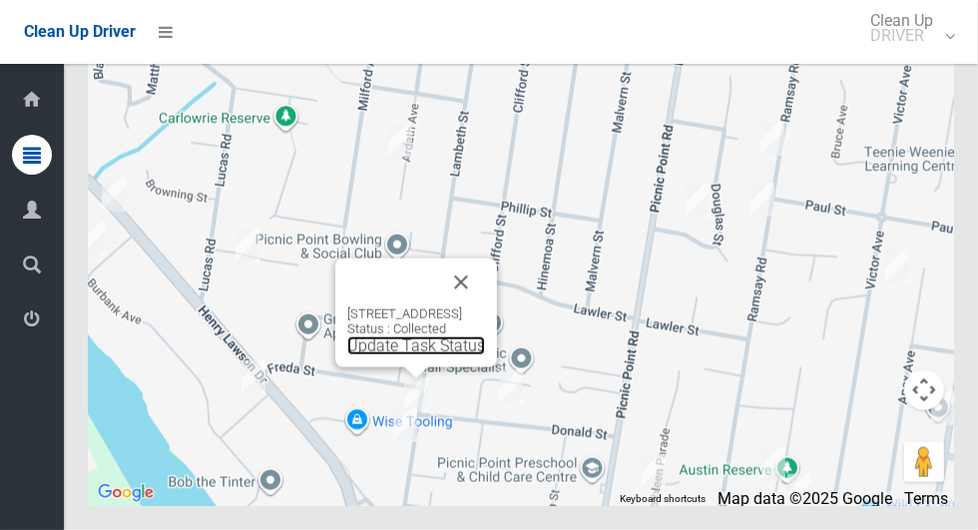
click at [370, 355] on link "Update Task Status" at bounding box center [416, 345] width 138 height 19
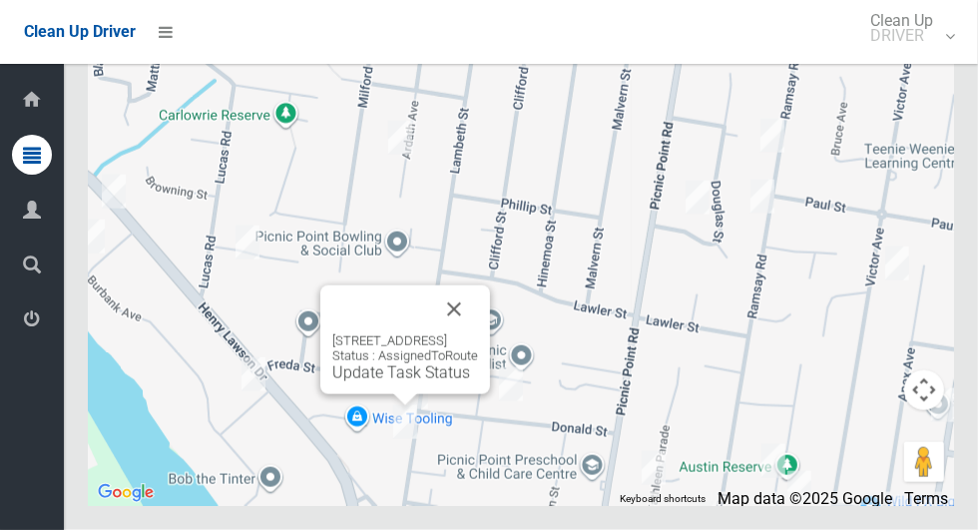
click at [348, 382] on link "Update Task Status" at bounding box center [401, 372] width 138 height 19
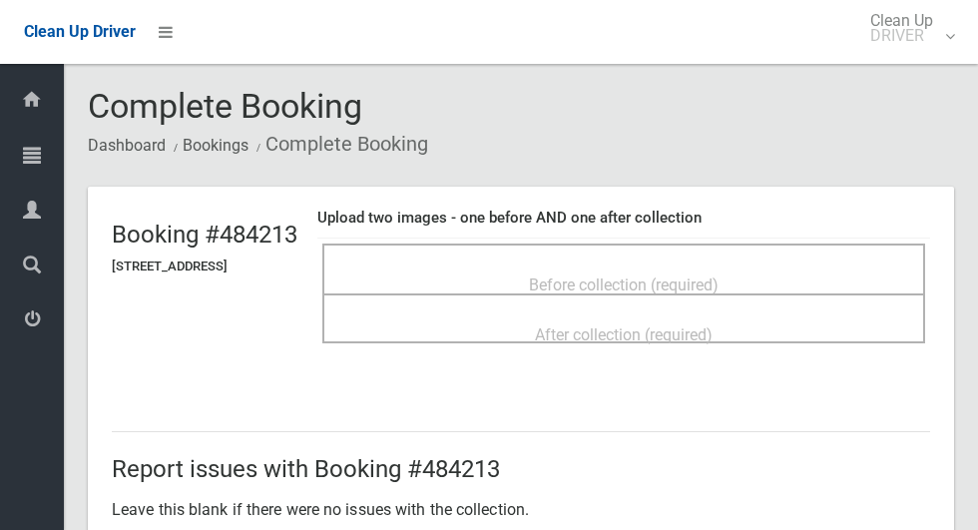
click at [544, 269] on div "Before collection (required)" at bounding box center [623, 283] width 559 height 37
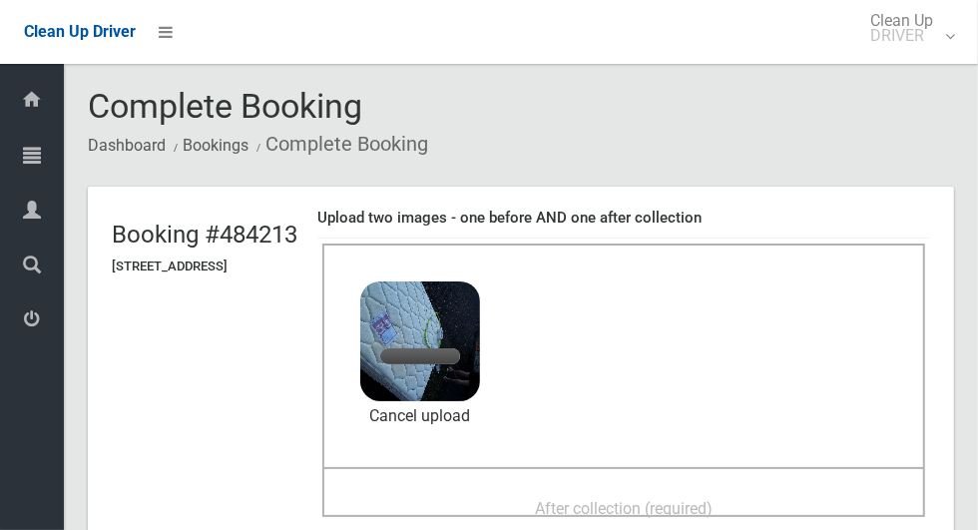
click at [574, 499] on span "After collection (required)" at bounding box center [624, 508] width 178 height 19
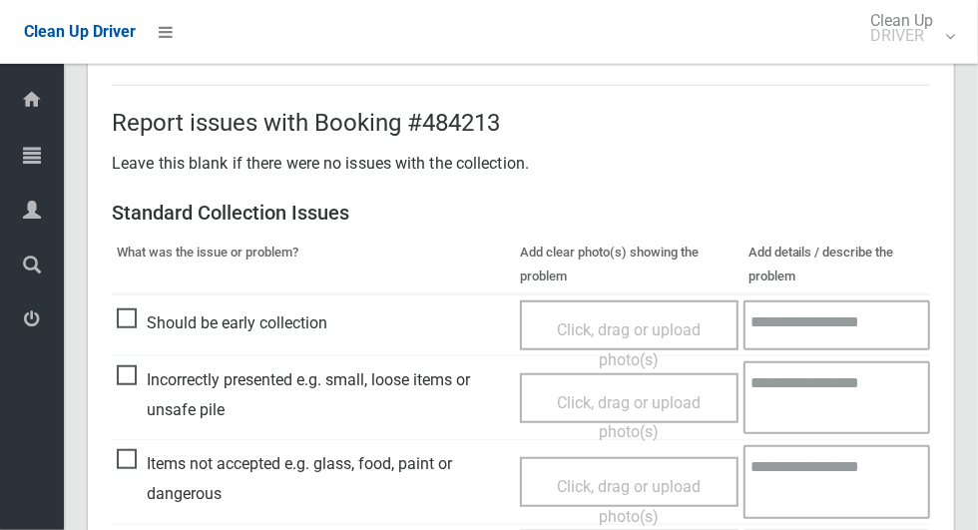
scroll to position [1633, 0]
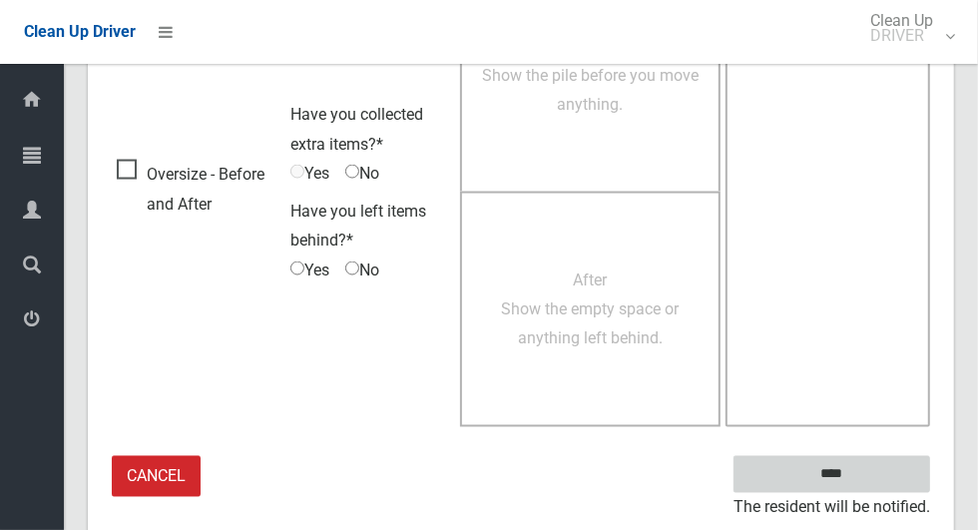
click at [842, 465] on input "****" at bounding box center [832, 474] width 197 height 37
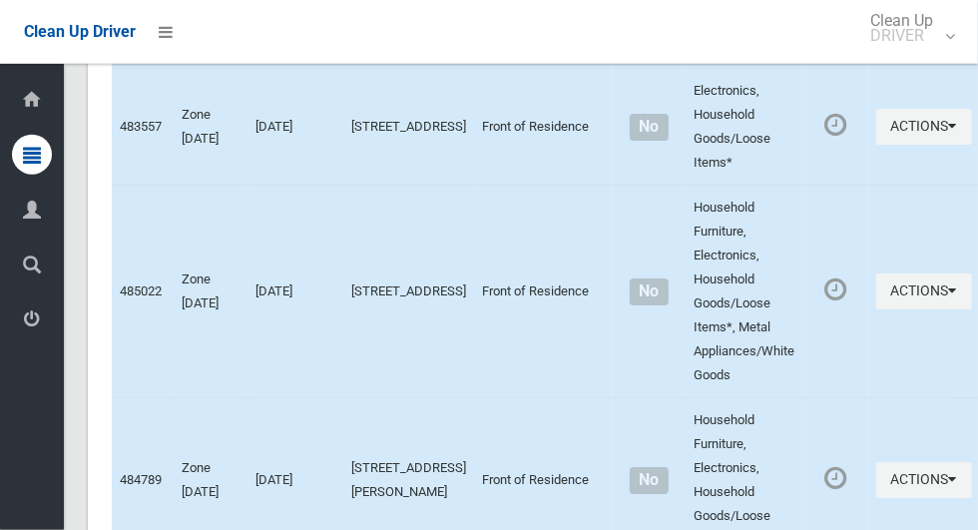
scroll to position [9073, 0]
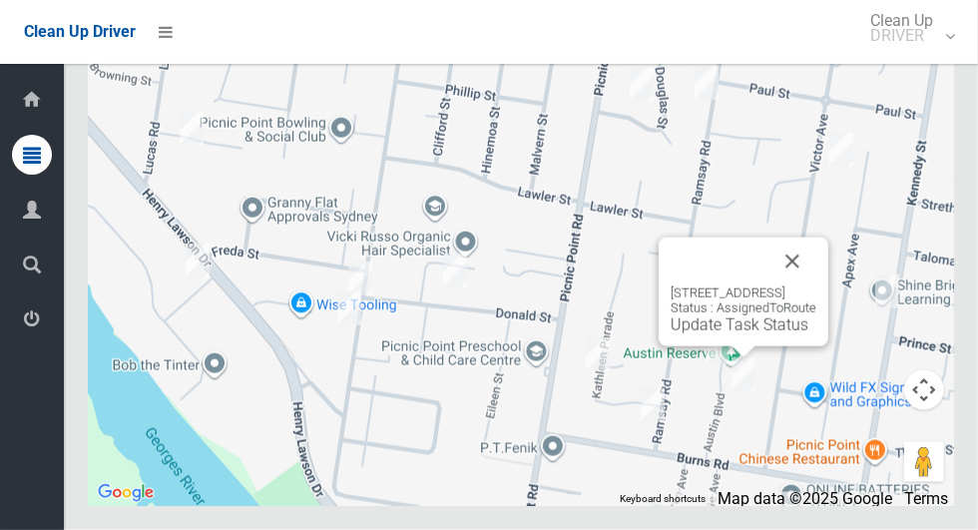
click at [816, 285] on button "Close" at bounding box center [792, 262] width 48 height 48
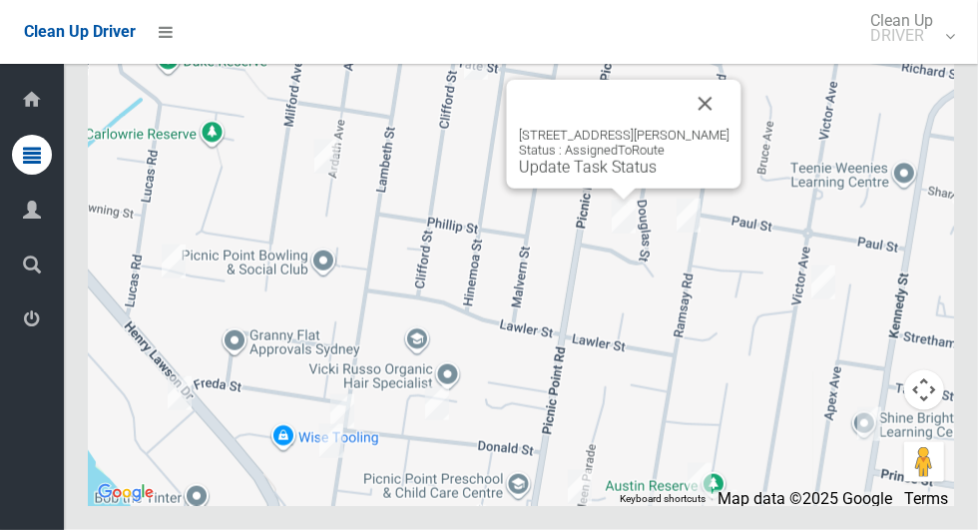
click at [709, 128] on button "Close" at bounding box center [706, 104] width 48 height 48
click at [602, 177] on link "Update Task Status" at bounding box center [588, 167] width 138 height 19
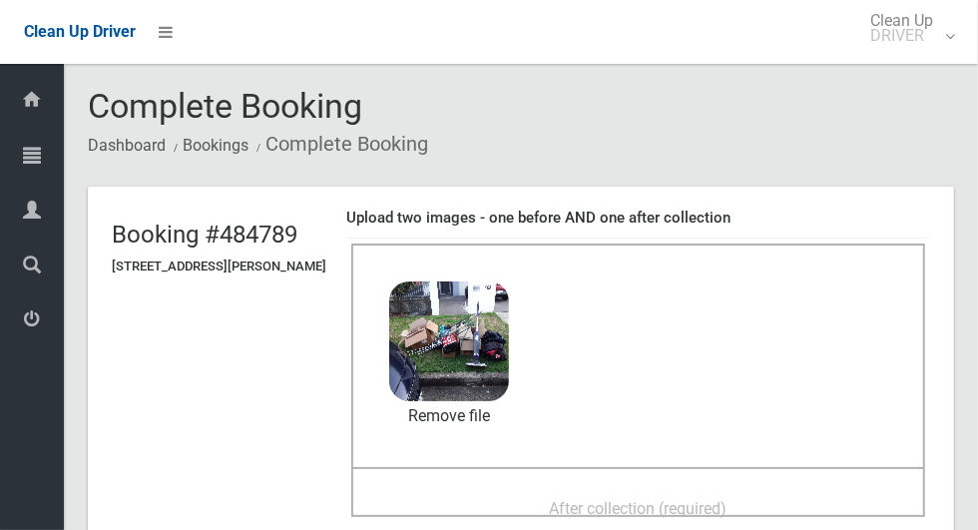
click at [538, 495] on div "After collection (required)" at bounding box center [638, 507] width 530 height 37
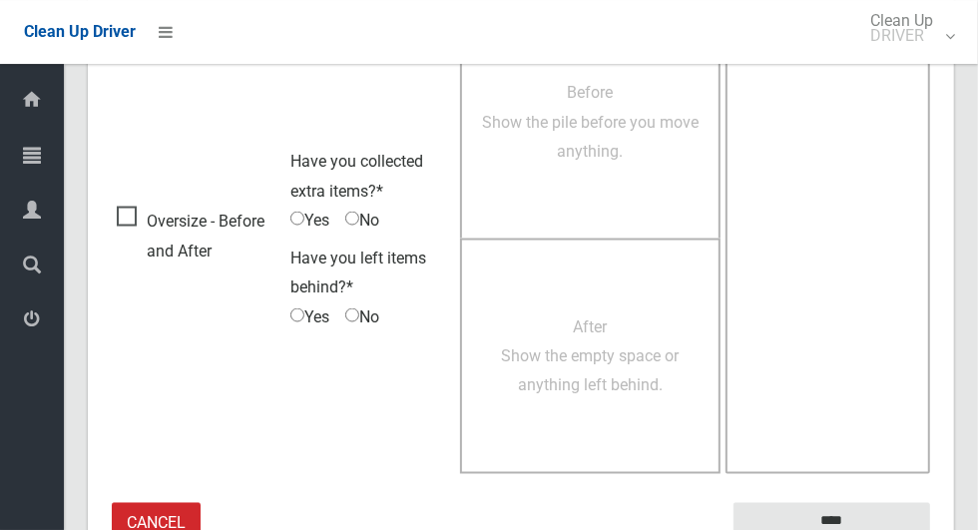
scroll to position [1633, 0]
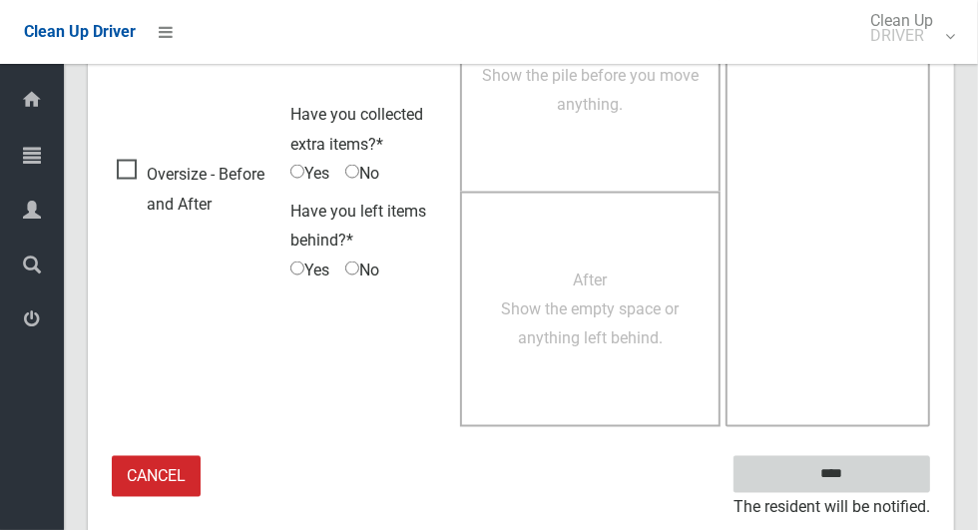
click at [866, 468] on input "****" at bounding box center [832, 474] width 197 height 37
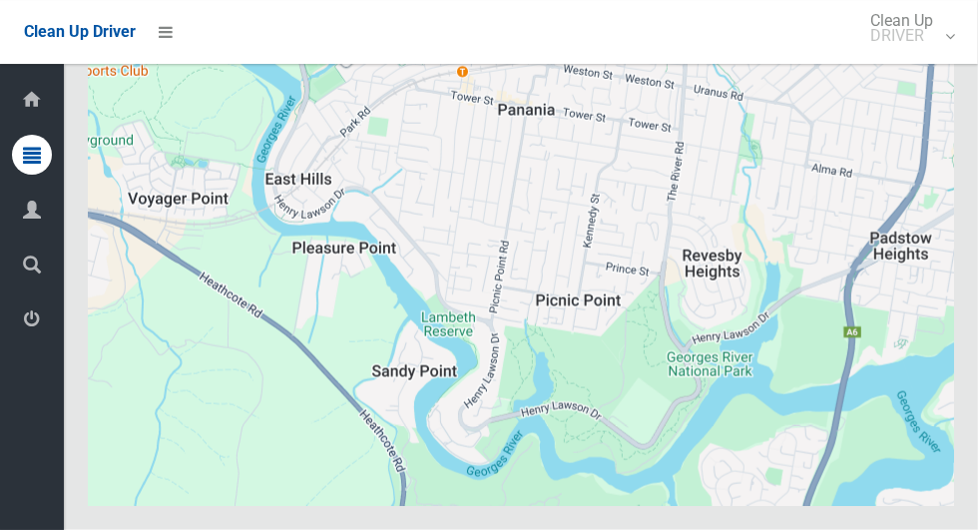
scroll to position [9073, 0]
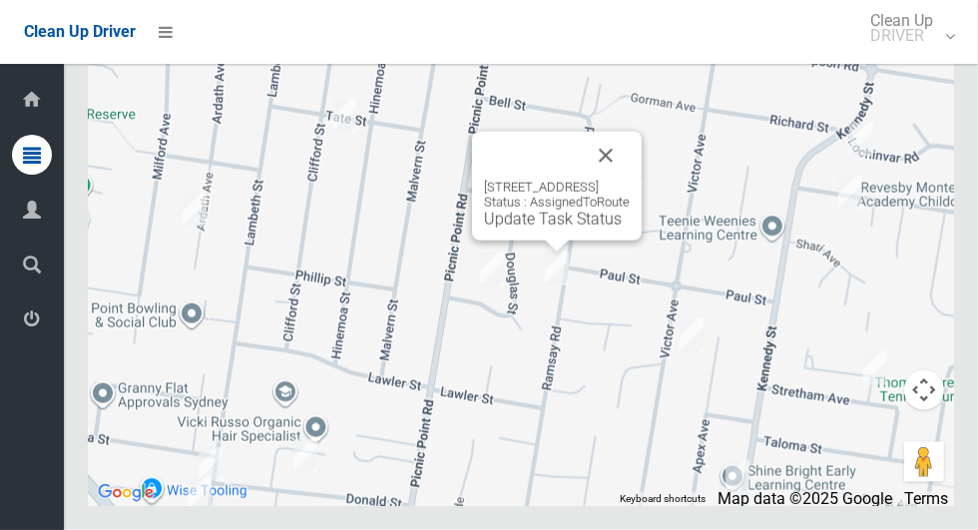
click at [630, 180] on button "Close" at bounding box center [606, 156] width 48 height 48
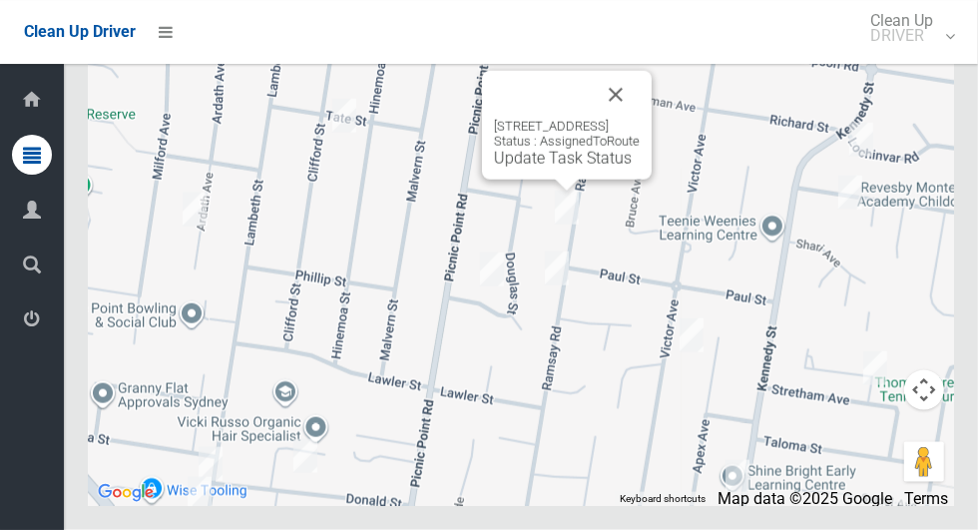
click at [549, 168] on link "Update Task Status" at bounding box center [563, 158] width 138 height 19
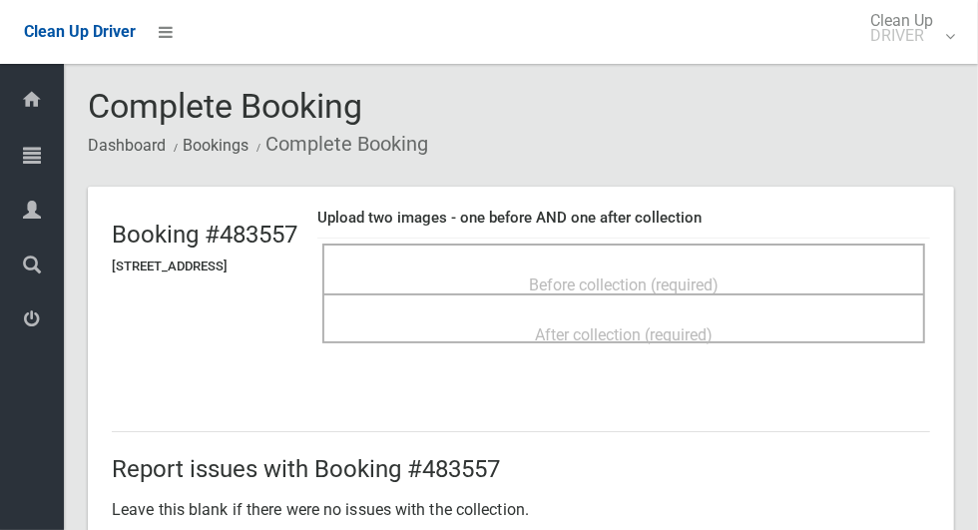
click at [593, 275] on span "Before collection (required)" at bounding box center [624, 284] width 190 height 19
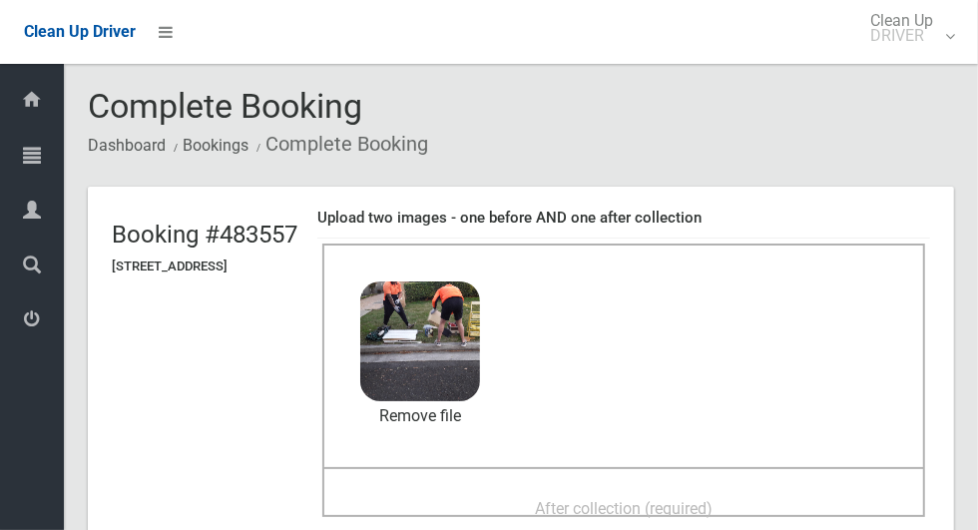
click at [553, 489] on div "After collection (required)" at bounding box center [623, 507] width 559 height 37
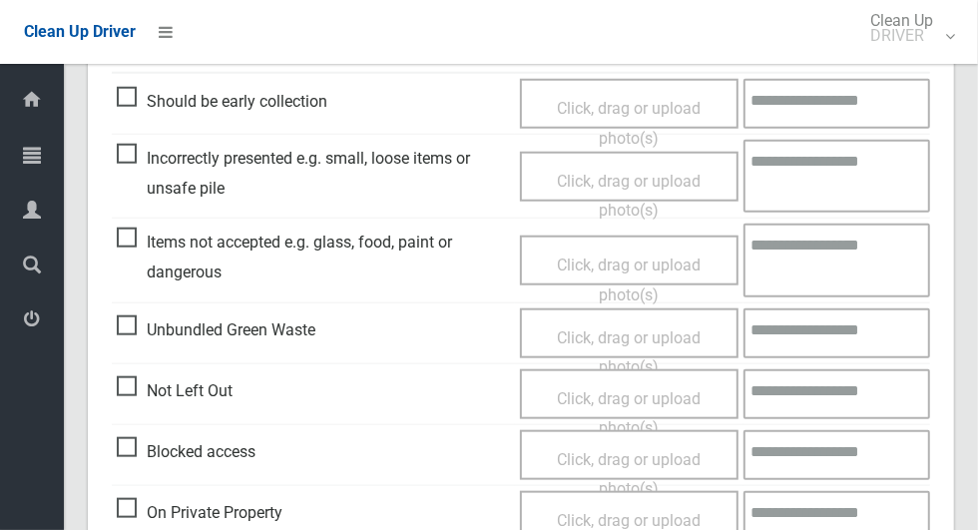
scroll to position [1633, 0]
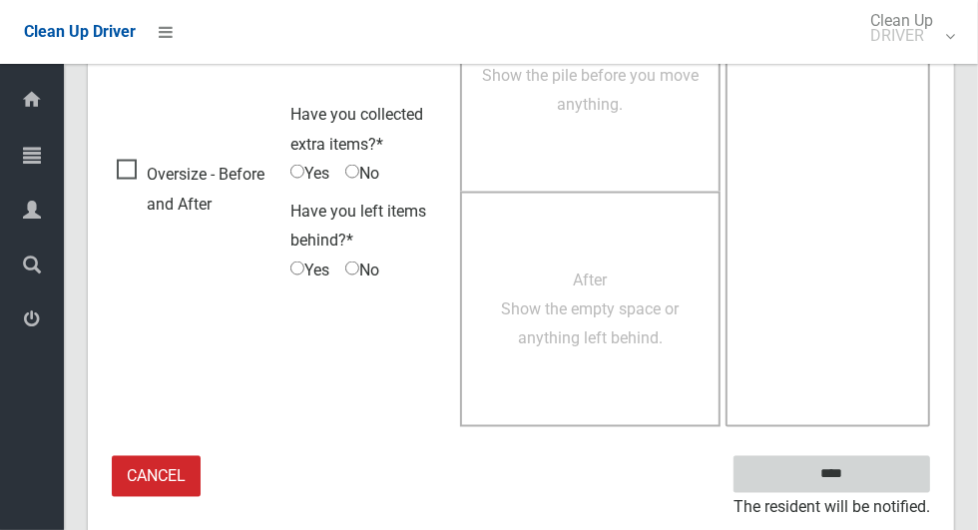
click at [840, 472] on input "****" at bounding box center [832, 474] width 197 height 37
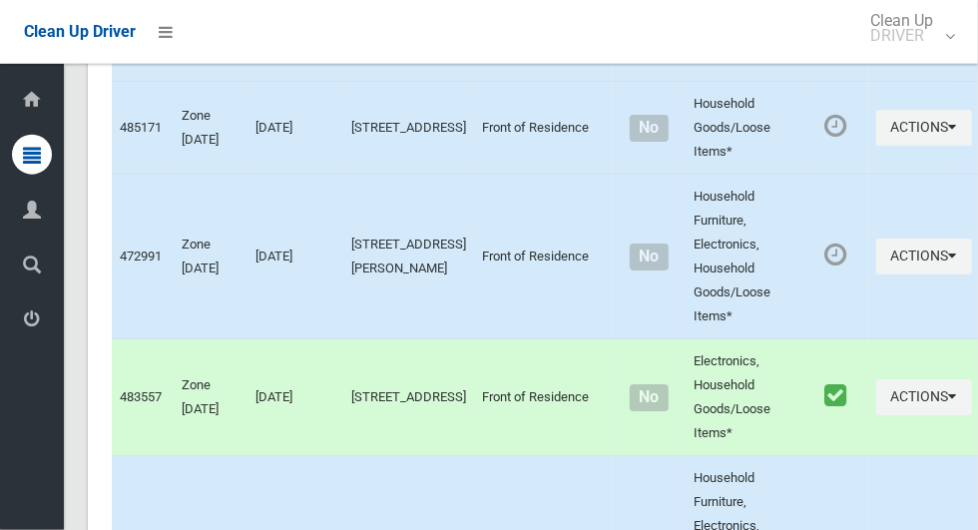
scroll to position [9073, 0]
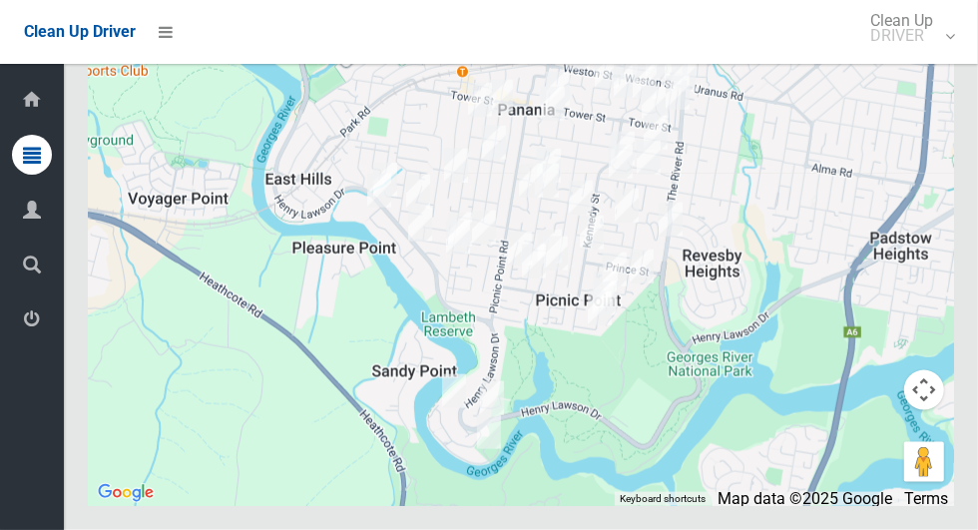
click at [831, 126] on div at bounding box center [521, 256] width 866 height 499
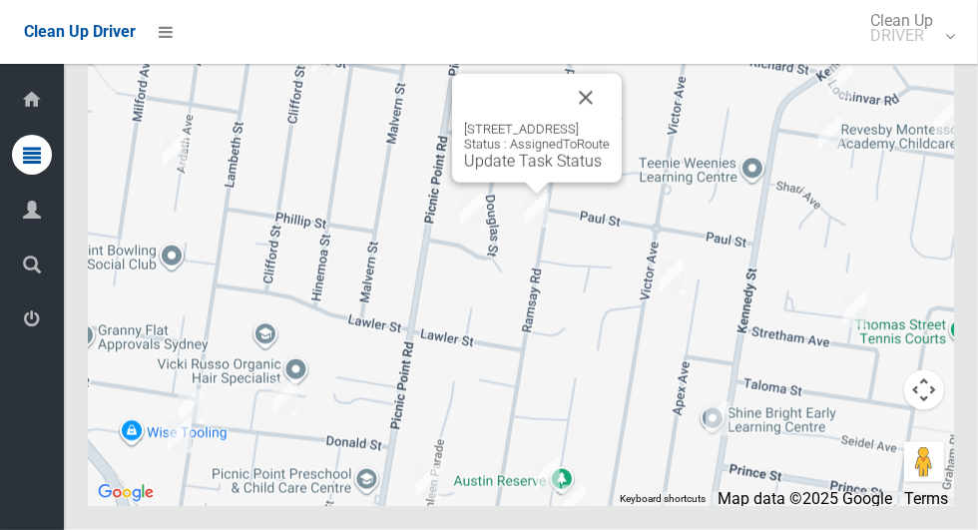
click at [522, 171] on link "Update Task Status" at bounding box center [533, 161] width 138 height 19
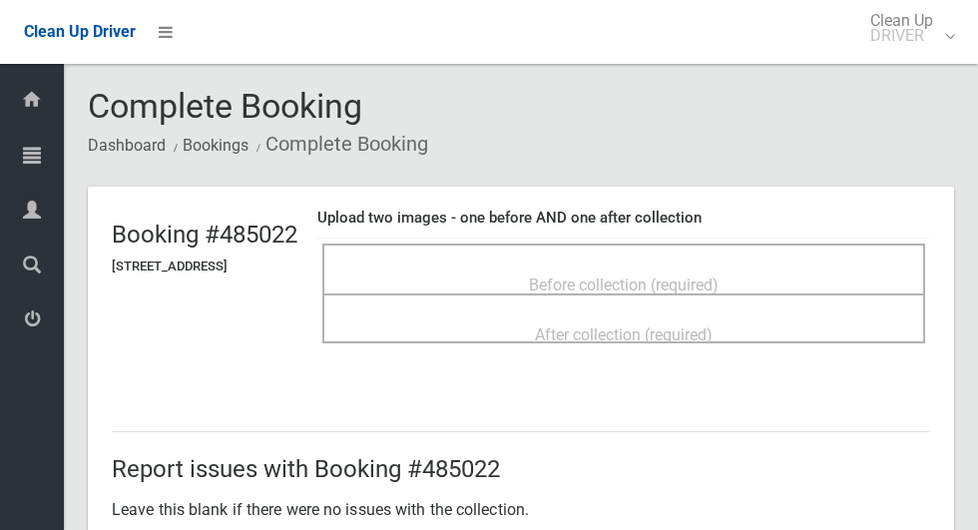
click at [556, 275] on span "Before collection (required)" at bounding box center [624, 284] width 190 height 19
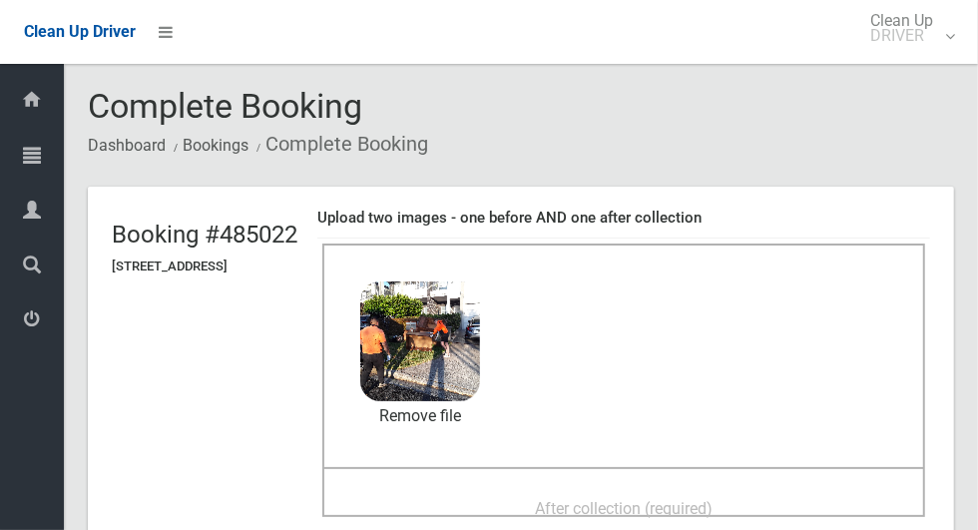
click at [592, 499] on span "After collection (required)" at bounding box center [624, 508] width 178 height 19
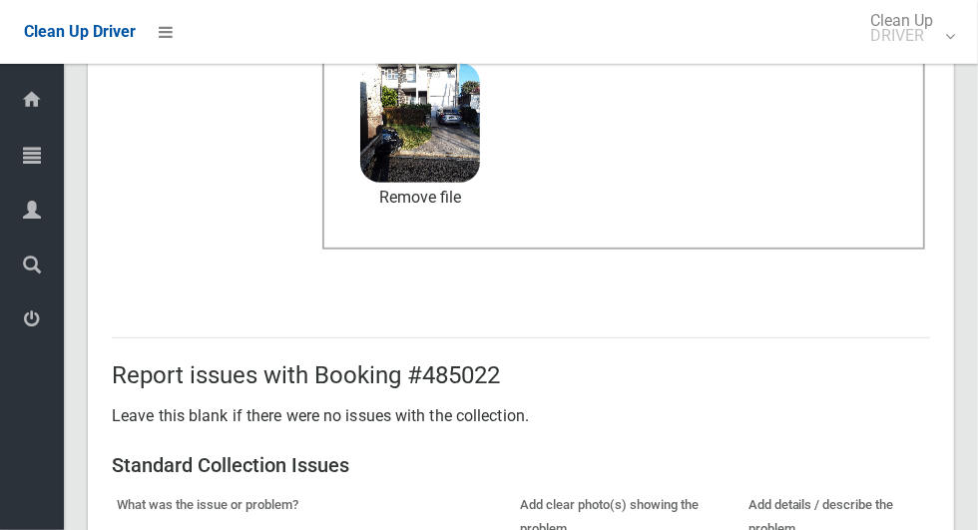
scroll to position [1633, 0]
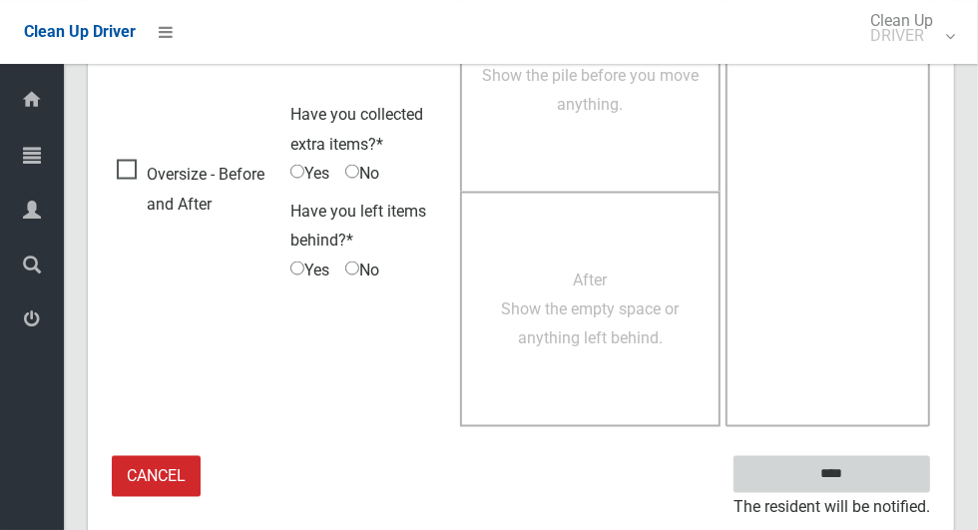
click at [866, 468] on input "****" at bounding box center [832, 474] width 197 height 37
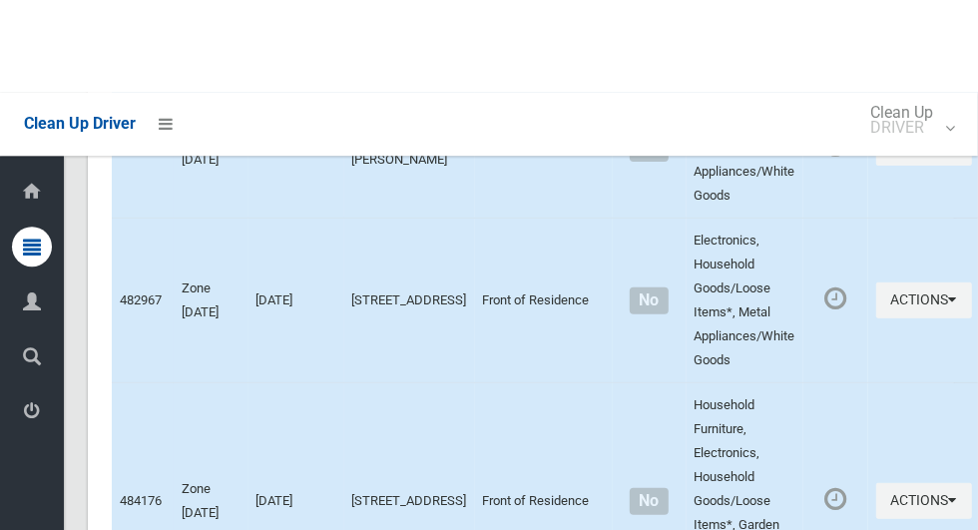
scroll to position [9072, 0]
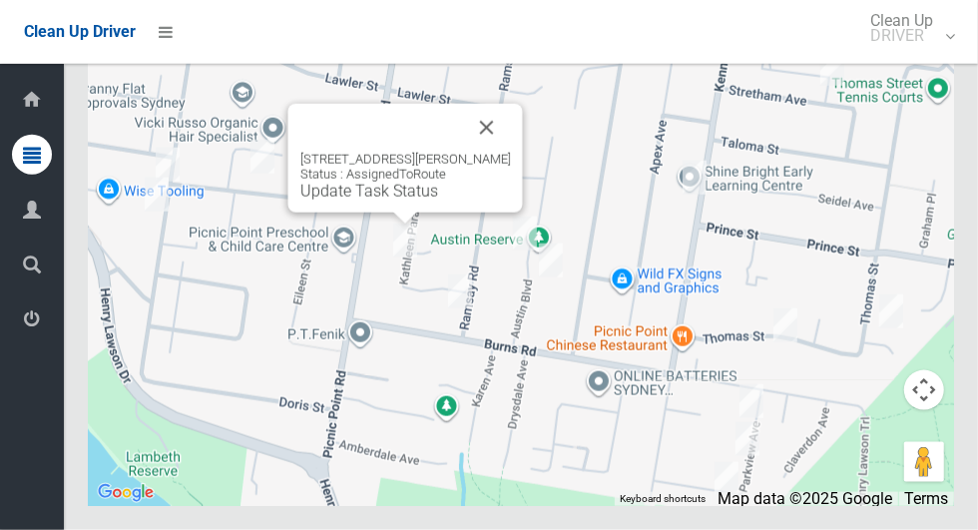
click at [370, 201] on div "20 Kathleen Parade, PICNIC POINT NSW 2213 Status : AssignedToRoute Update Task …" at bounding box center [405, 176] width 211 height 49
click at [347, 201] on link "Update Task Status" at bounding box center [369, 191] width 138 height 19
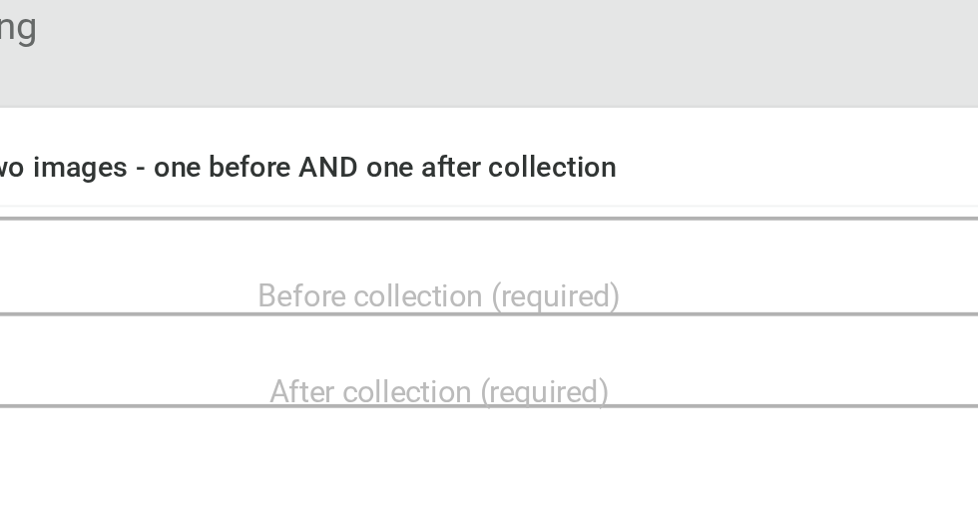
click at [661, 275] on span "Before collection (required)" at bounding box center [639, 284] width 190 height 19
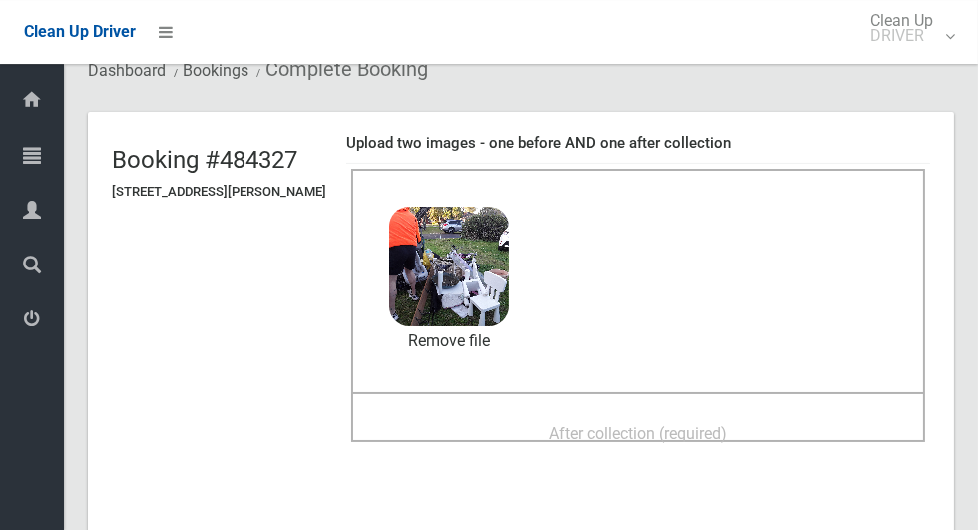
scroll to position [72, 0]
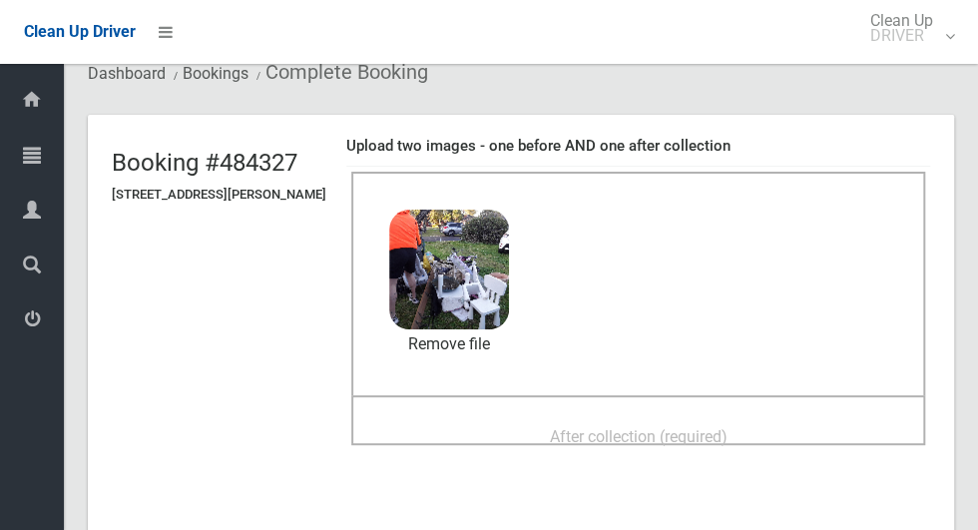
click at [535, 420] on div "After collection (required)" at bounding box center [638, 435] width 530 height 37
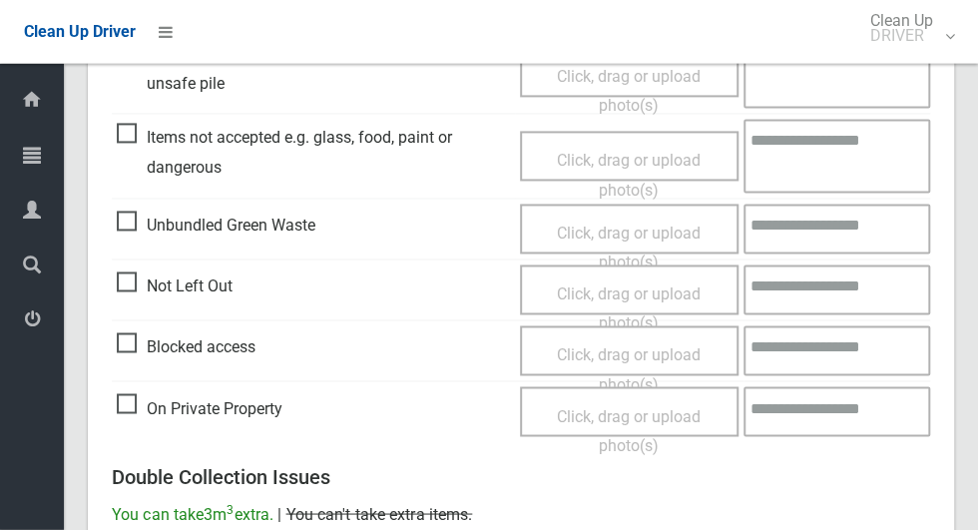
scroll to position [1634, 0]
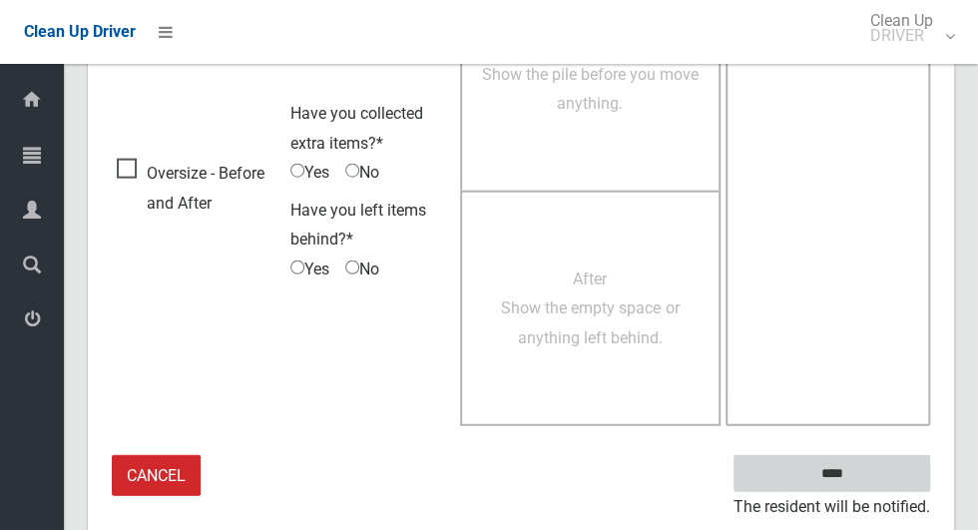
click at [865, 483] on input "****" at bounding box center [832, 473] width 197 height 37
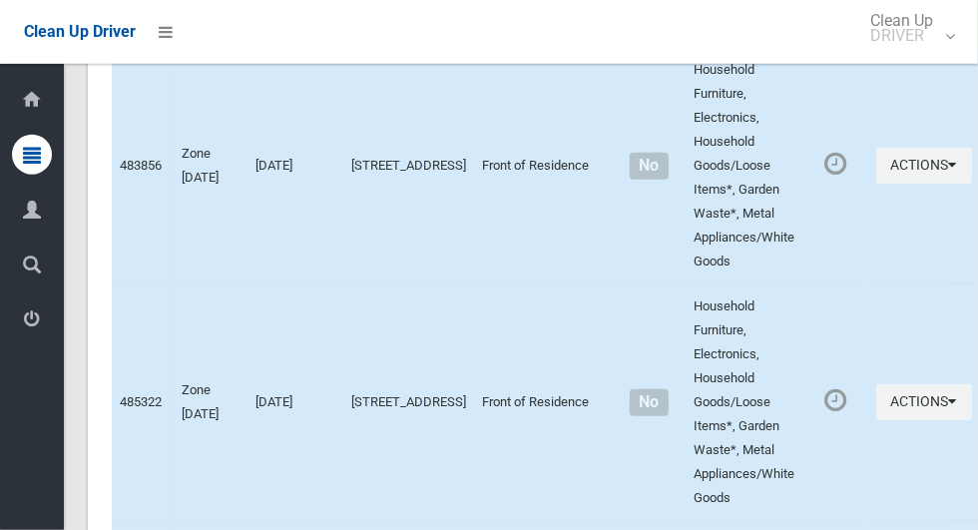
scroll to position [9073, 0]
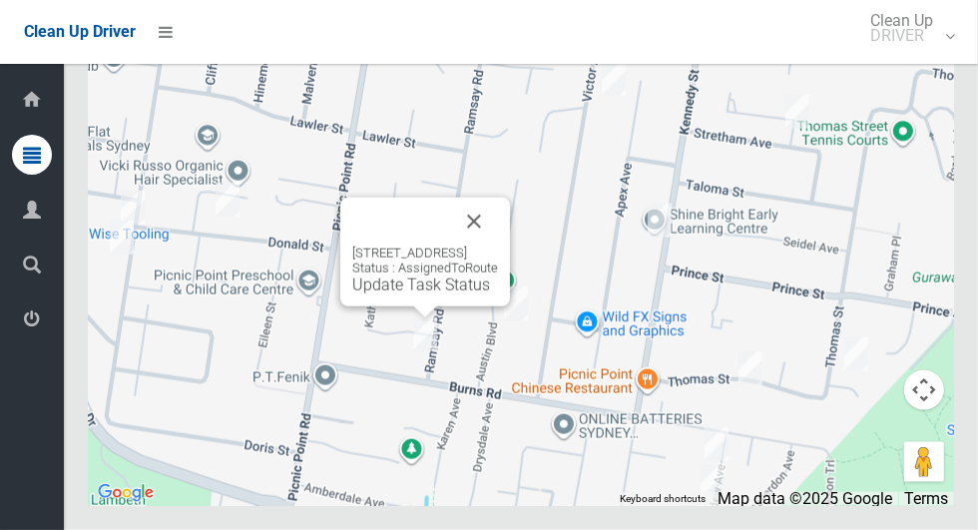
click at [387, 294] on link "Update Task Status" at bounding box center [421, 284] width 138 height 19
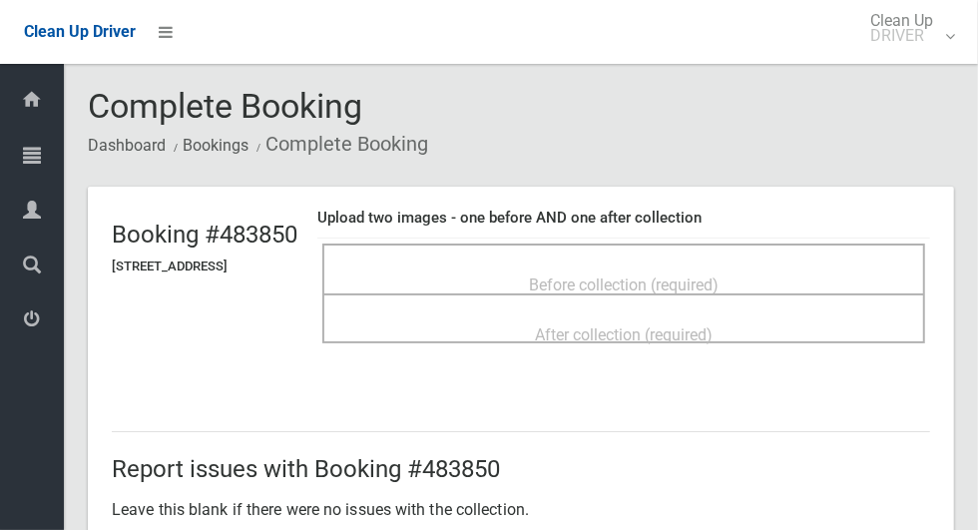
click at [540, 265] on div "Before collection (required)" at bounding box center [623, 283] width 559 height 37
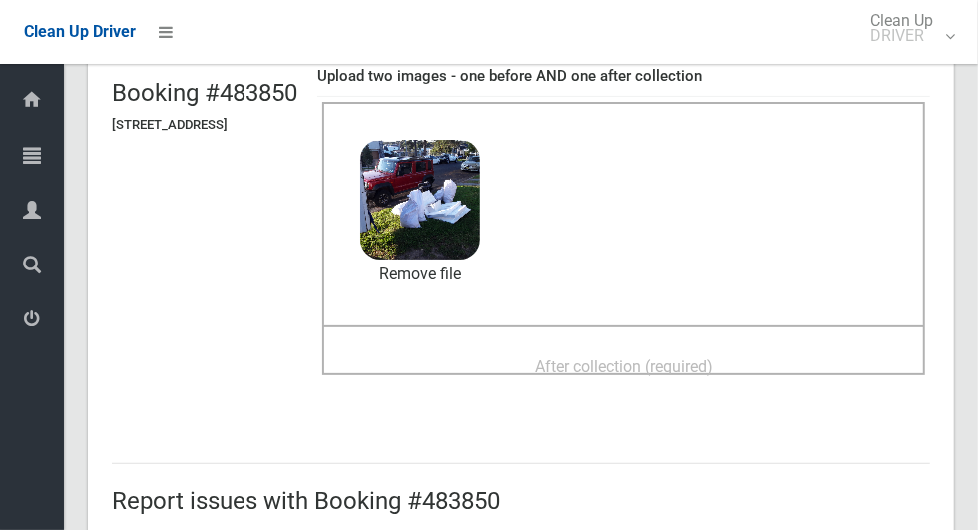
scroll to position [136, 0]
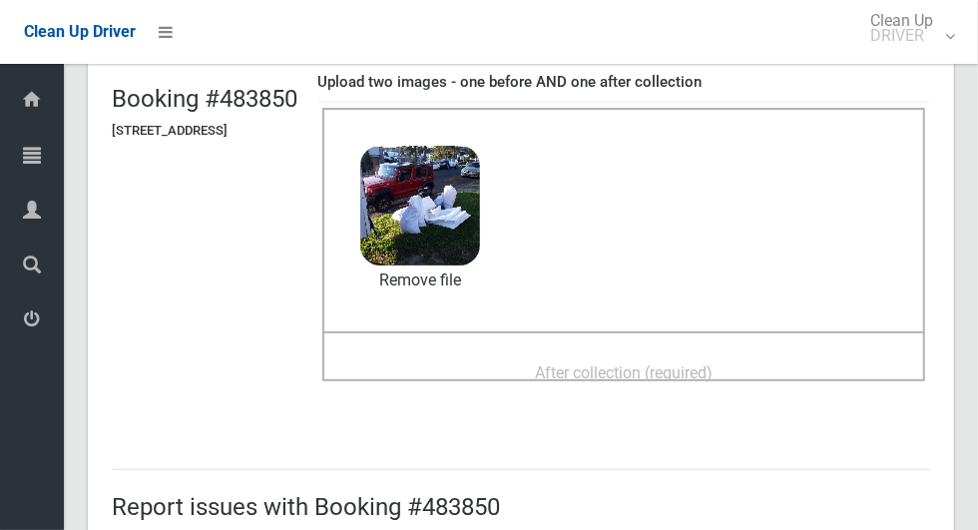
click at [592, 363] on span "After collection (required)" at bounding box center [624, 372] width 178 height 19
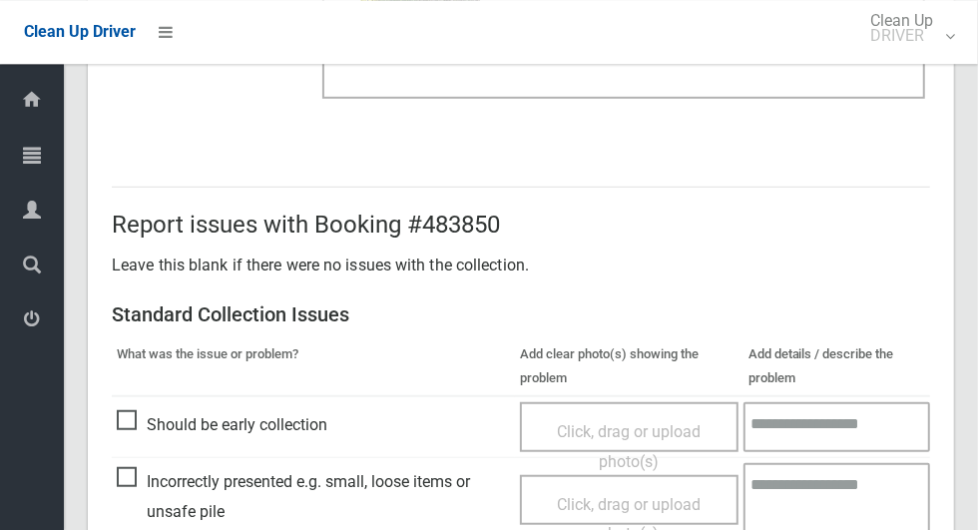
scroll to position [1633, 0]
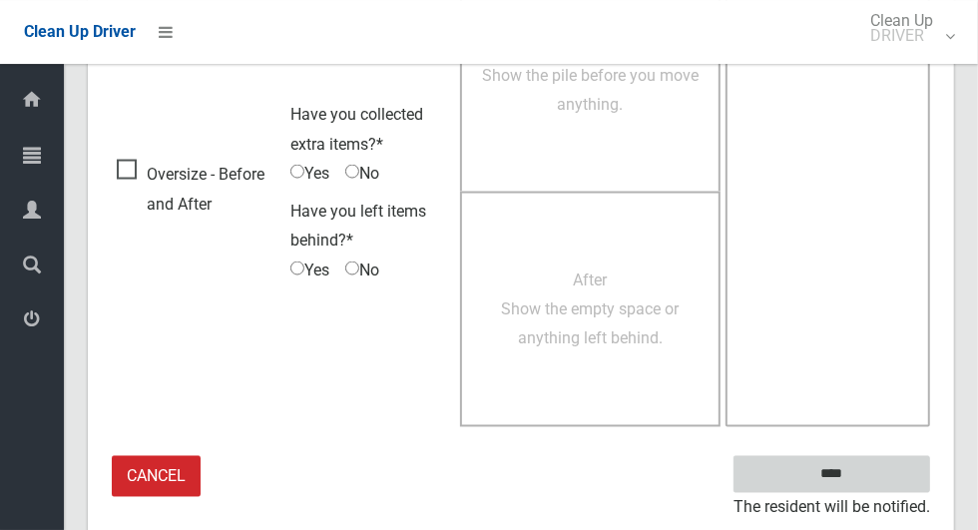
click at [870, 467] on input "****" at bounding box center [832, 474] width 197 height 37
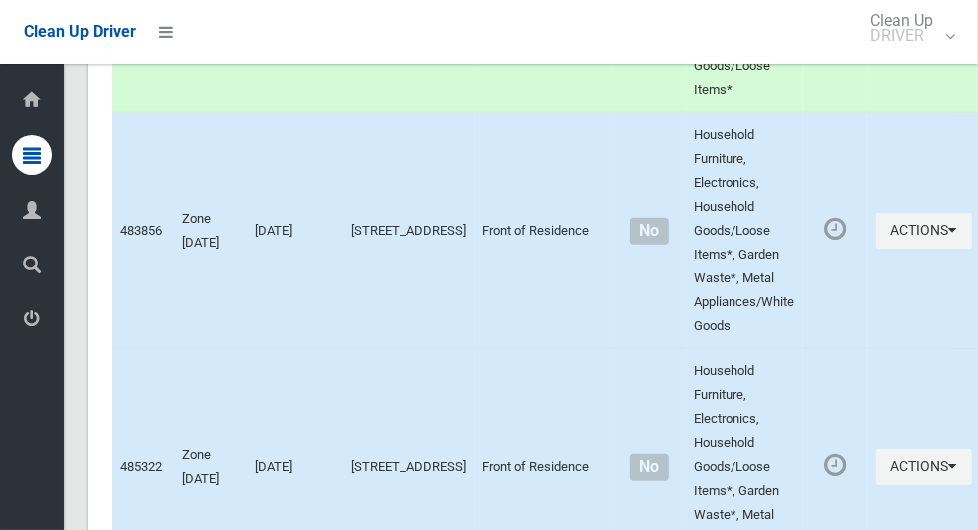
scroll to position [9073, 0]
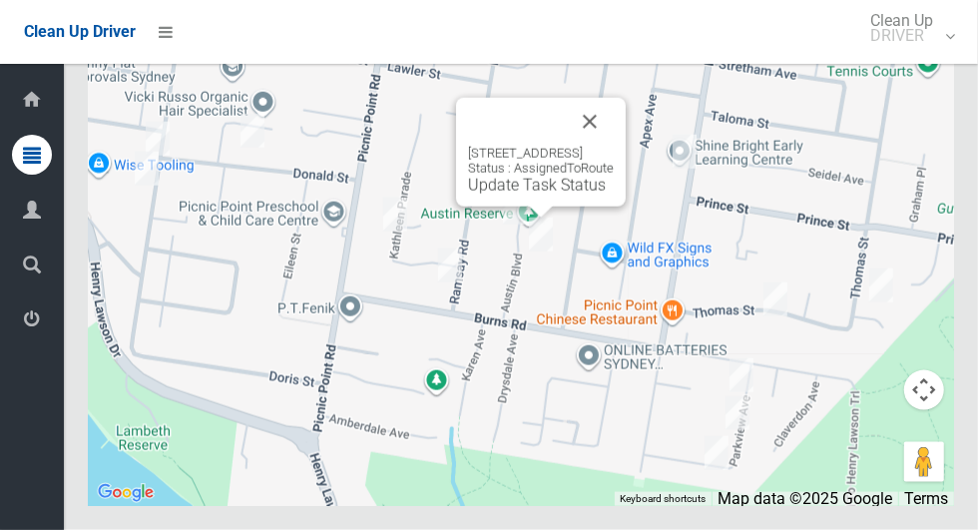
click at [614, 146] on button "Close" at bounding box center [590, 122] width 48 height 48
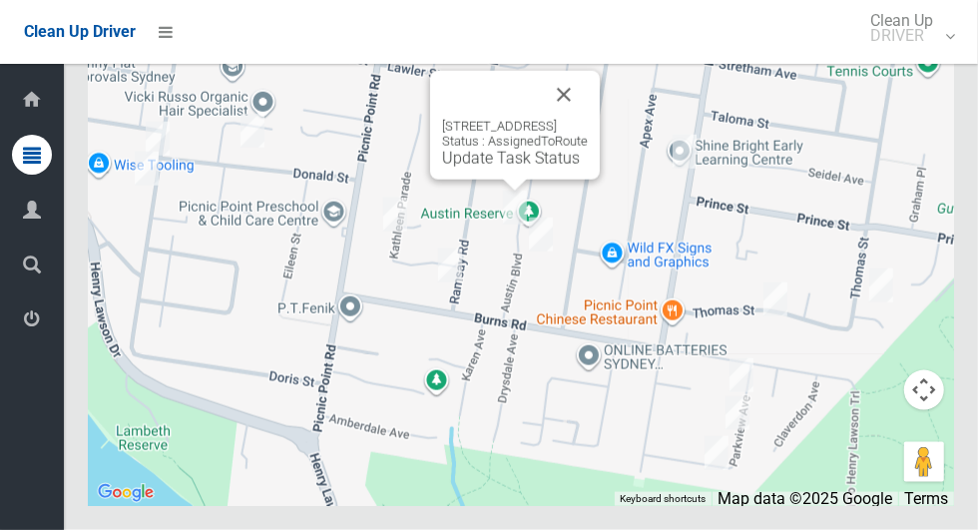
click at [472, 168] on link "Update Task Status" at bounding box center [511, 158] width 138 height 19
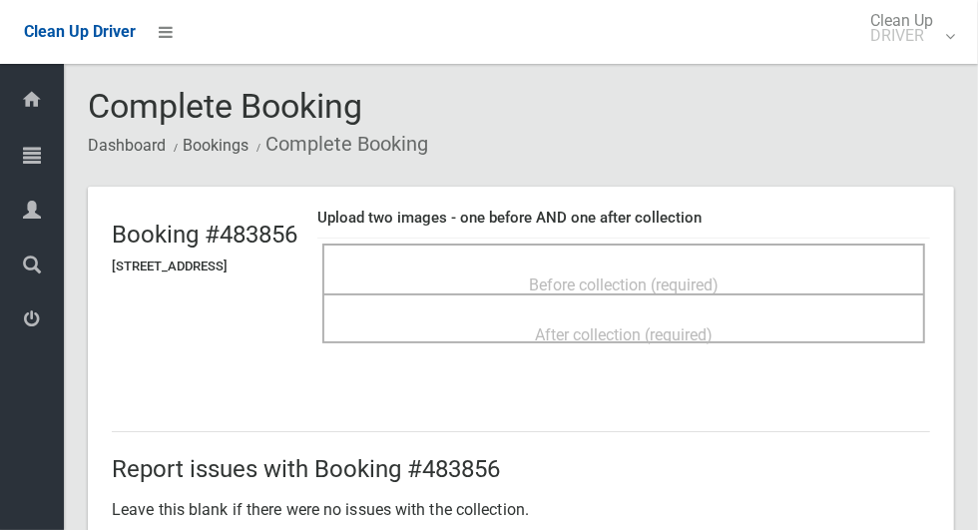
click at [630, 275] on span "Before collection (required)" at bounding box center [624, 284] width 190 height 19
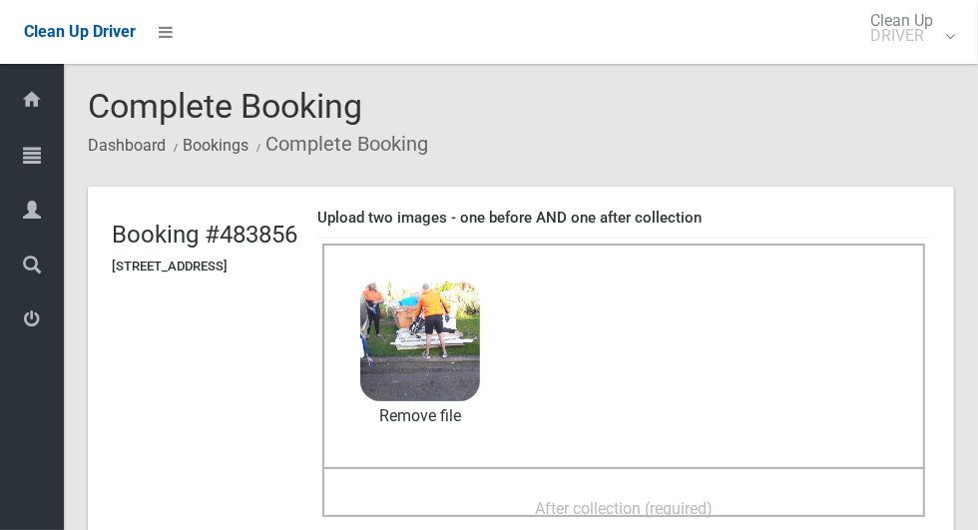
click at [592, 505] on span "After collection (required)" at bounding box center [624, 508] width 178 height 19
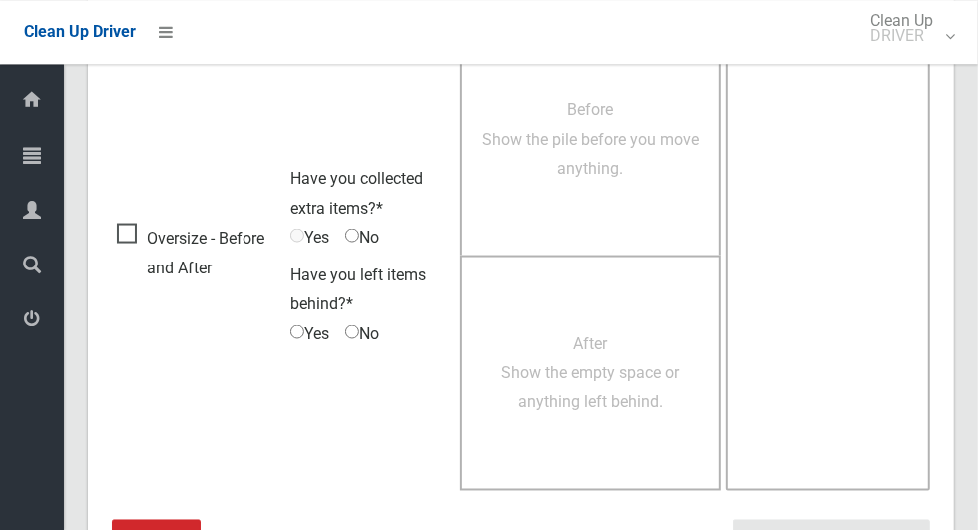
scroll to position [1633, 0]
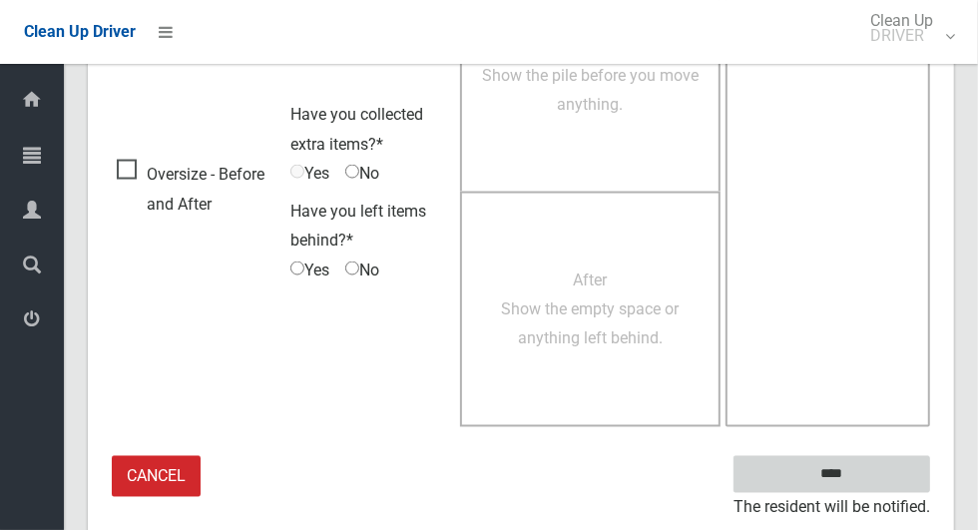
click at [866, 469] on input "****" at bounding box center [832, 474] width 197 height 37
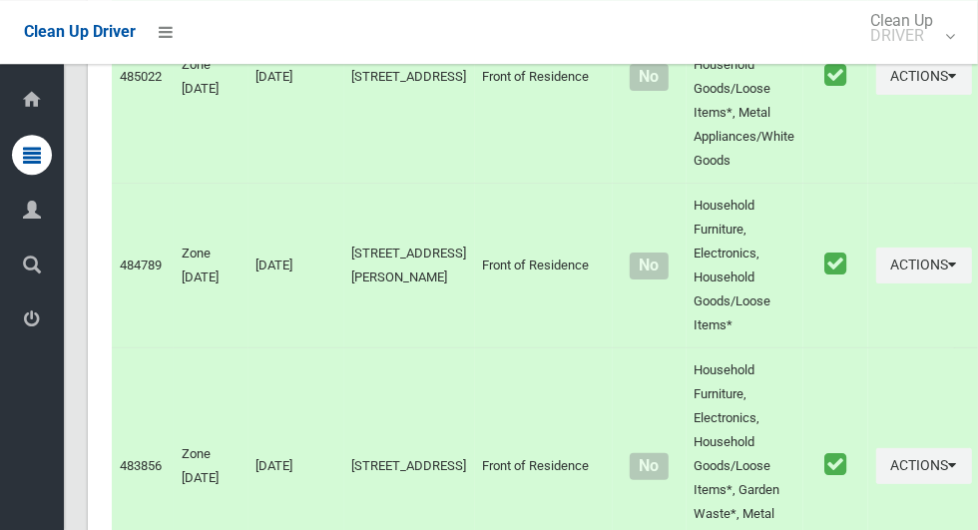
scroll to position [9073, 0]
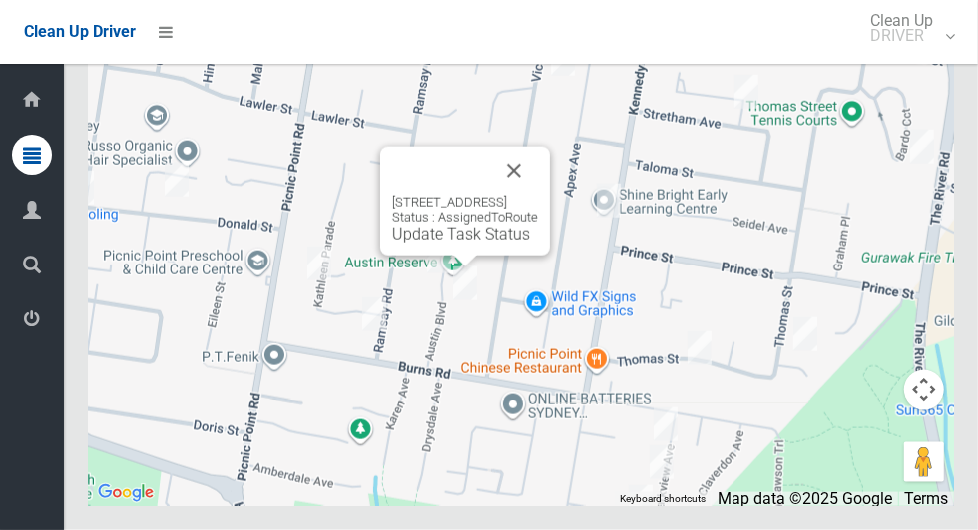
click at [417, 244] on div "[STREET_ADDRESS] Status : AssignedToRoute Update Task Status" at bounding box center [465, 219] width 146 height 49
click at [401, 244] on link "Update Task Status" at bounding box center [461, 234] width 138 height 19
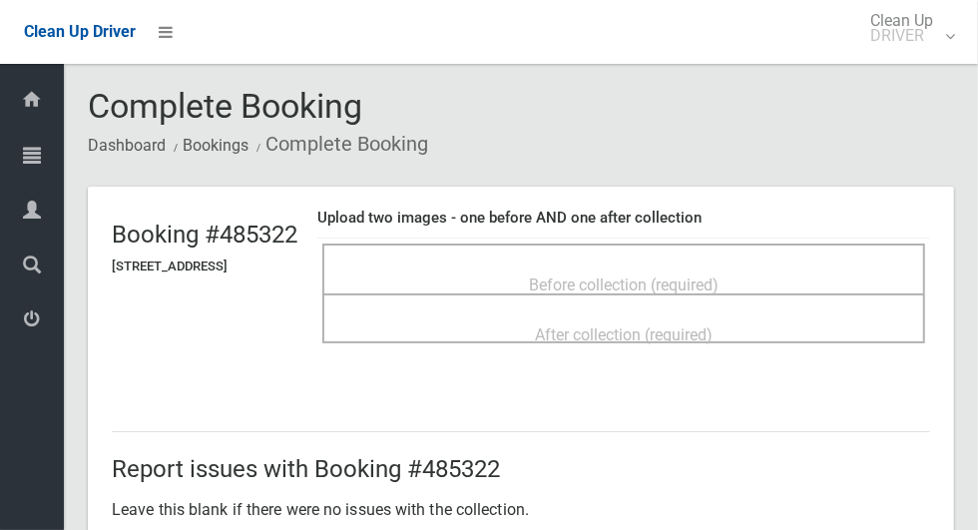
click at [582, 275] on span "Before collection (required)" at bounding box center [624, 284] width 190 height 19
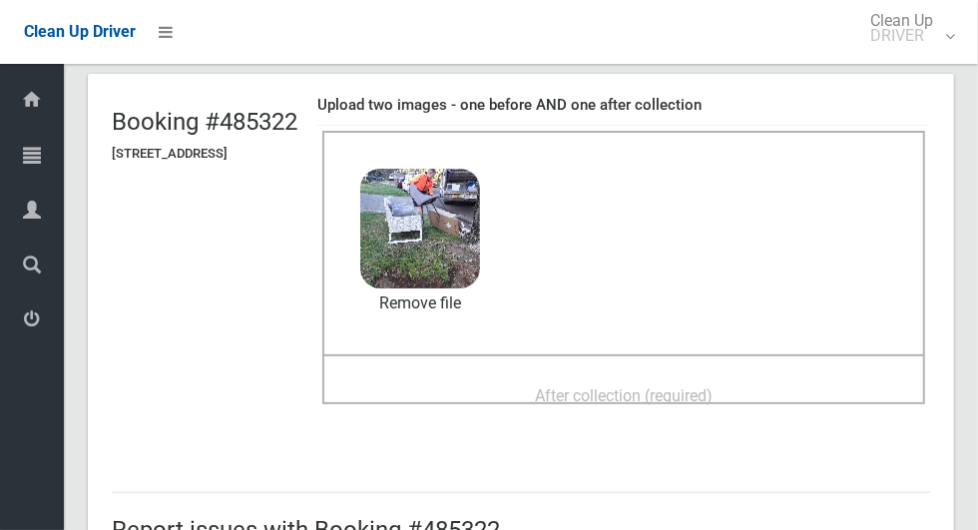
scroll to position [111, 0]
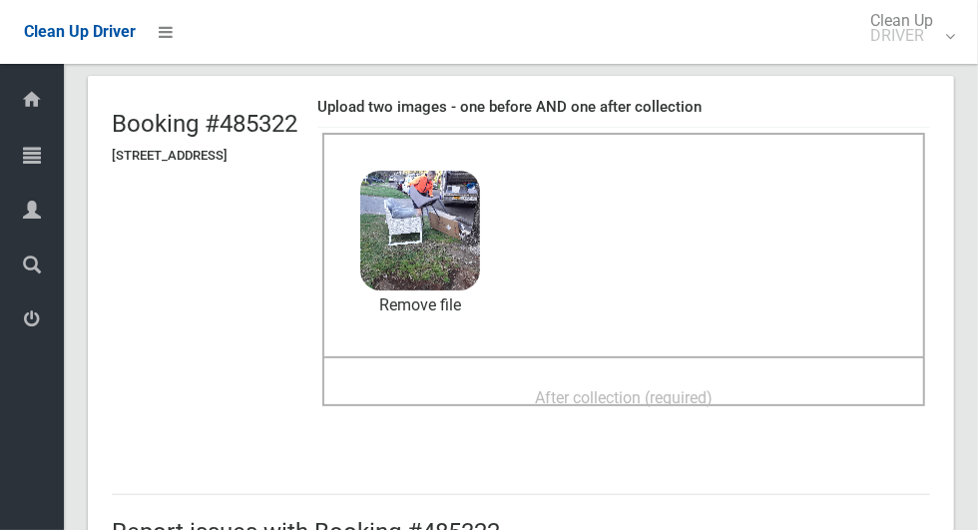
click at [588, 391] on span "After collection (required)" at bounding box center [624, 397] width 178 height 19
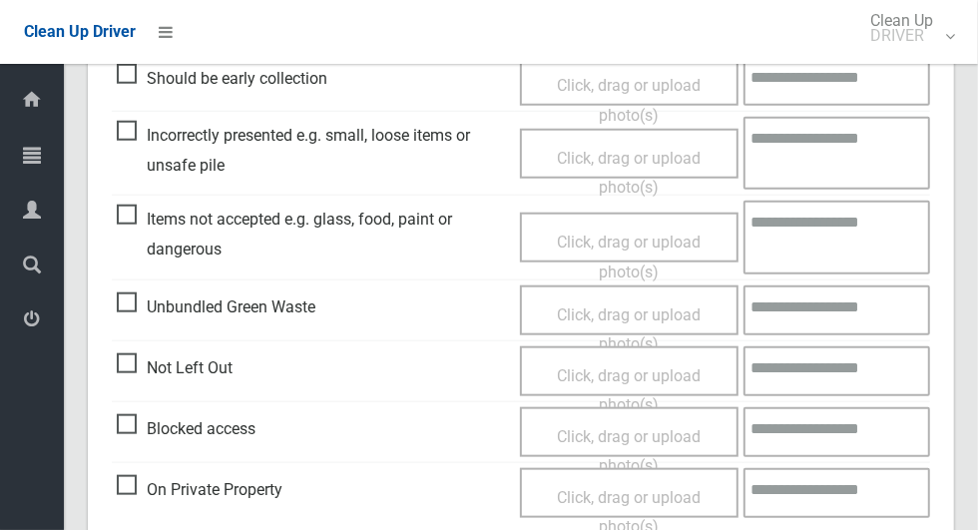
scroll to position [1633, 0]
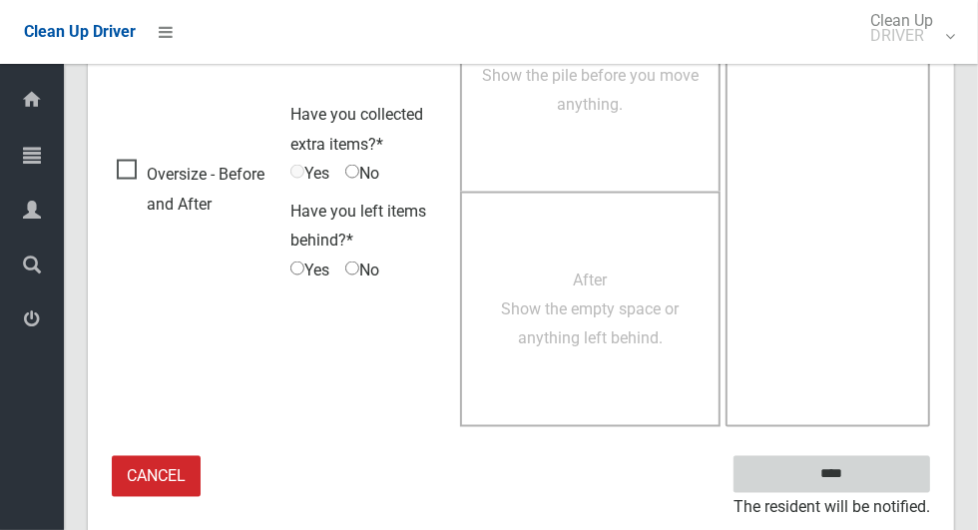
click at [843, 472] on input "****" at bounding box center [832, 474] width 197 height 37
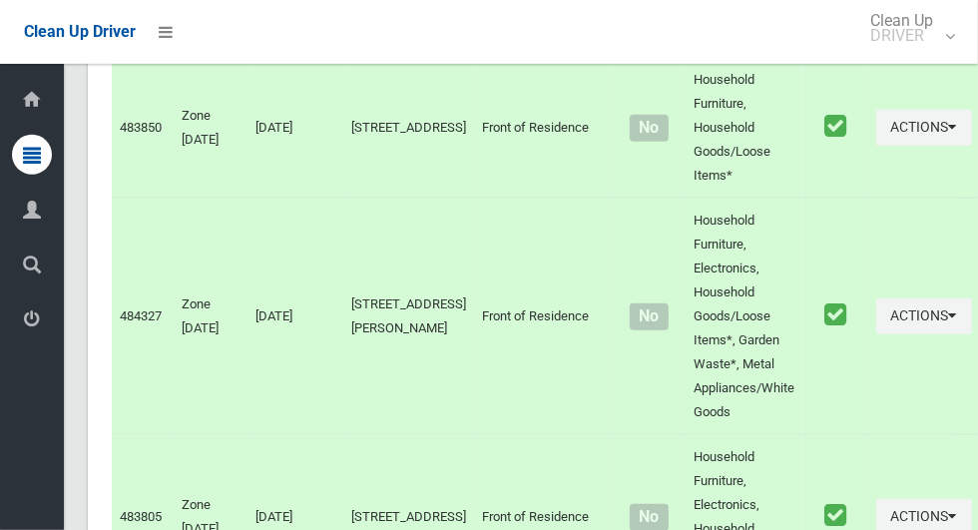
scroll to position [9073, 0]
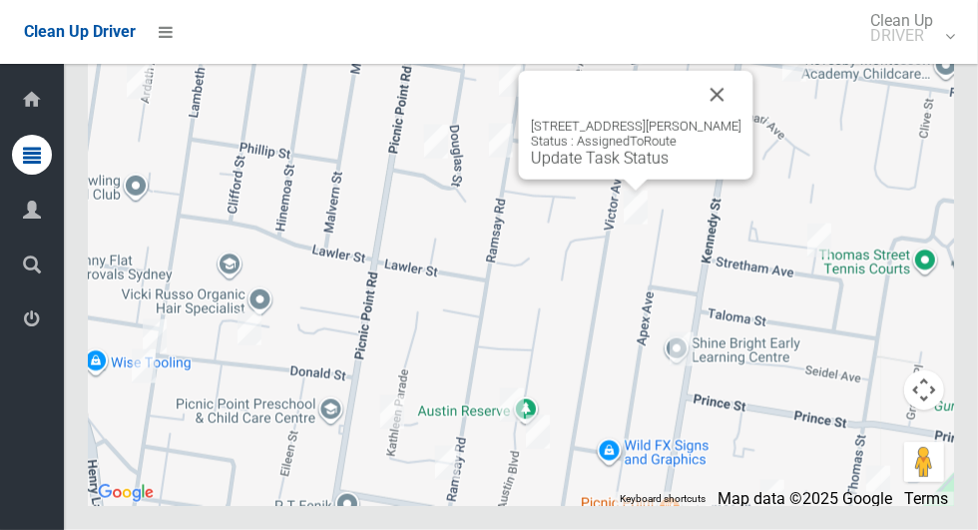
click at [742, 119] on button "Close" at bounding box center [718, 95] width 48 height 48
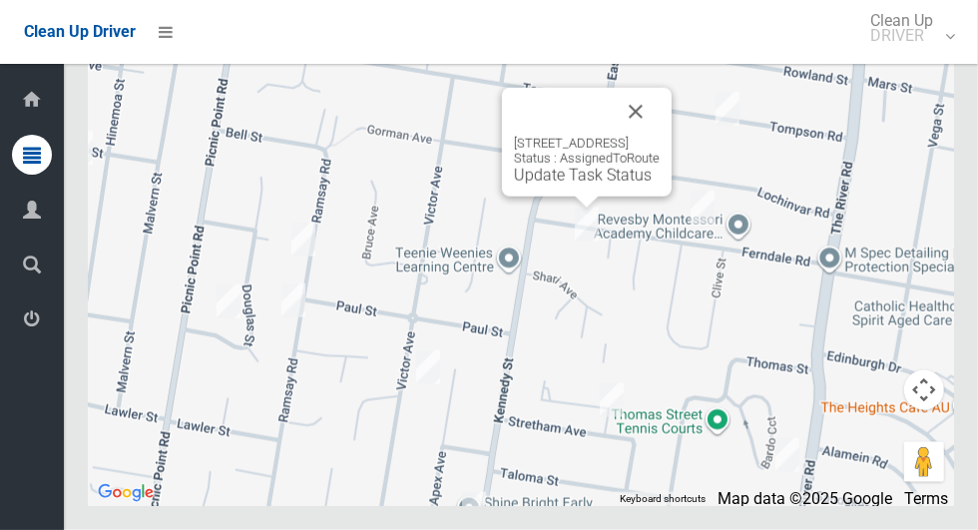
click at [660, 136] on button "Close" at bounding box center [636, 112] width 48 height 48
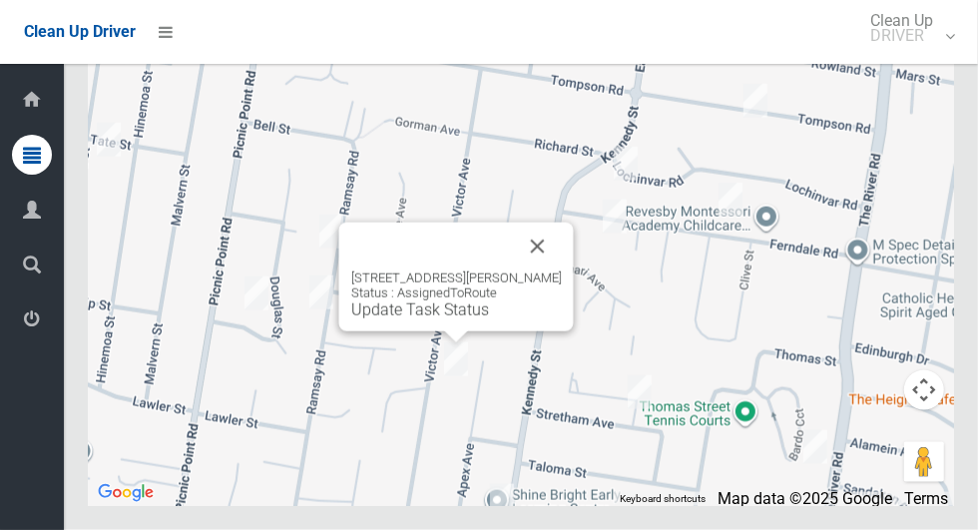
click at [442, 319] on link "Update Task Status" at bounding box center [420, 309] width 138 height 19
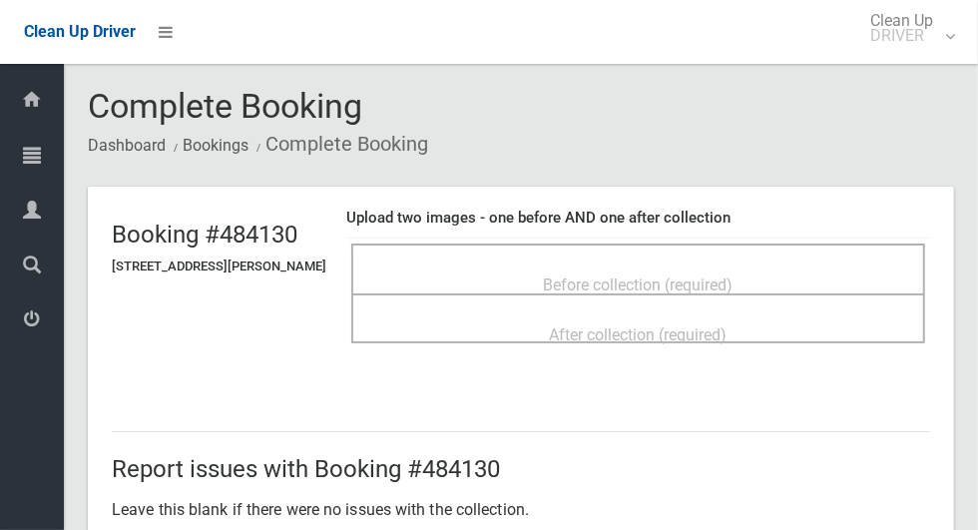
click at [782, 268] on div "Before collection (required)" at bounding box center [638, 283] width 530 height 37
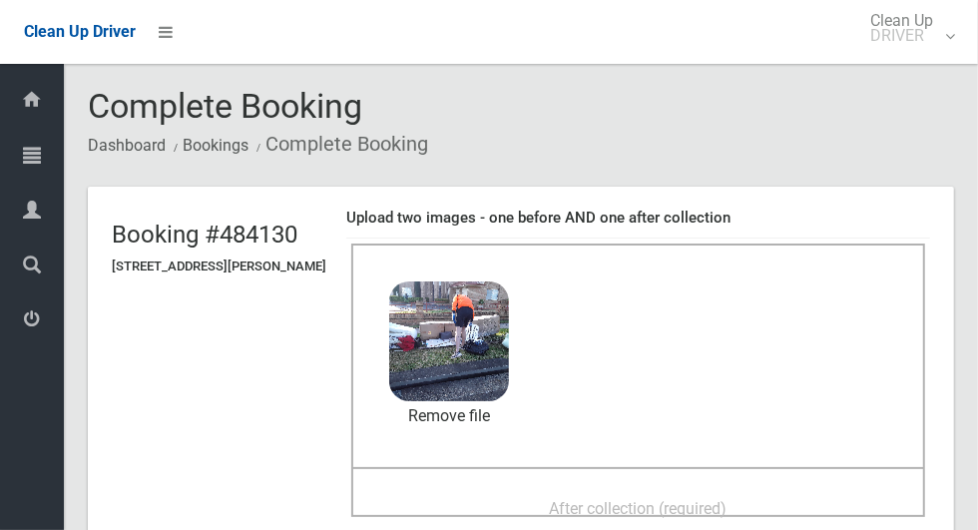
click at [566, 508] on span "After collection (required)" at bounding box center [639, 508] width 178 height 19
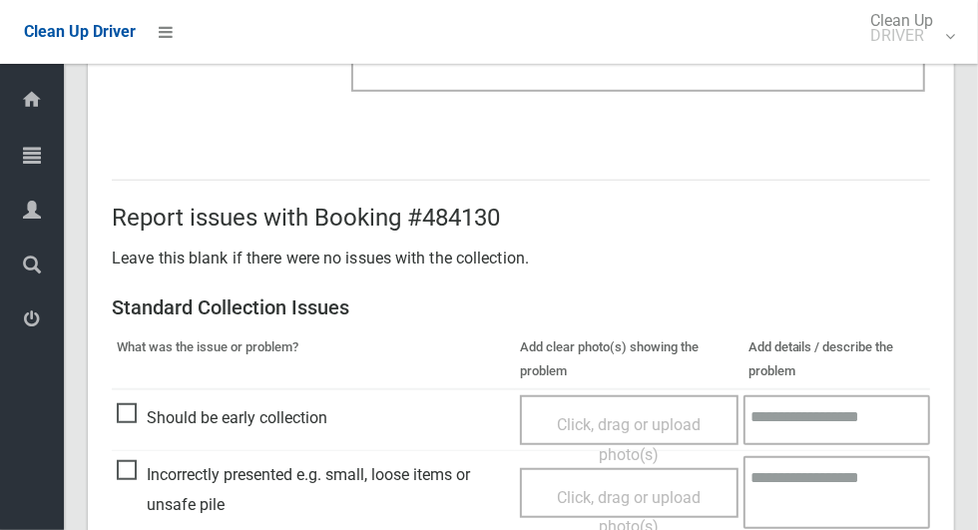
scroll to position [1633, 0]
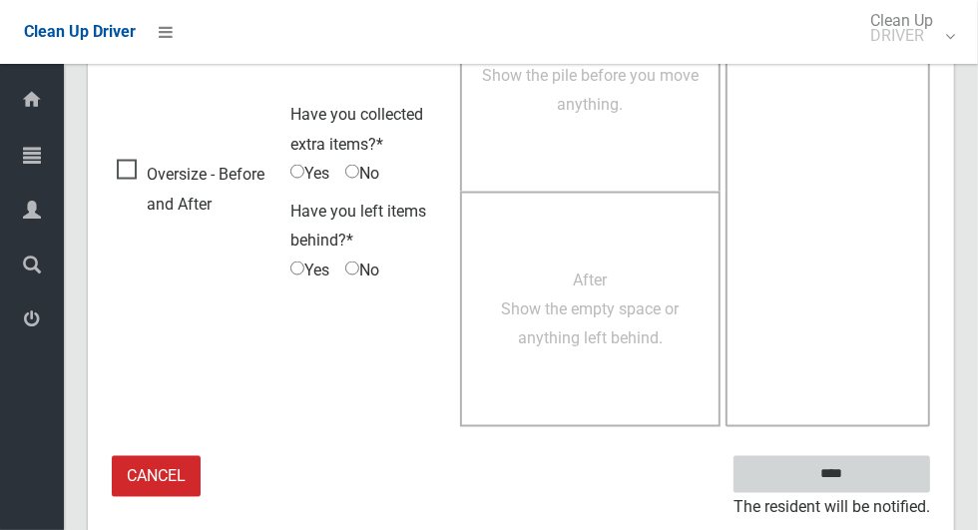
click at [866, 475] on input "****" at bounding box center [832, 474] width 197 height 37
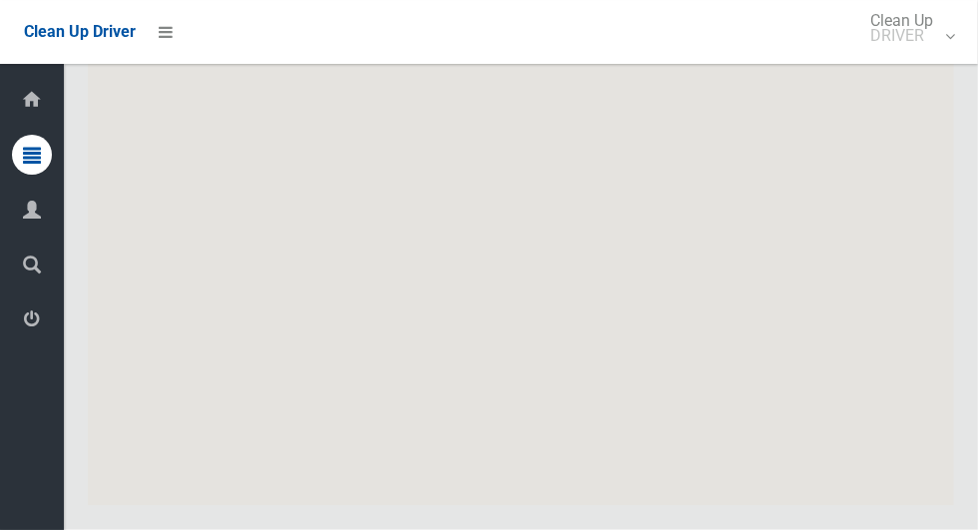
scroll to position [9073, 0]
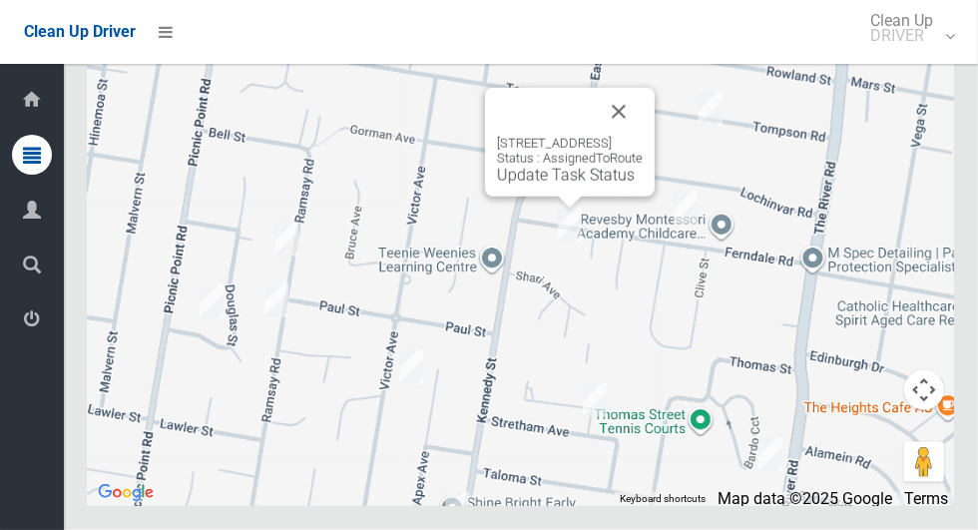
click at [643, 136] on button "Close" at bounding box center [619, 112] width 48 height 48
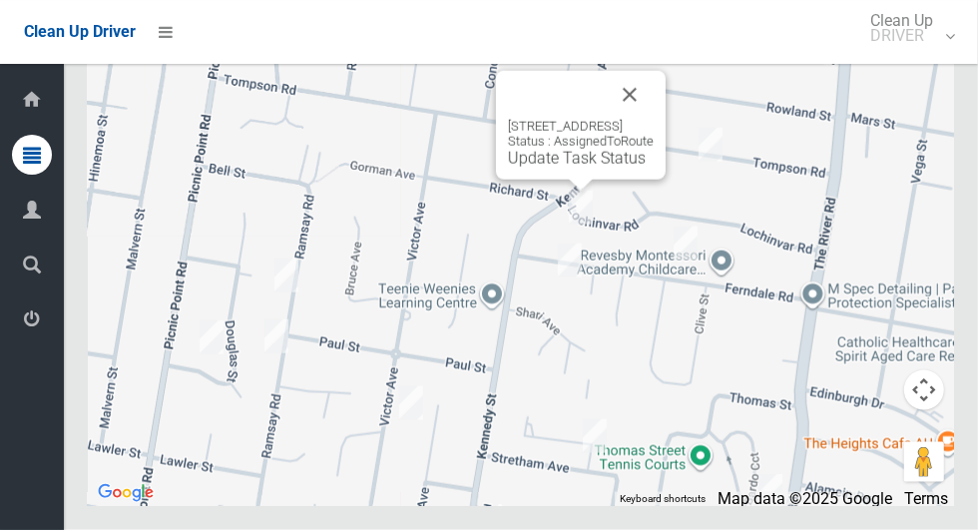
click at [654, 119] on button "Close" at bounding box center [630, 95] width 48 height 48
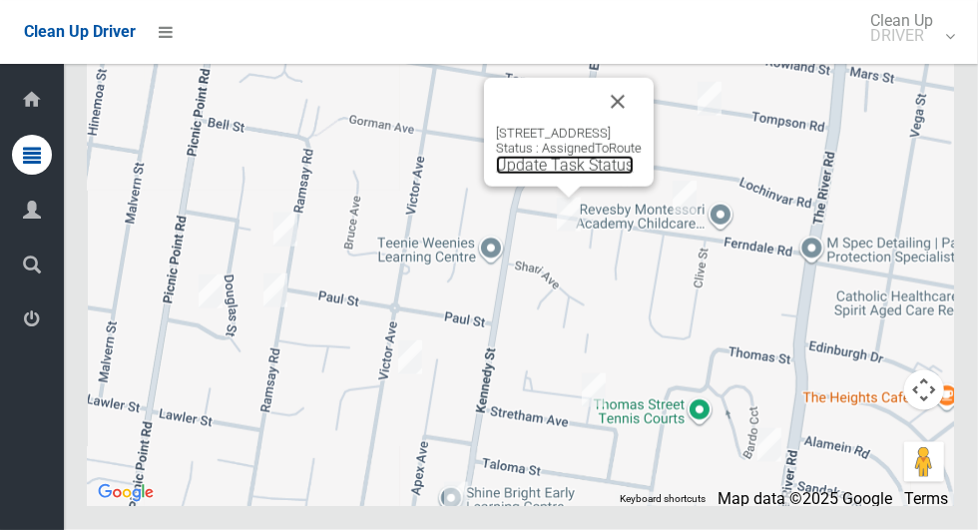
click at [541, 175] on link "Update Task Status" at bounding box center [565, 165] width 138 height 19
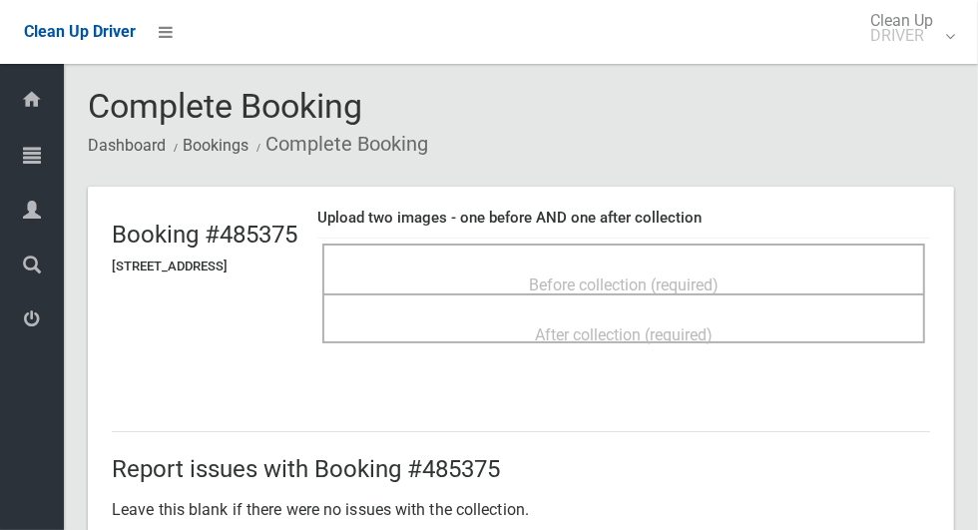
click at [548, 275] on span "Before collection (required)" at bounding box center [624, 284] width 190 height 19
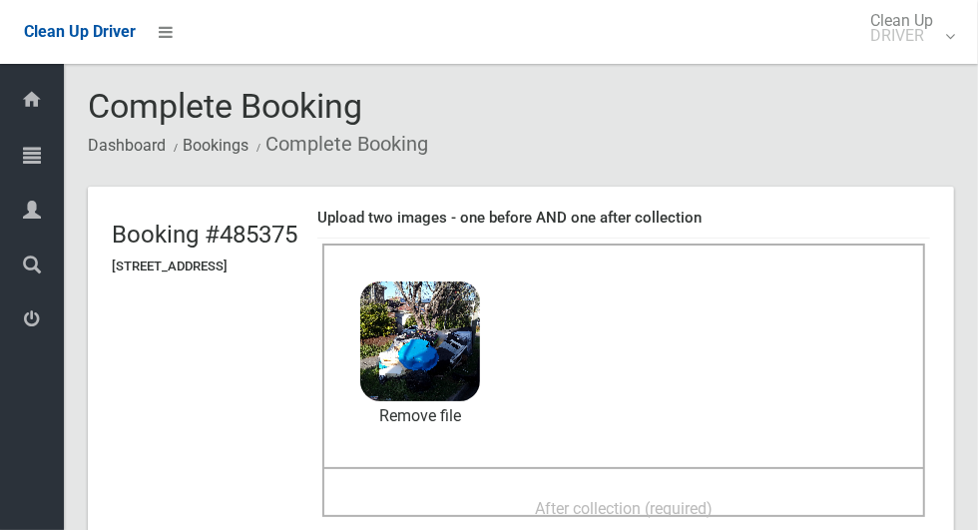
scroll to position [218, 0]
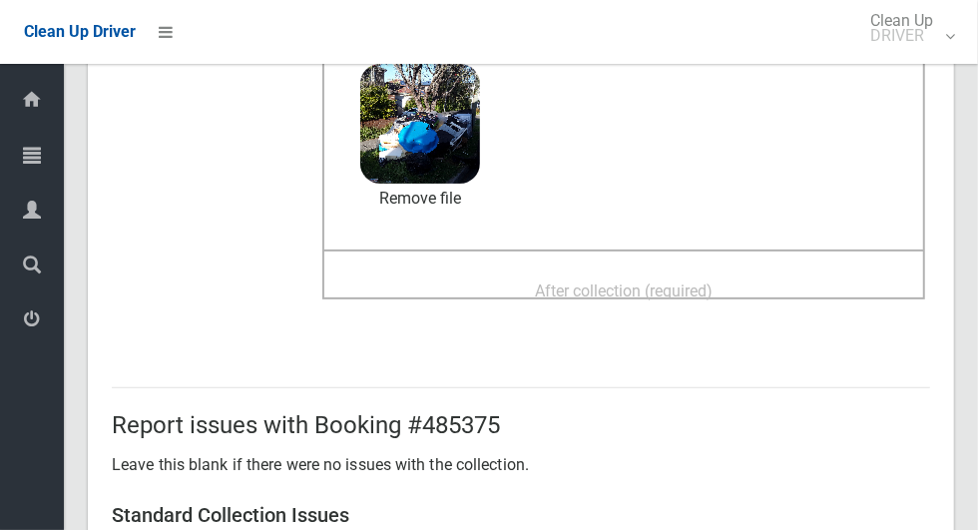
click at [678, 299] on span "After collection (required)" at bounding box center [624, 290] width 178 height 19
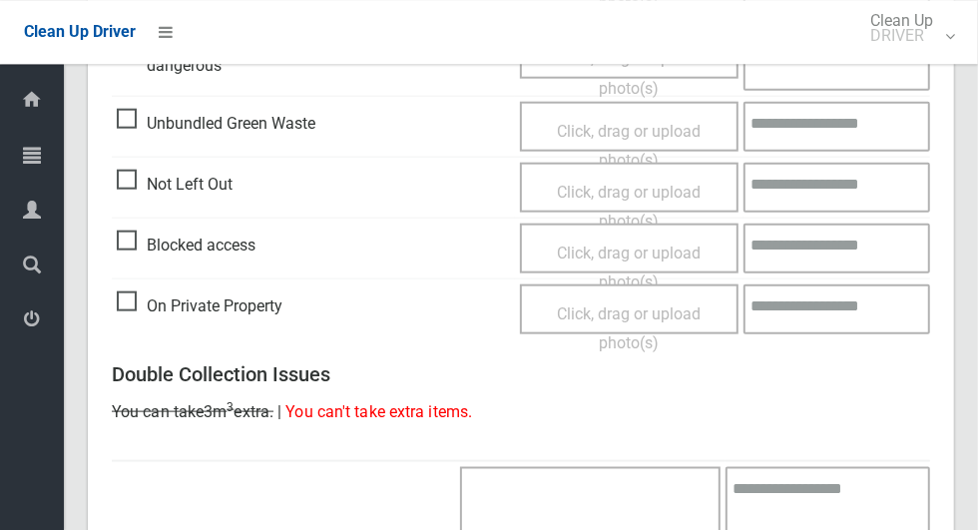
scroll to position [1633, 0]
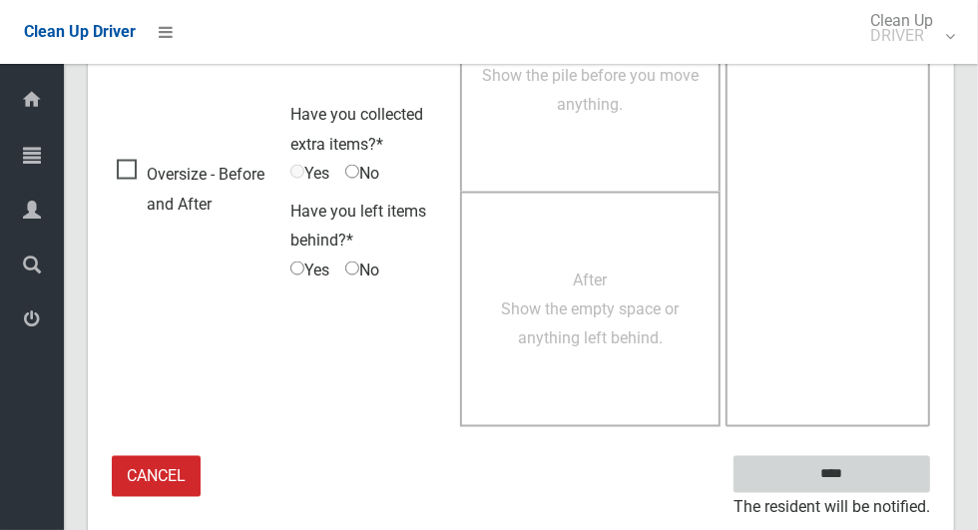
click at [866, 480] on input "****" at bounding box center [832, 474] width 197 height 37
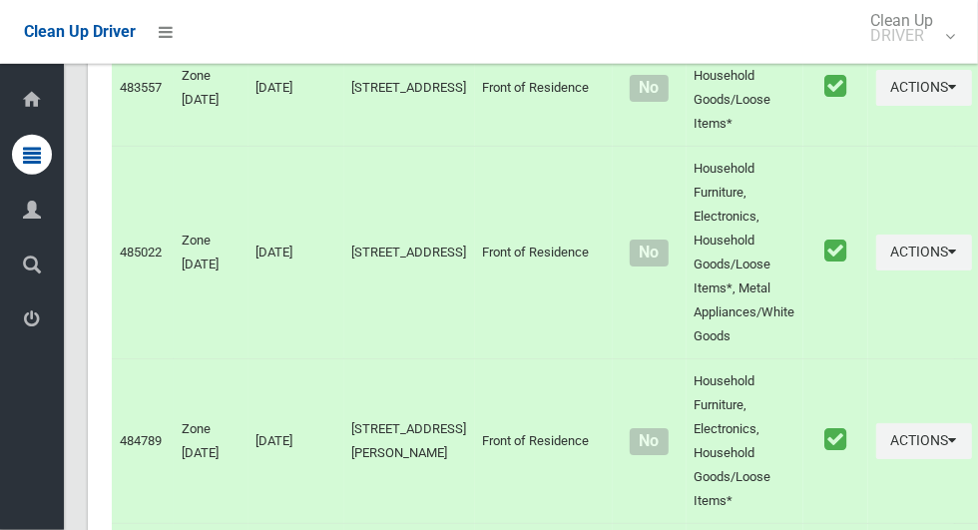
scroll to position [9073, 0]
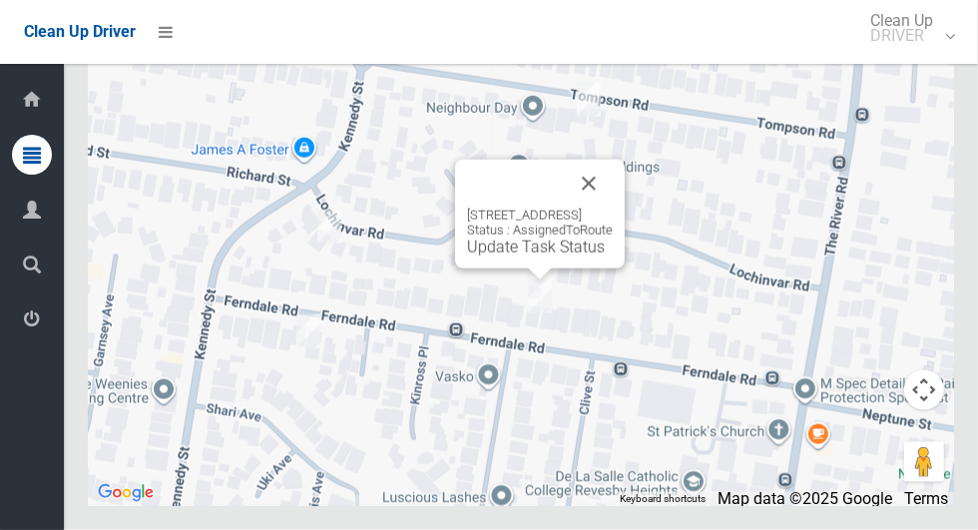
click at [547, 268] on div "26 Ferndale Road, REVESBY NSW 2212 Status : AssignedToRoute Update Task Status" at bounding box center [540, 214] width 170 height 109
click at [541, 256] on link "Update Task Status" at bounding box center [536, 247] width 138 height 19
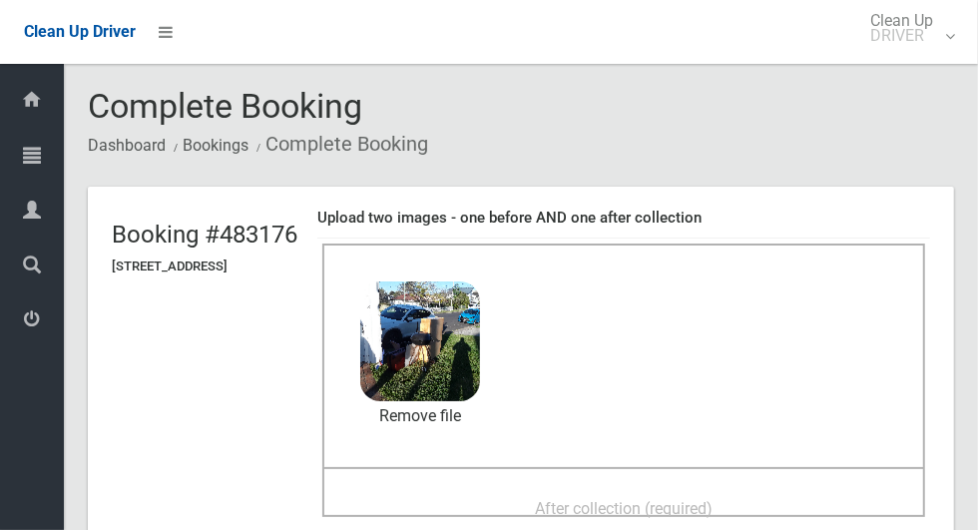
click at [573, 504] on span "After collection (required)" at bounding box center [624, 508] width 178 height 19
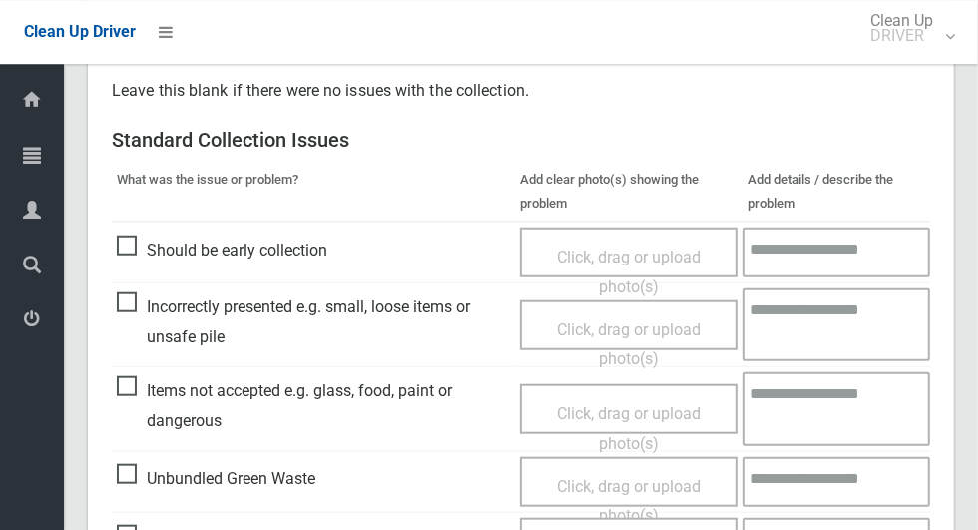
scroll to position [1633, 0]
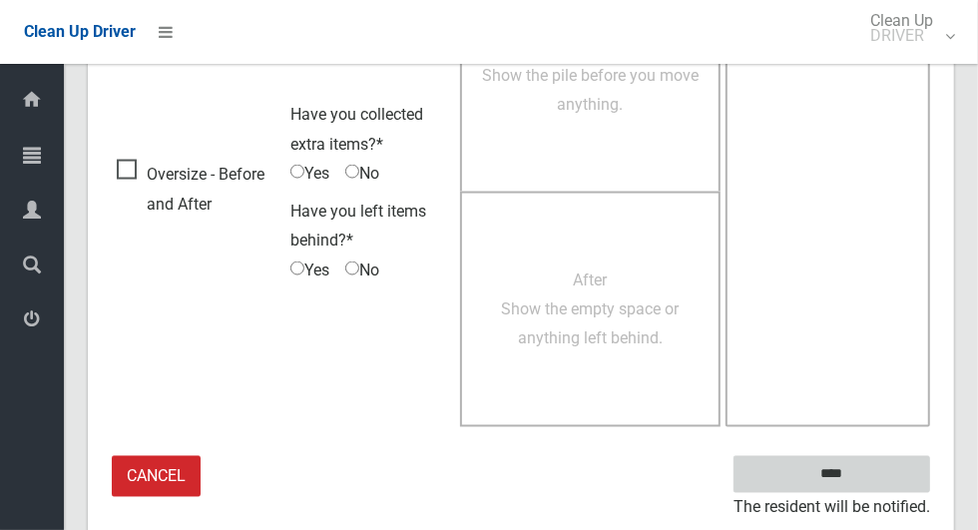
click at [866, 478] on input "****" at bounding box center [832, 474] width 197 height 37
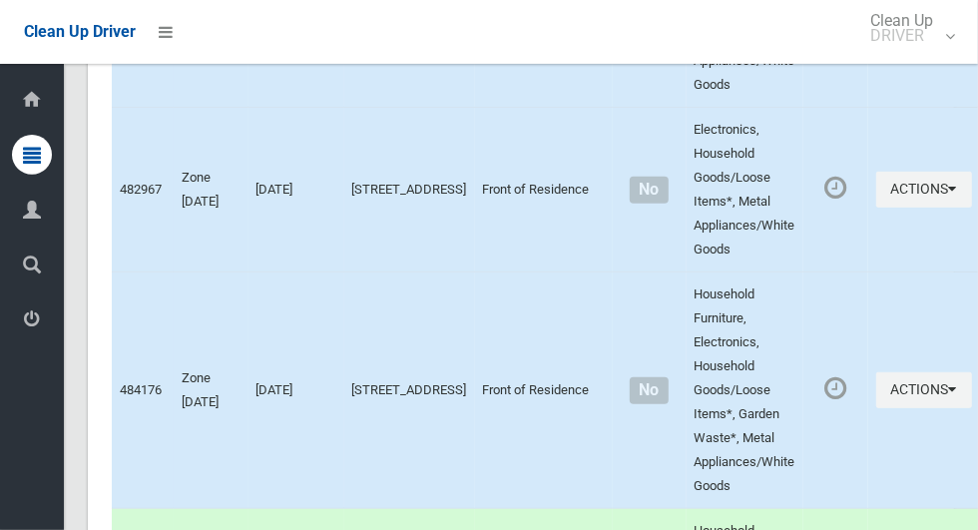
scroll to position [9073, 0]
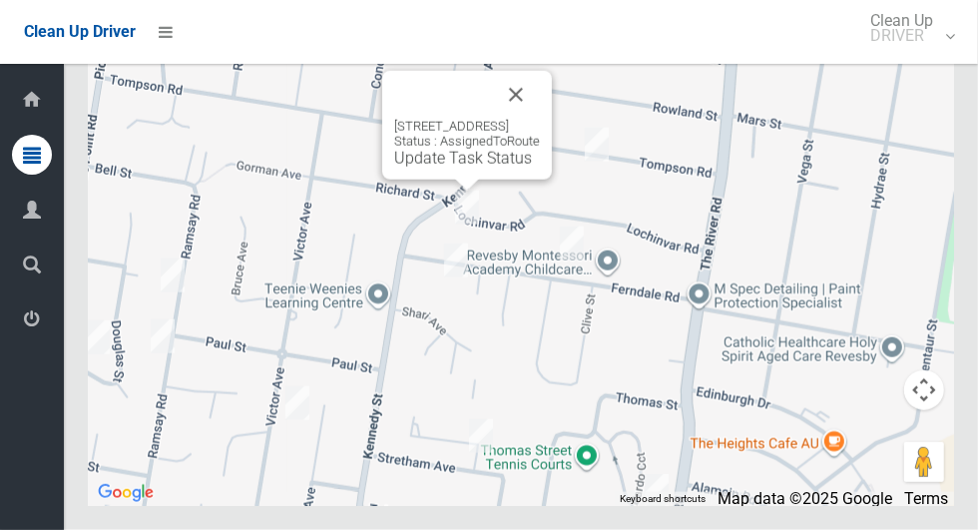
click at [540, 119] on button "Close" at bounding box center [516, 95] width 48 height 48
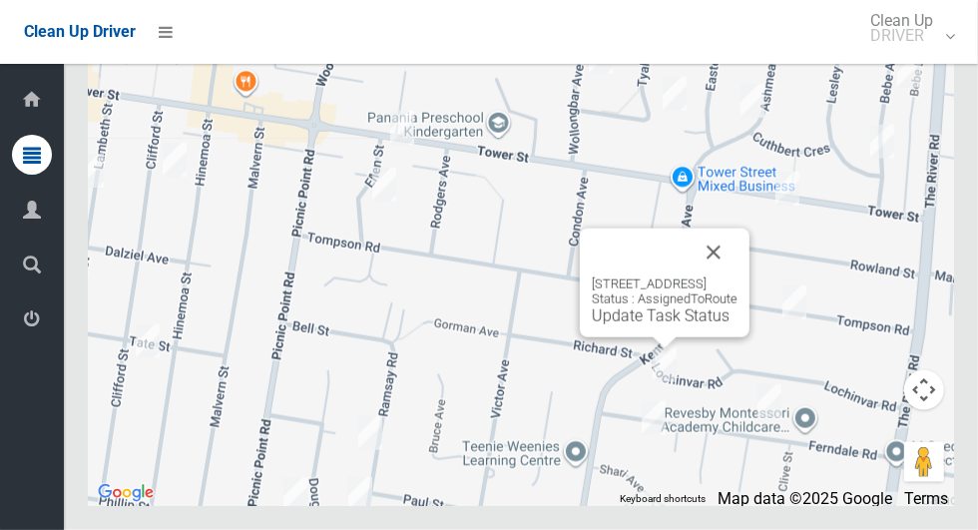
click at [738, 276] on button "Close" at bounding box center [714, 253] width 48 height 48
click at [603, 325] on link "Update Task Status" at bounding box center [661, 315] width 138 height 19
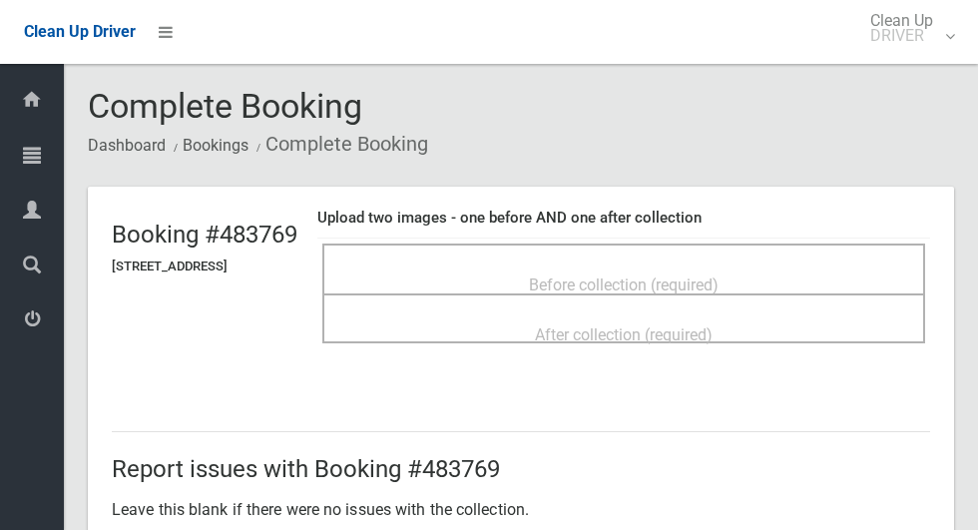
click at [590, 278] on span "Before collection (required)" at bounding box center [624, 284] width 190 height 19
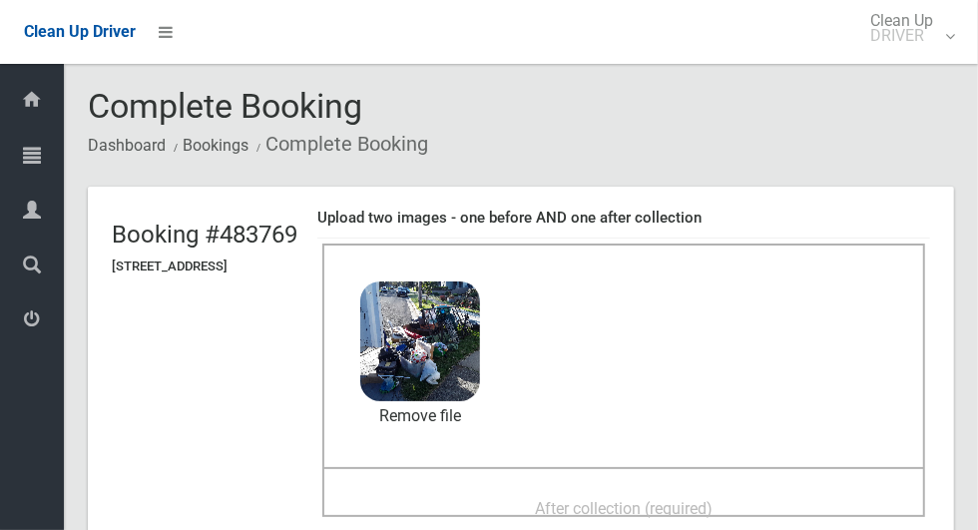
click at [622, 499] on span "After collection (required)" at bounding box center [624, 508] width 178 height 19
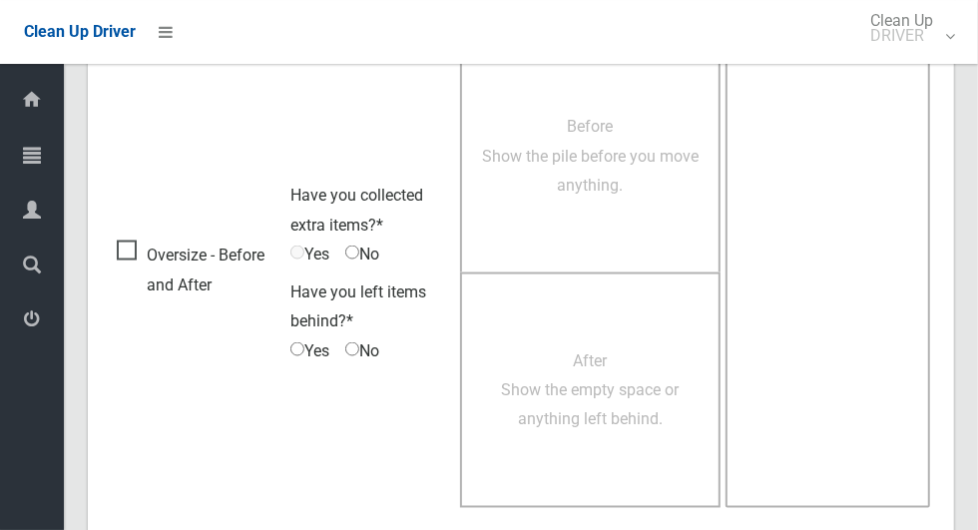
scroll to position [1633, 0]
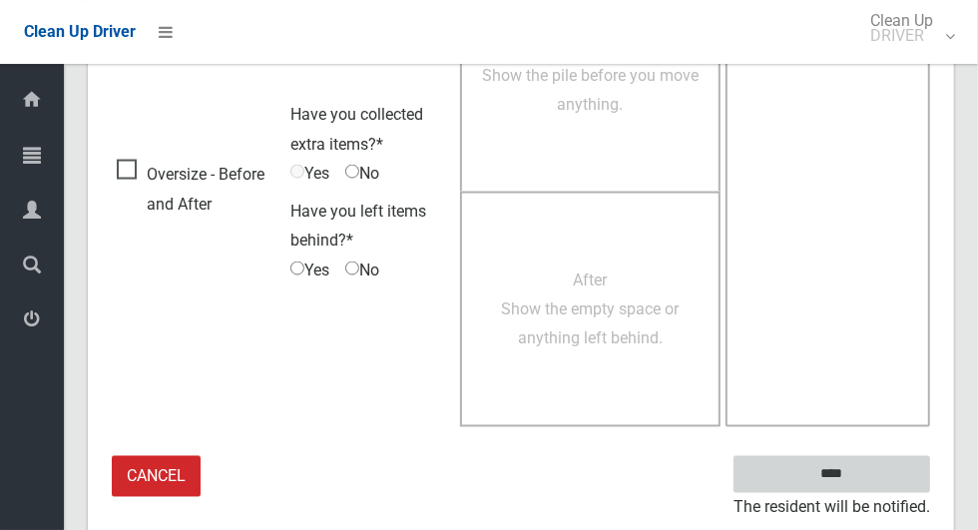
click at [846, 468] on input "****" at bounding box center [832, 474] width 197 height 37
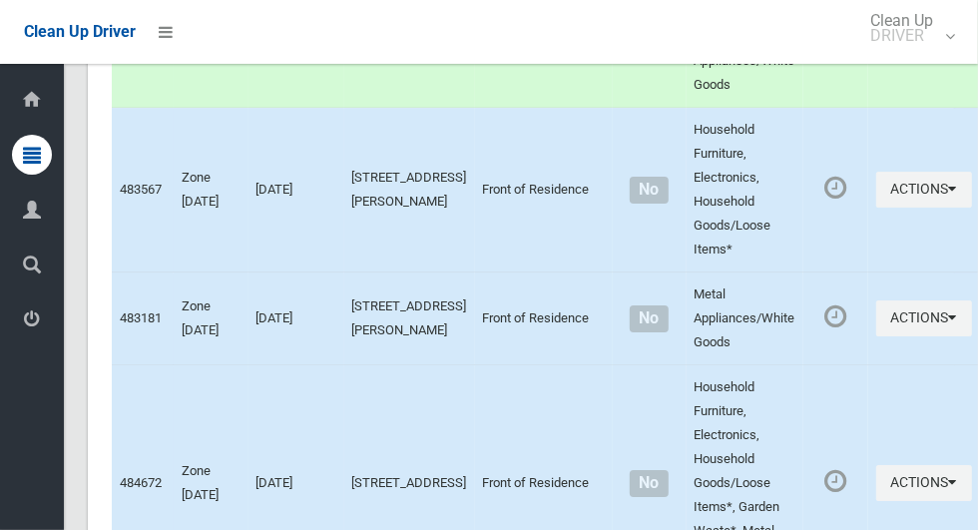
scroll to position [9073, 0]
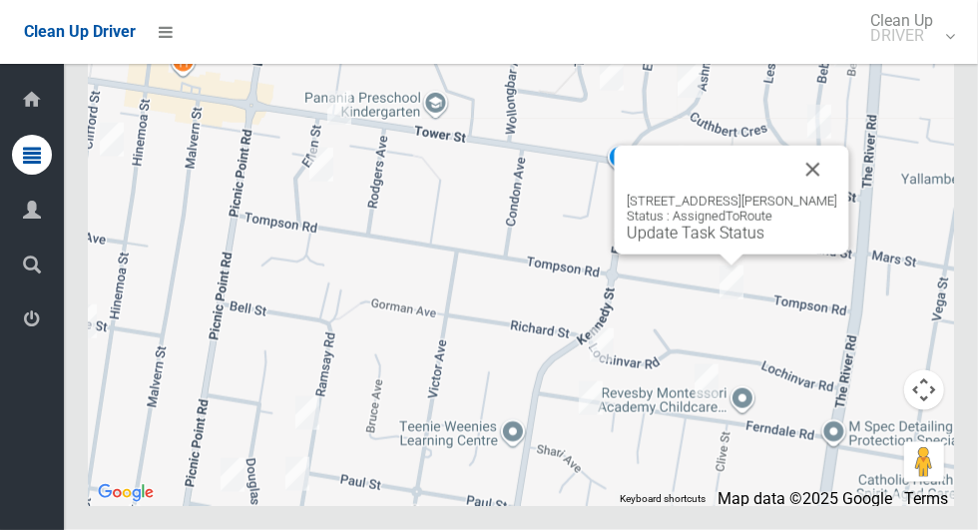
click at [829, 194] on button "Close" at bounding box center [813, 170] width 48 height 48
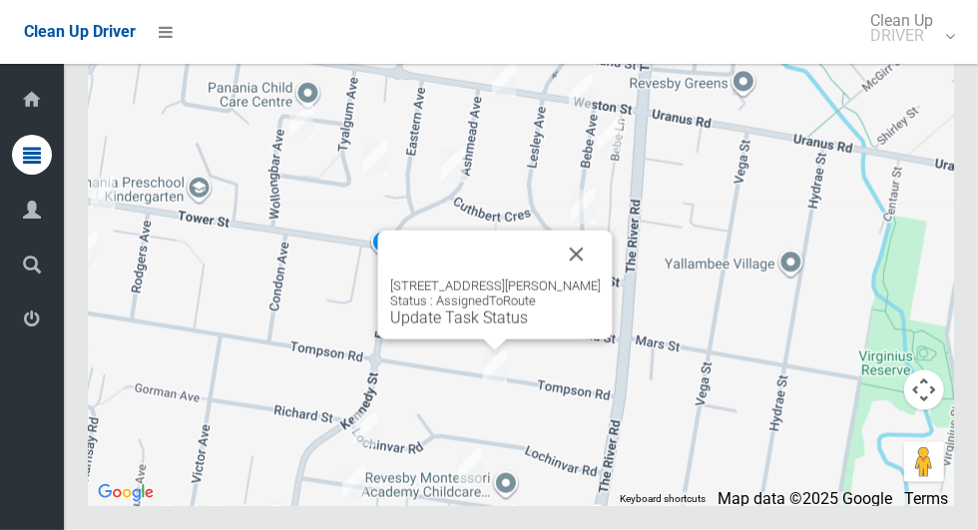
click at [481, 327] on link "Update Task Status" at bounding box center [459, 317] width 138 height 19
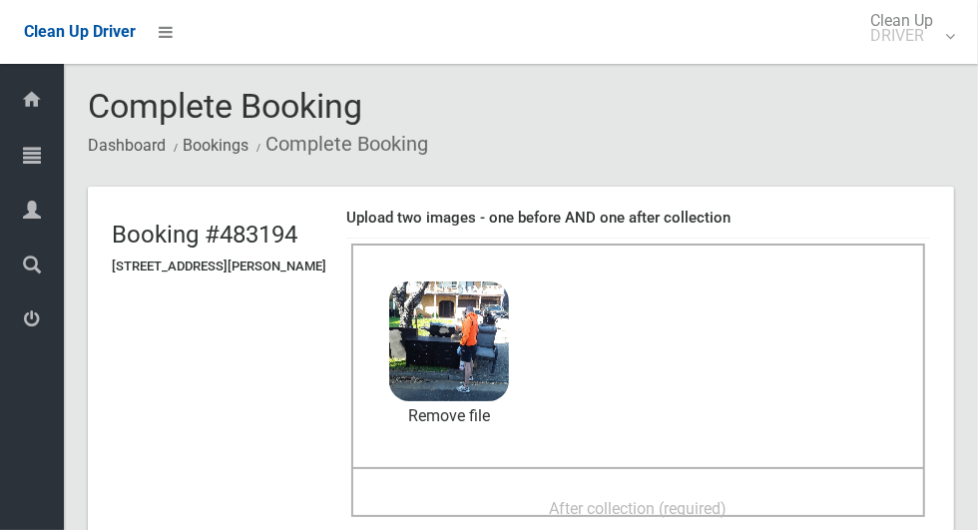
click at [525, 511] on div "After collection (required)" at bounding box center [638, 507] width 530 height 37
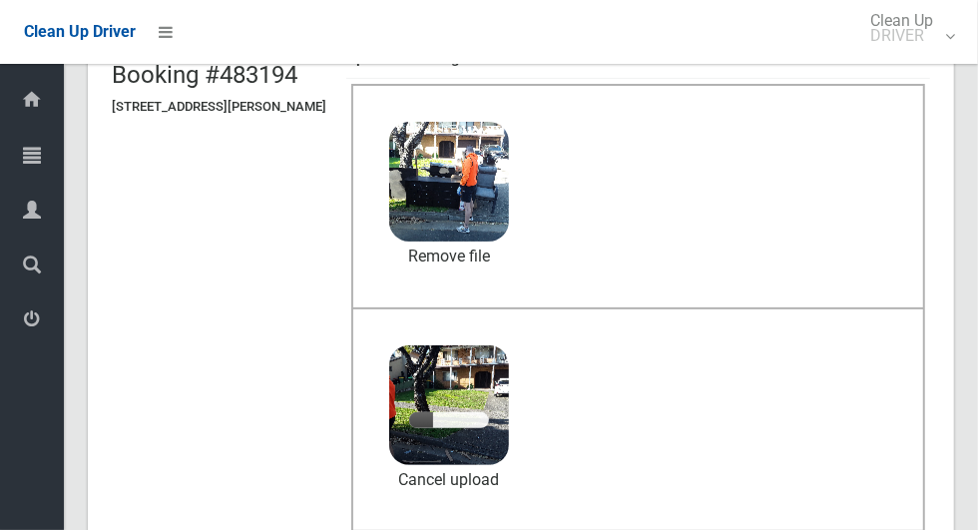
click at [954, 234] on header "Booking #483194 [STREET_ADDRESS][PERSON_NAME] Upload two images - one before AN…" at bounding box center [521, 300] width 866 height 546
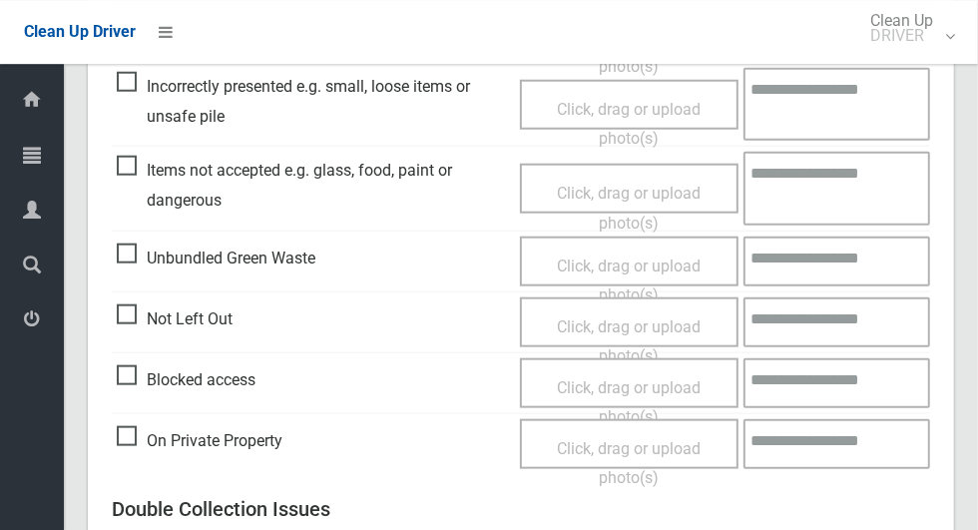
scroll to position [1633, 0]
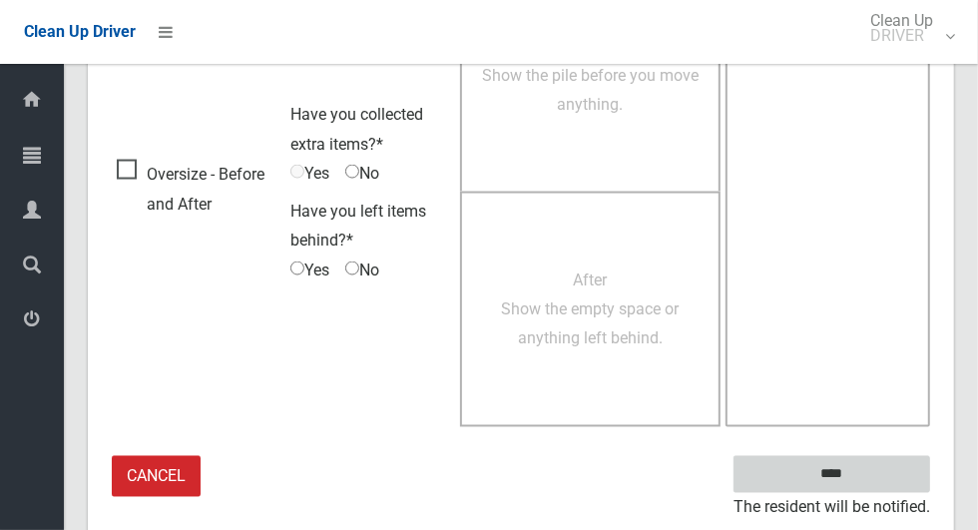
click at [866, 474] on input "****" at bounding box center [832, 474] width 197 height 37
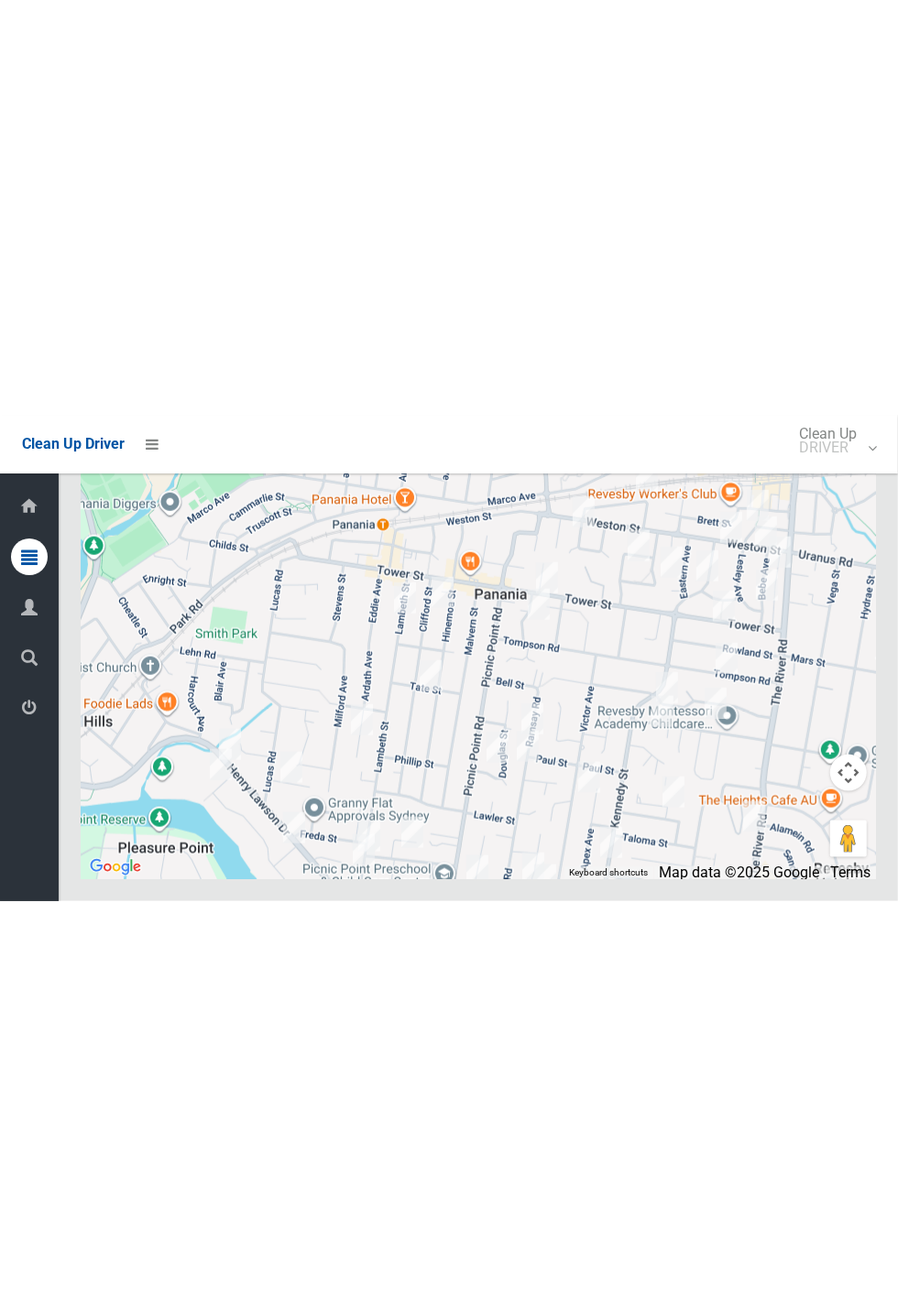
scroll to position [7550, 0]
